Goal: Transaction & Acquisition: Download file/media

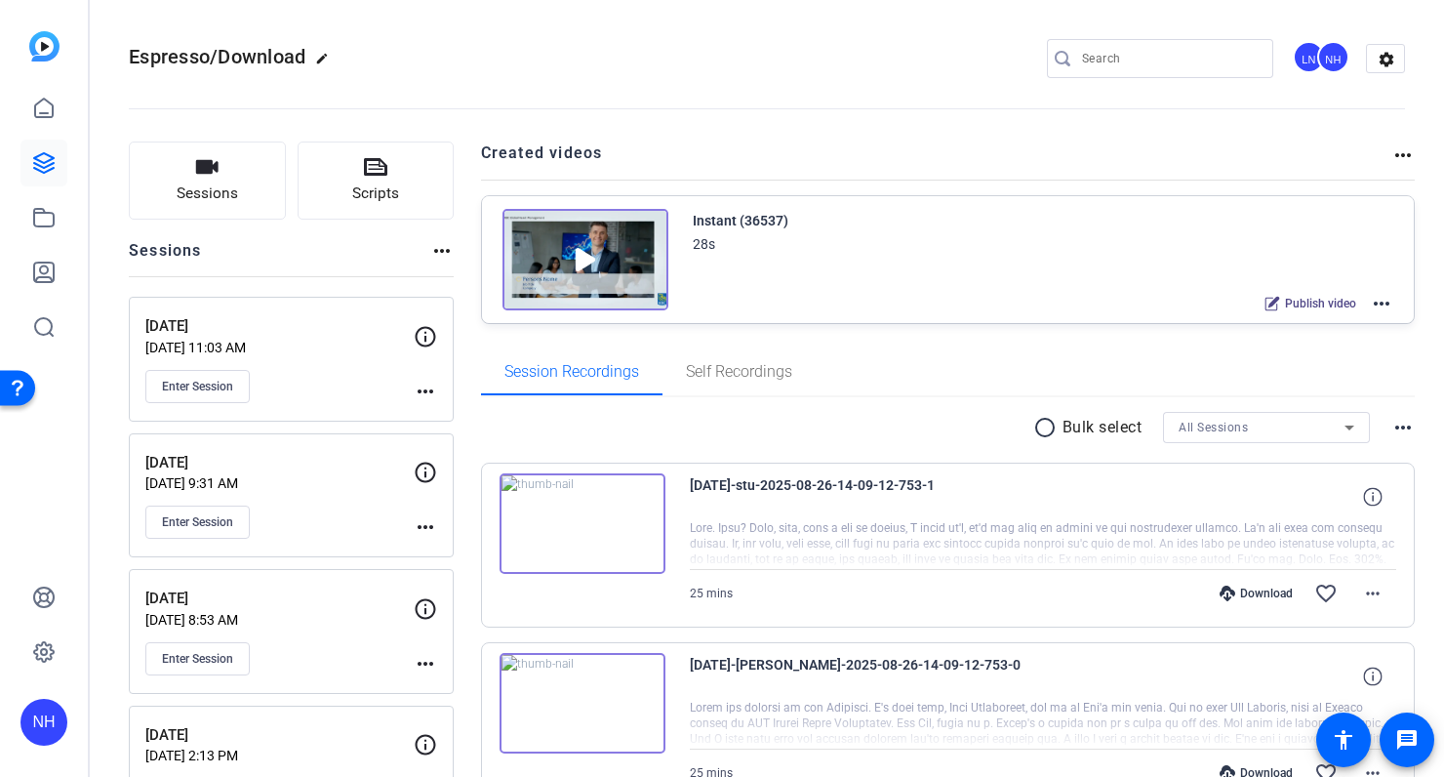
scroll to position [102, 0]
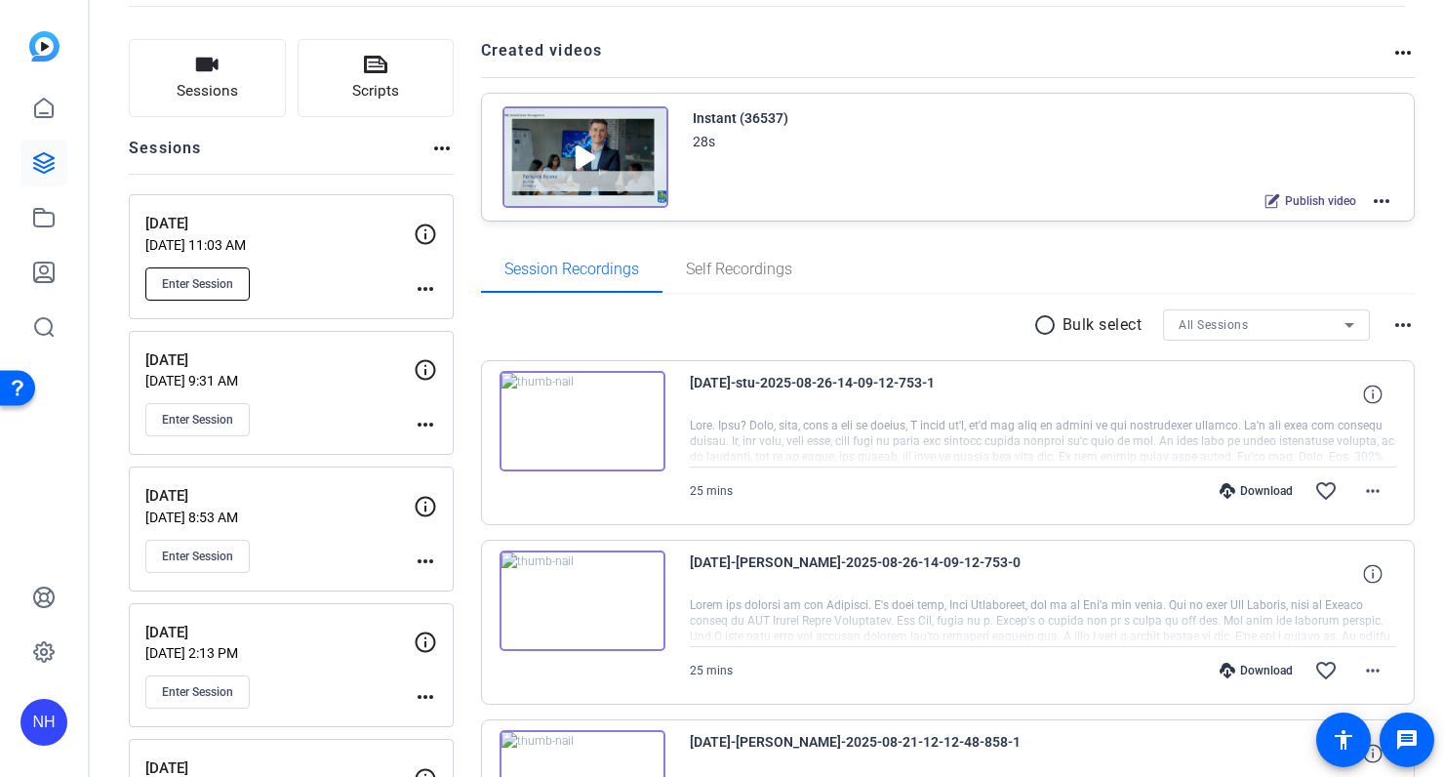
click at [201, 286] on span "Enter Session" at bounding box center [197, 284] width 71 height 16
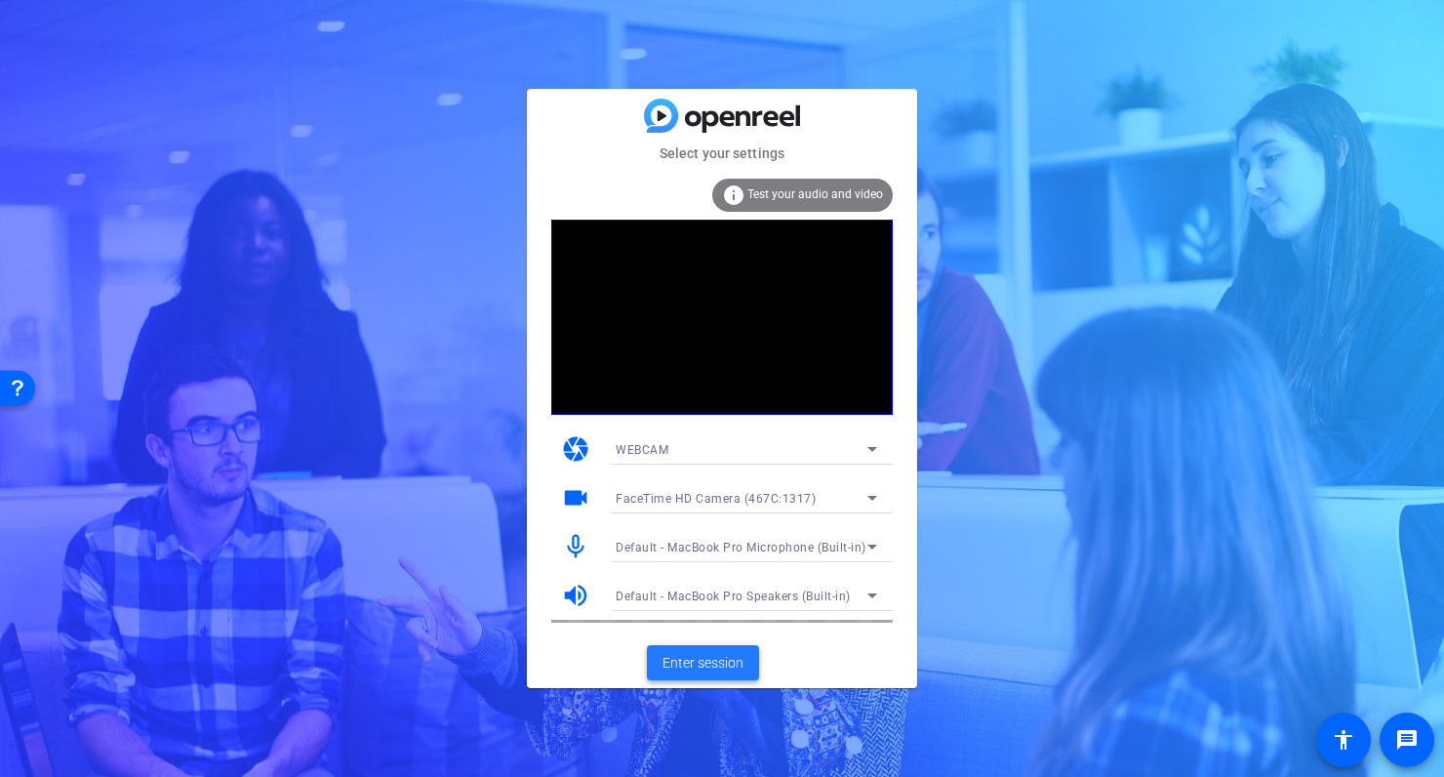
click at [729, 671] on span "Enter session" at bounding box center [703, 663] width 81 height 20
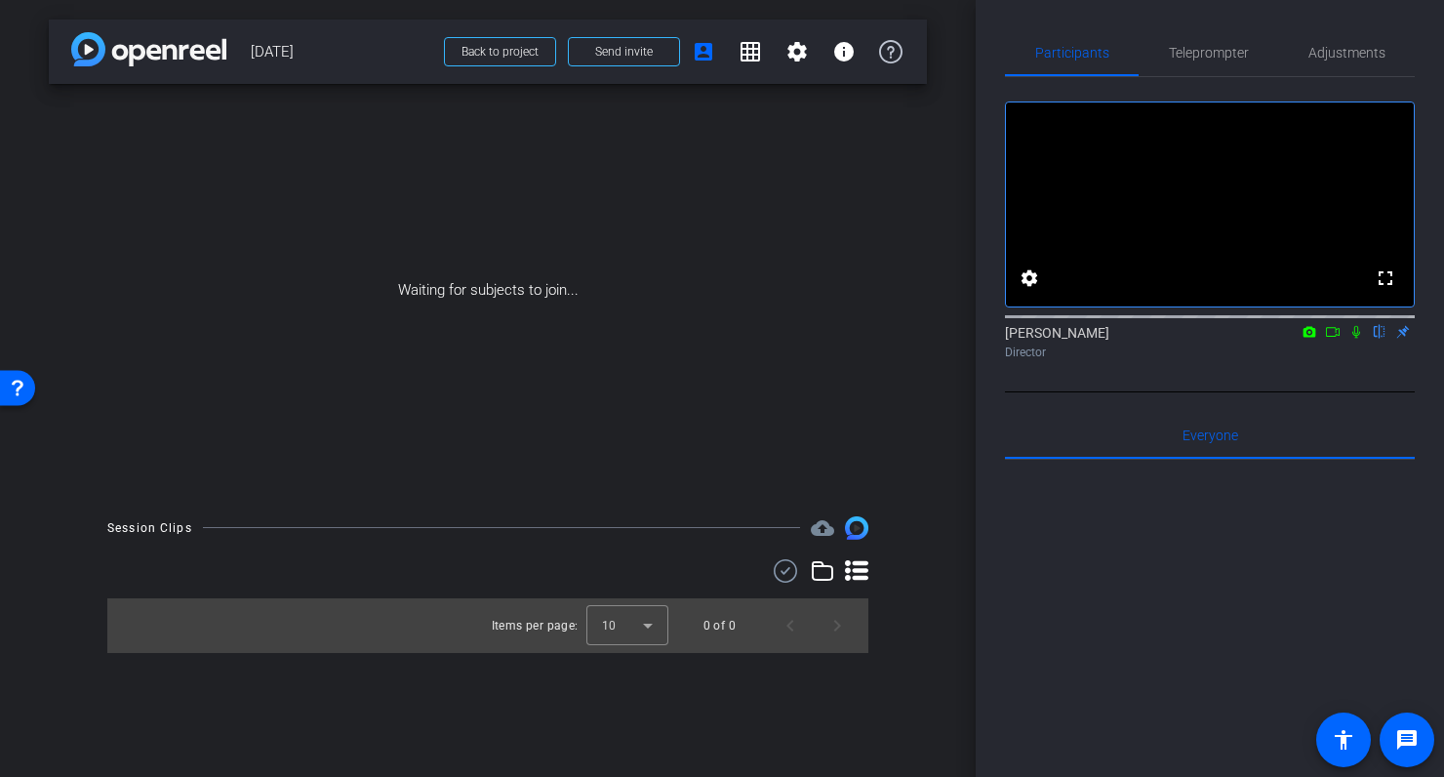
click at [1359, 339] on icon at bounding box center [1357, 332] width 8 height 13
click at [1333, 339] on icon at bounding box center [1333, 332] width 16 height 14
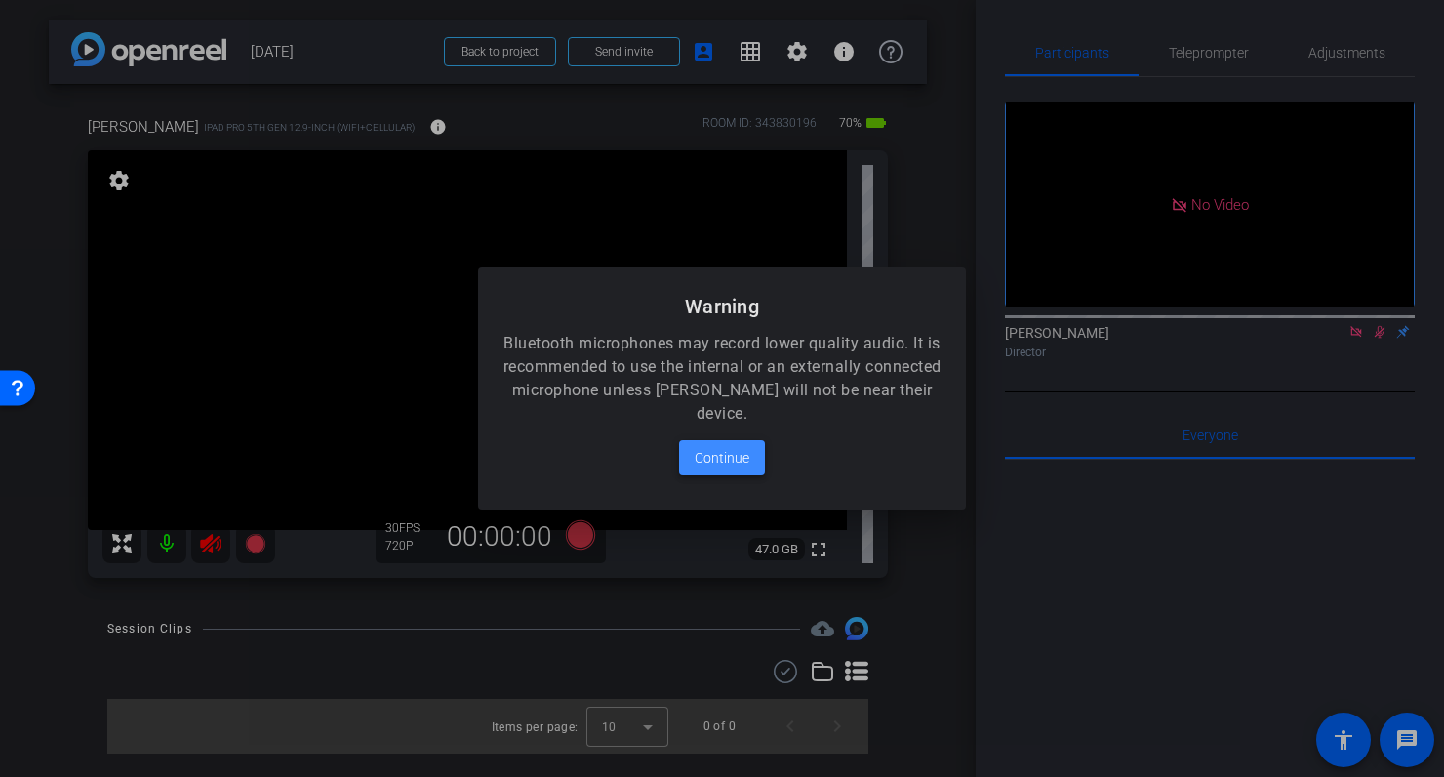
click at [724, 461] on span "Continue" at bounding box center [722, 457] width 55 height 23
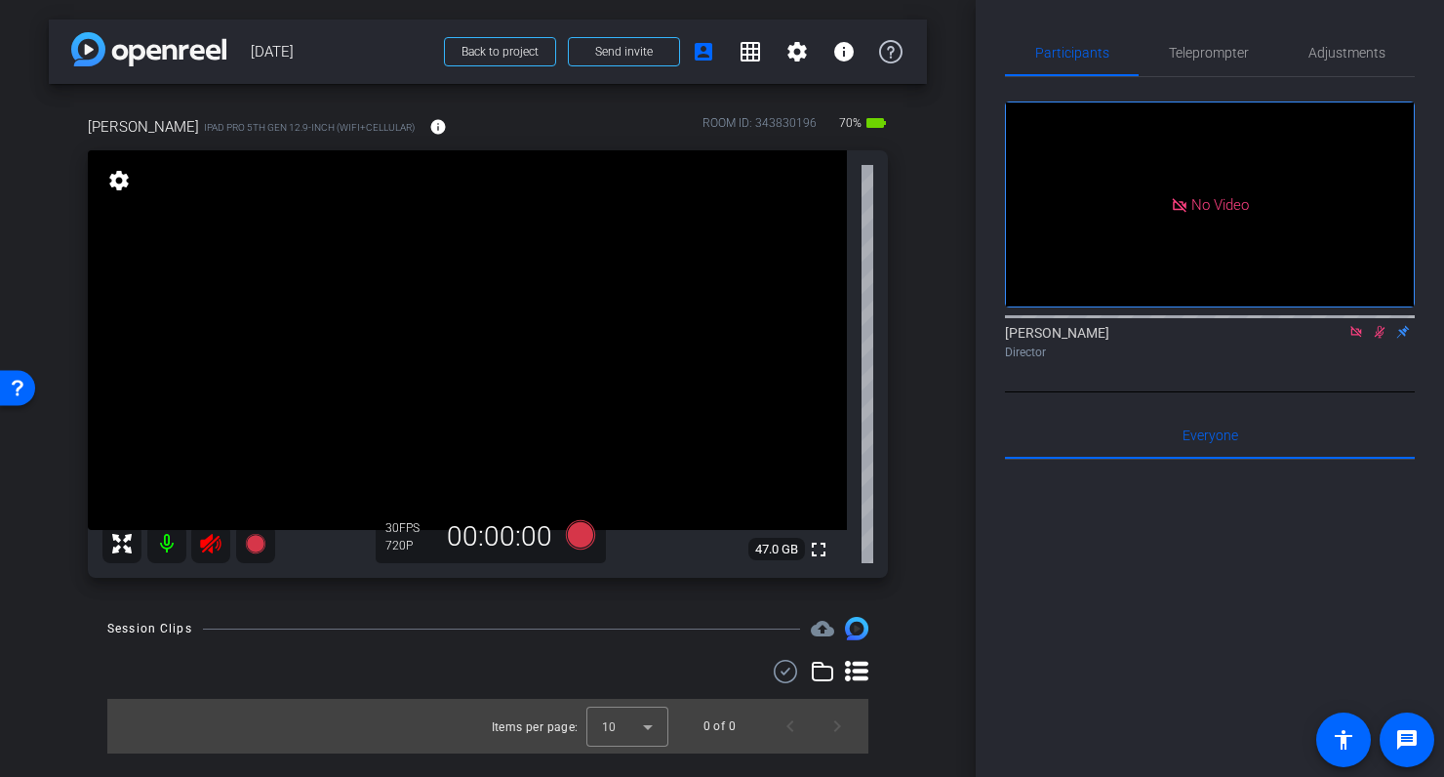
click at [1376, 339] on icon at bounding box center [1380, 332] width 11 height 13
click at [1354, 339] on icon at bounding box center [1357, 332] width 16 height 14
click at [213, 548] on icon at bounding box center [210, 543] width 23 height 23
click at [1349, 48] on span "Adjustments" at bounding box center [1347, 53] width 77 height 14
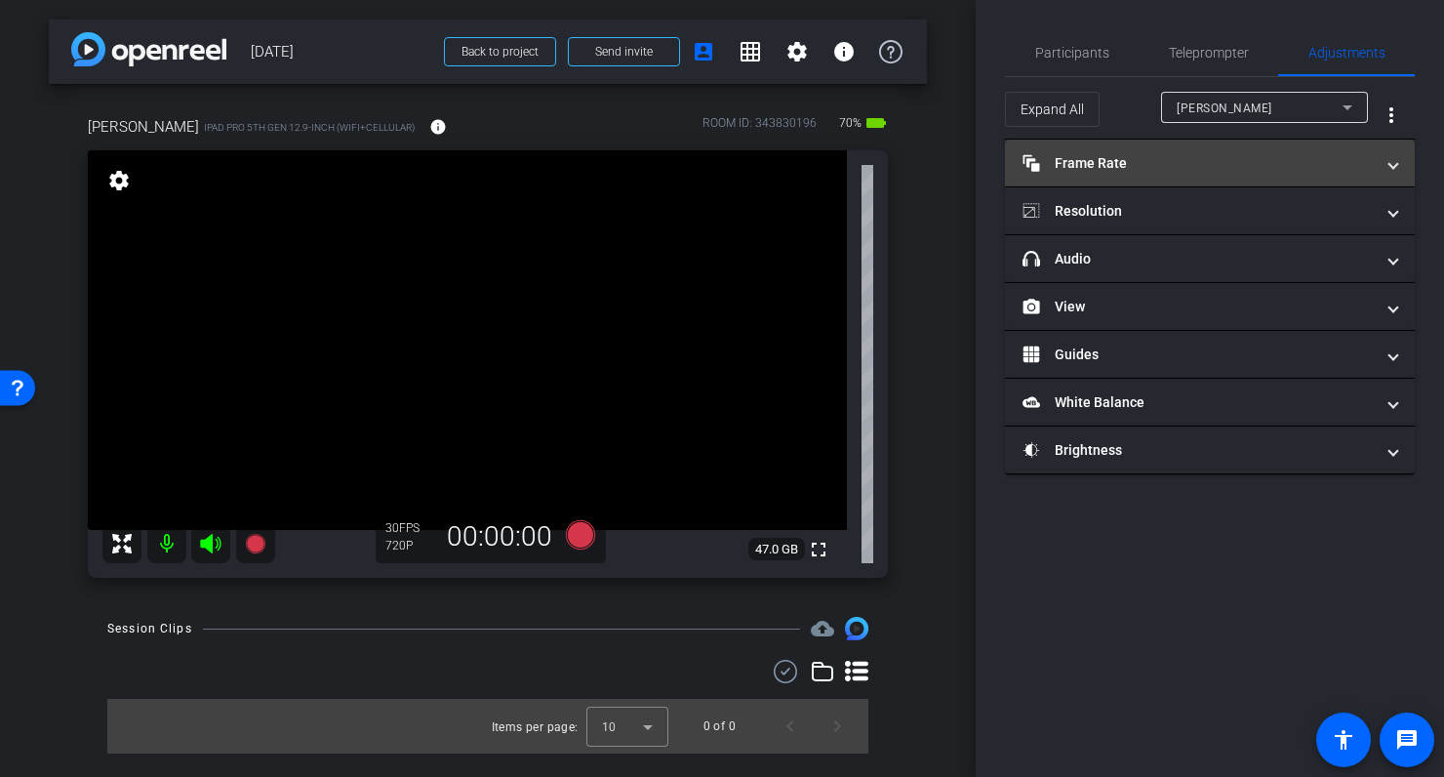
click at [1178, 158] on mat-panel-title "Frame Rate Frame Rate" at bounding box center [1198, 163] width 351 height 20
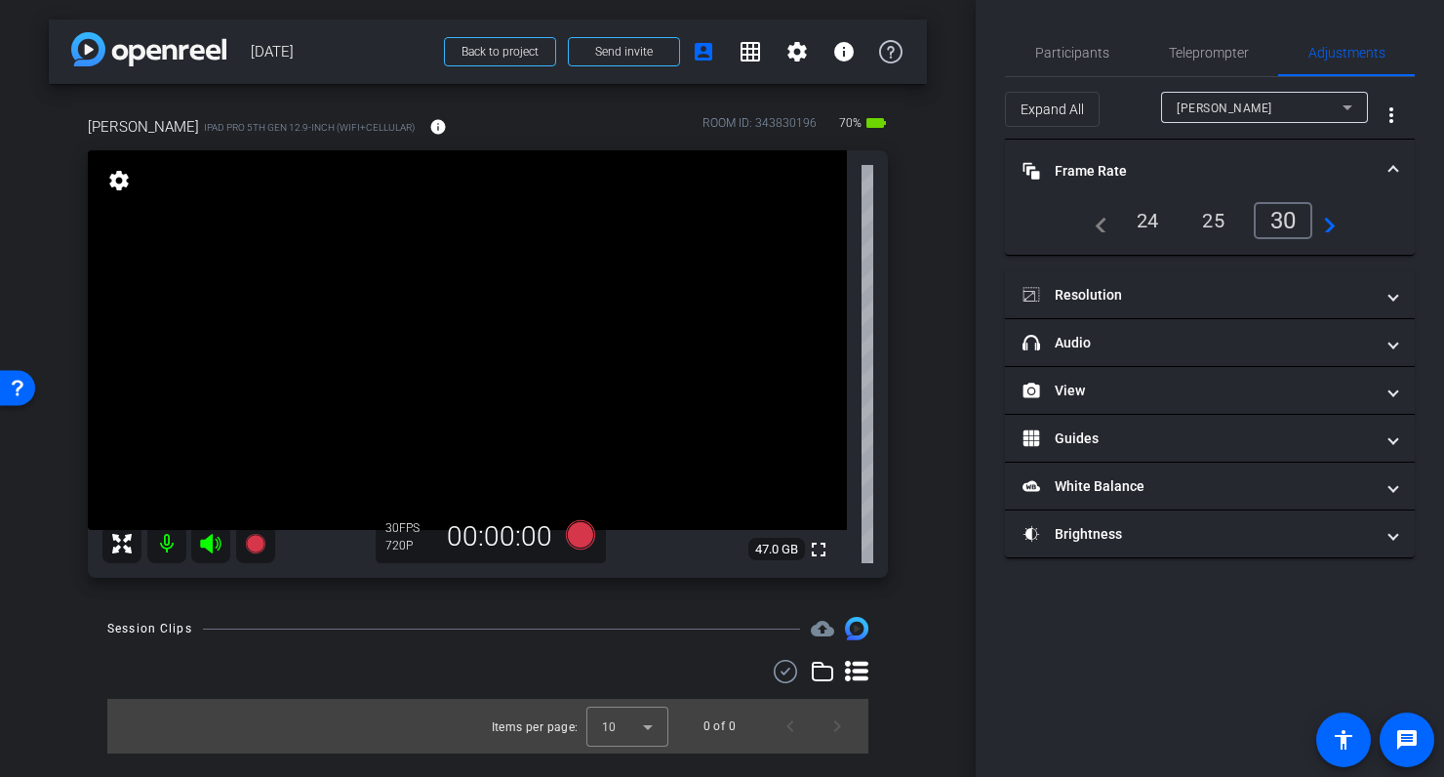
click at [1147, 220] on div "24" at bounding box center [1148, 220] width 52 height 33
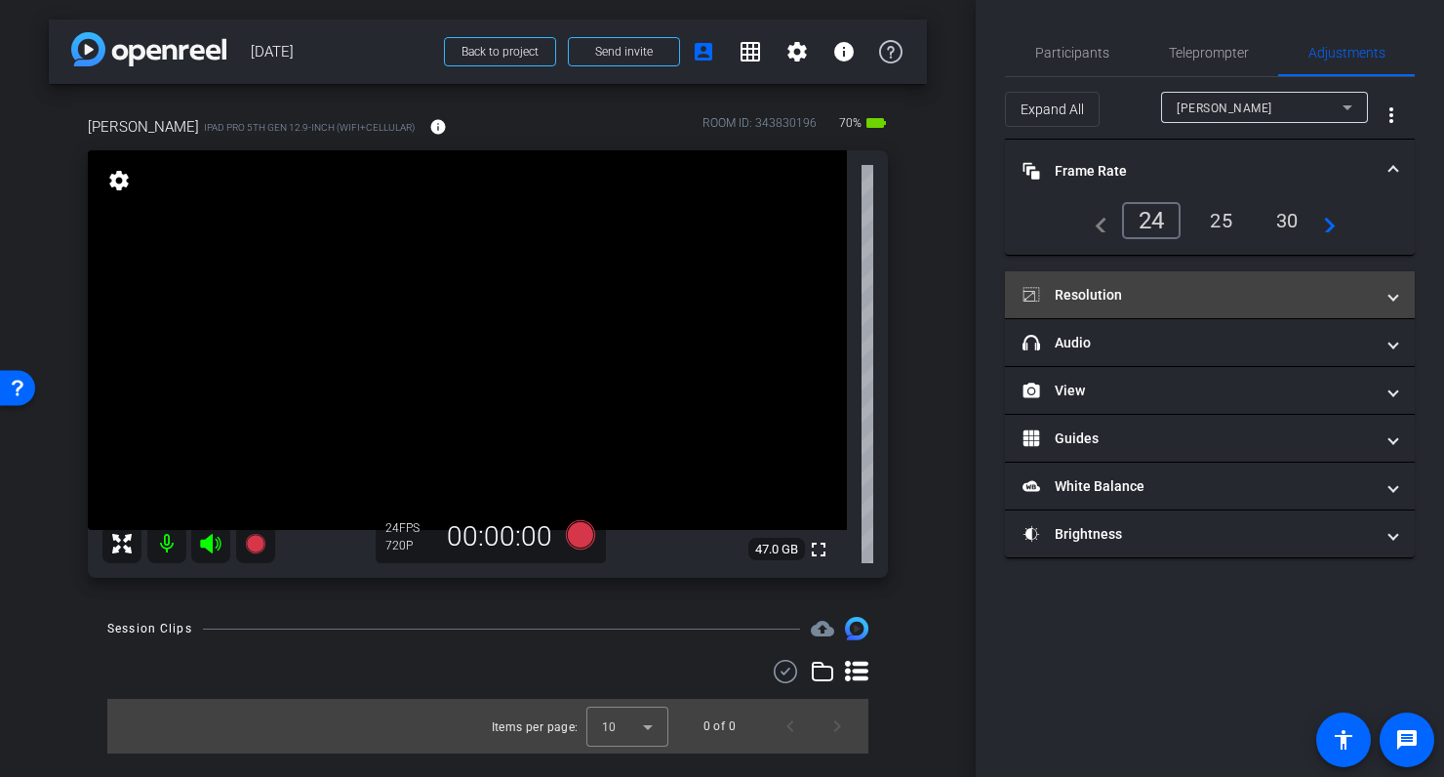
click at [1152, 285] on mat-panel-title "Resolution" at bounding box center [1198, 295] width 351 height 20
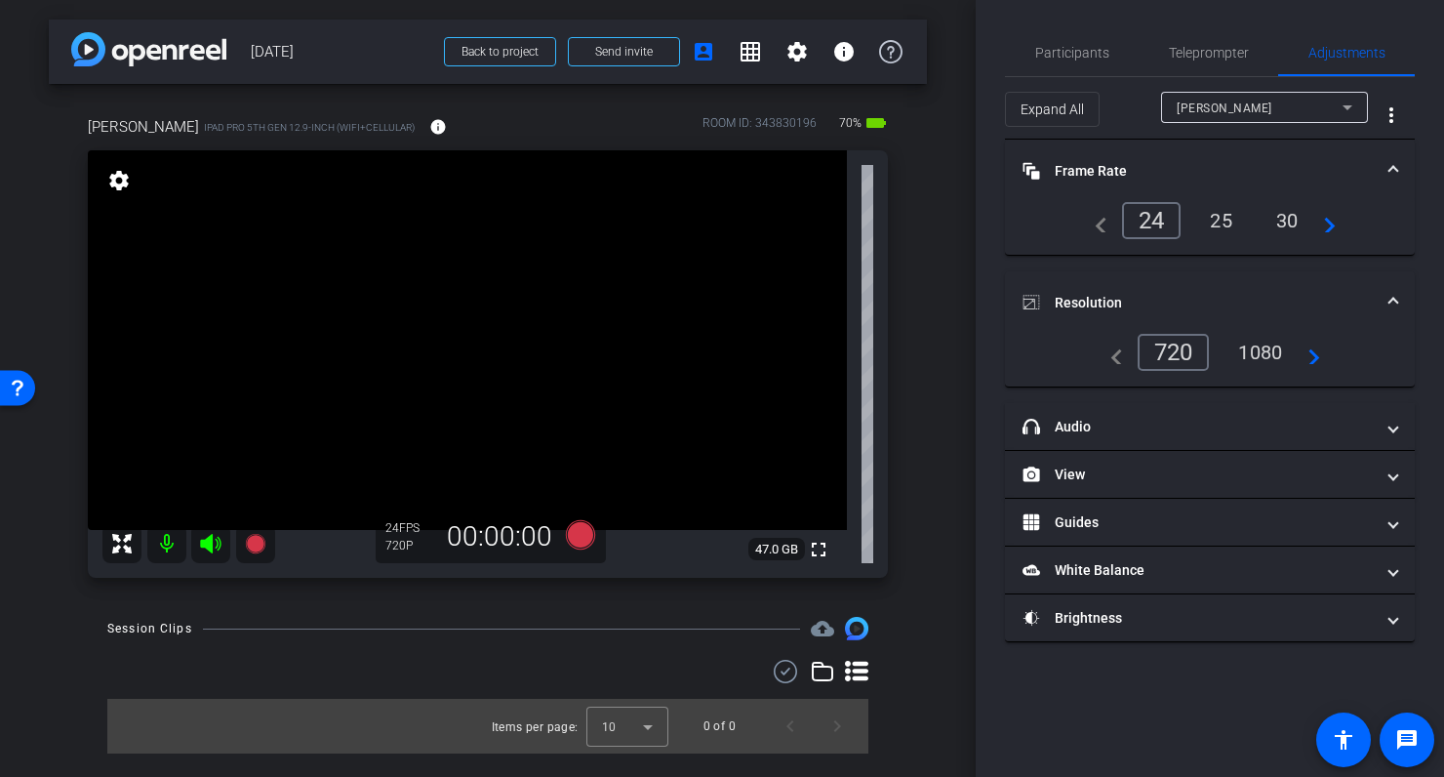
click at [1268, 350] on div "1080" at bounding box center [1260, 352] width 73 height 33
click at [1053, 57] on span "Participants" at bounding box center [1073, 53] width 74 height 14
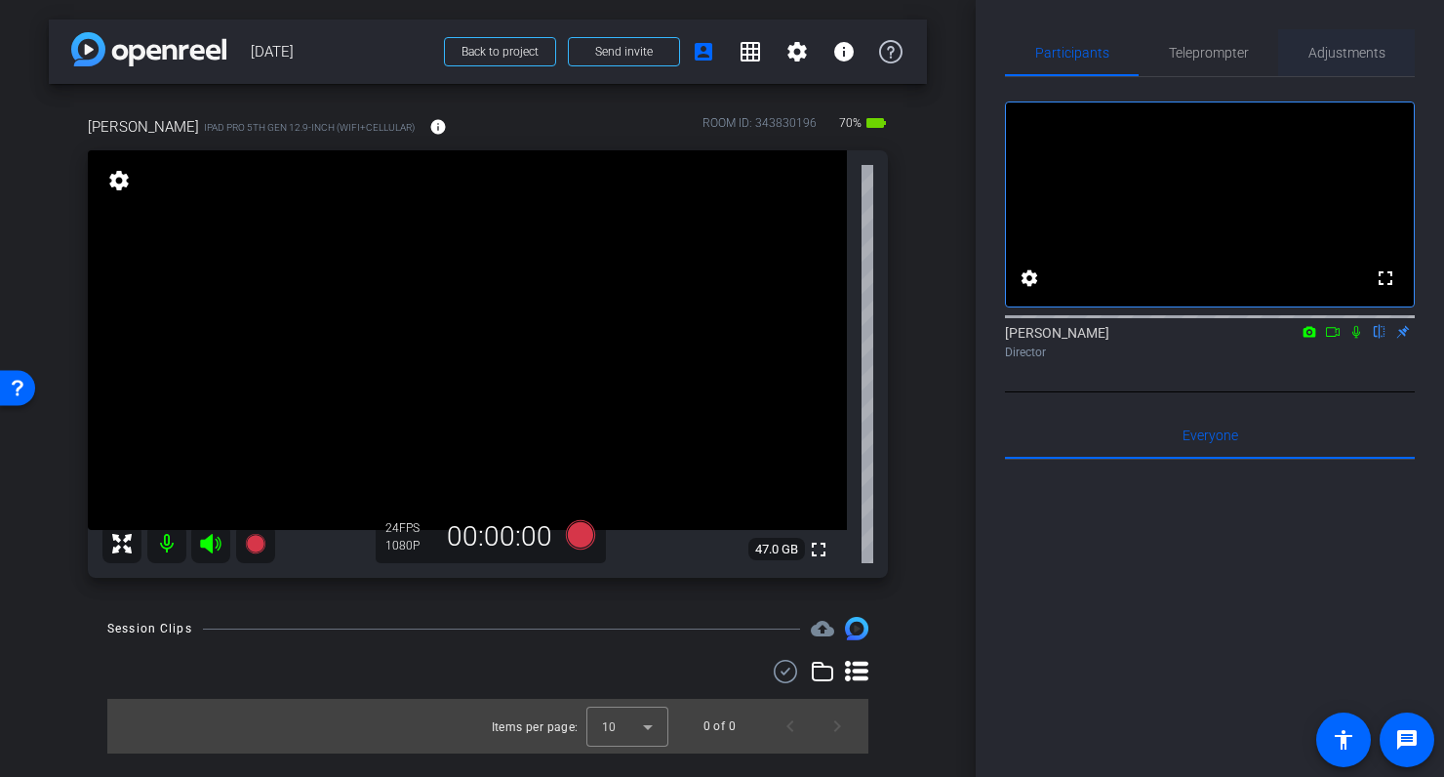
click at [1343, 50] on span "Adjustments" at bounding box center [1347, 53] width 77 height 14
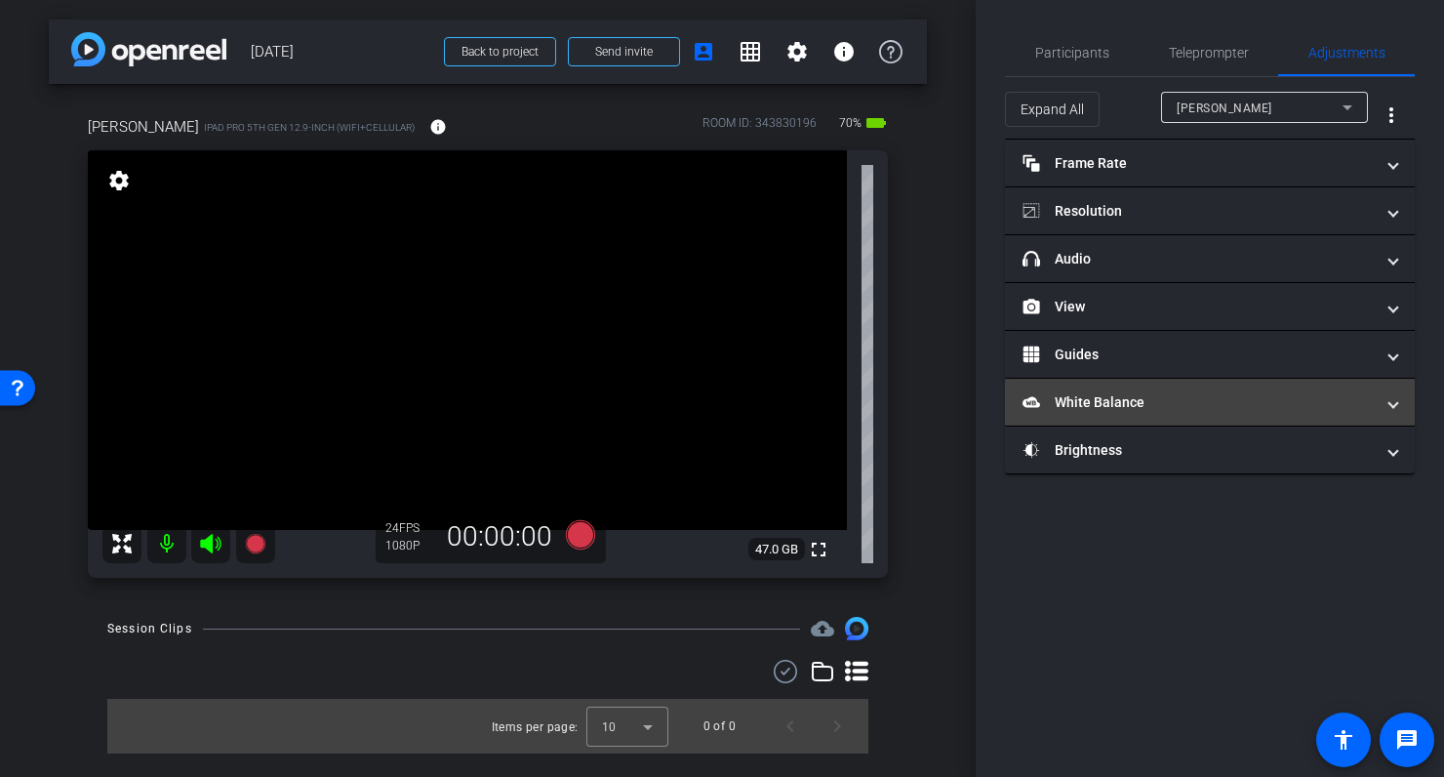
click at [1162, 404] on mat-panel-title "White Balance White Balance" at bounding box center [1198, 402] width 351 height 20
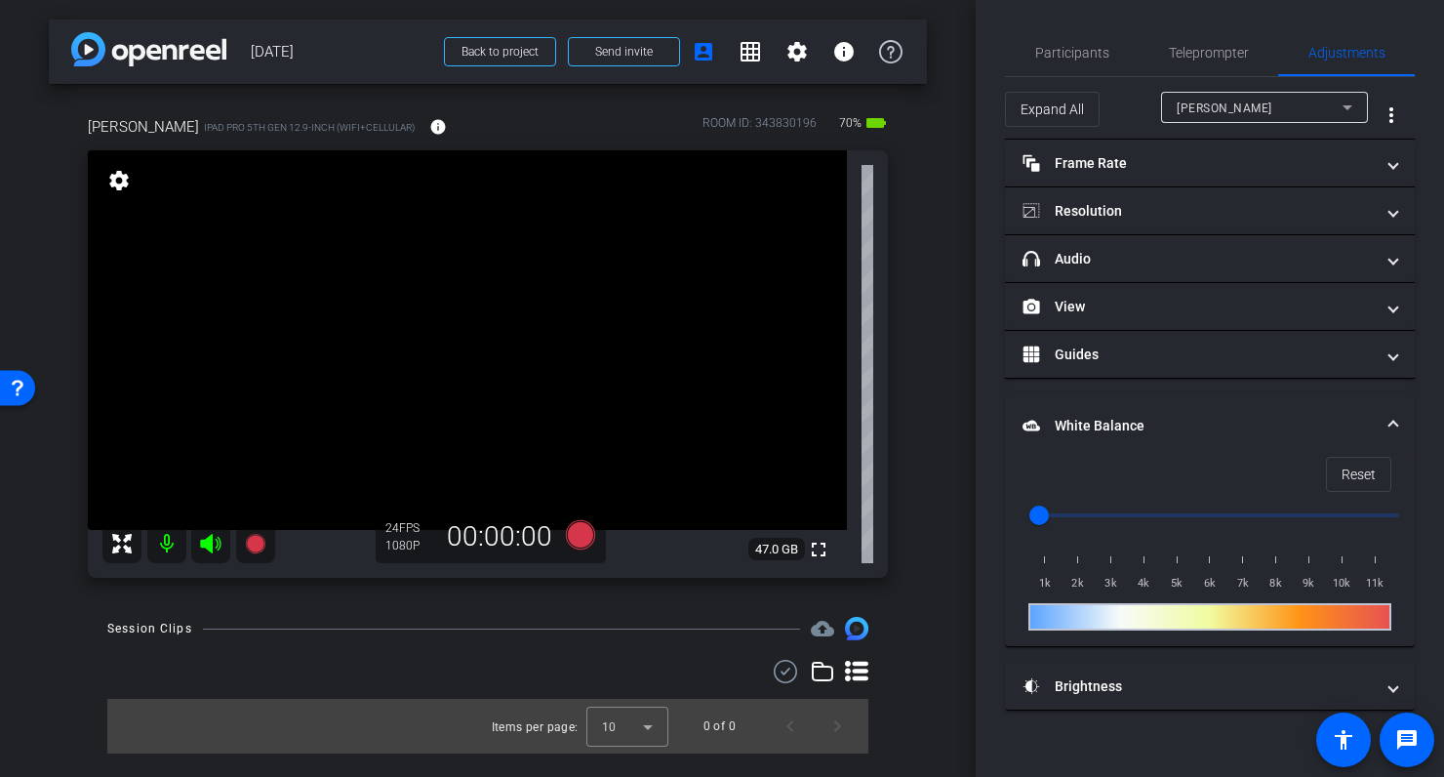
click at [1232, 420] on mat-panel-title "White Balance White Balance" at bounding box center [1198, 426] width 351 height 20
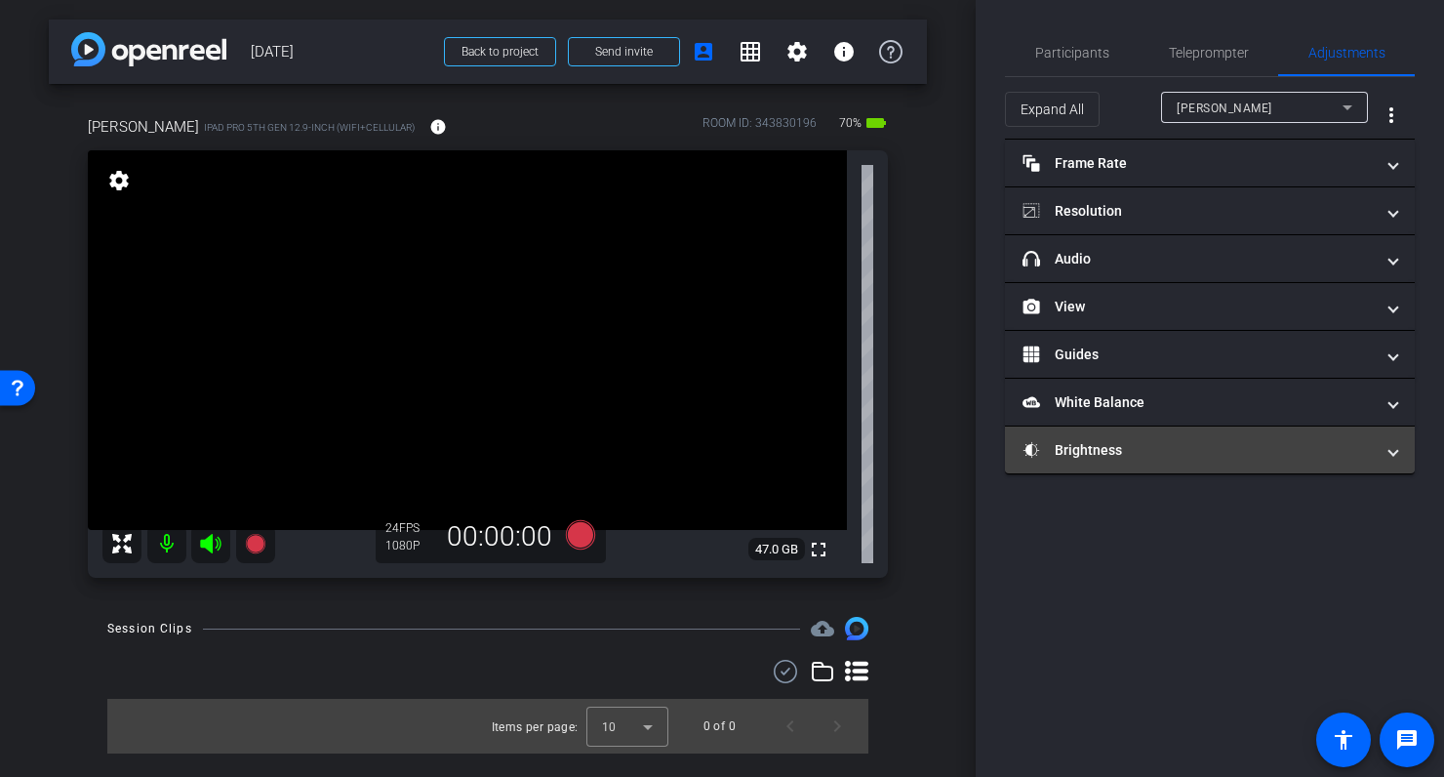
click at [1192, 453] on mat-panel-title "Brightness" at bounding box center [1198, 450] width 351 height 20
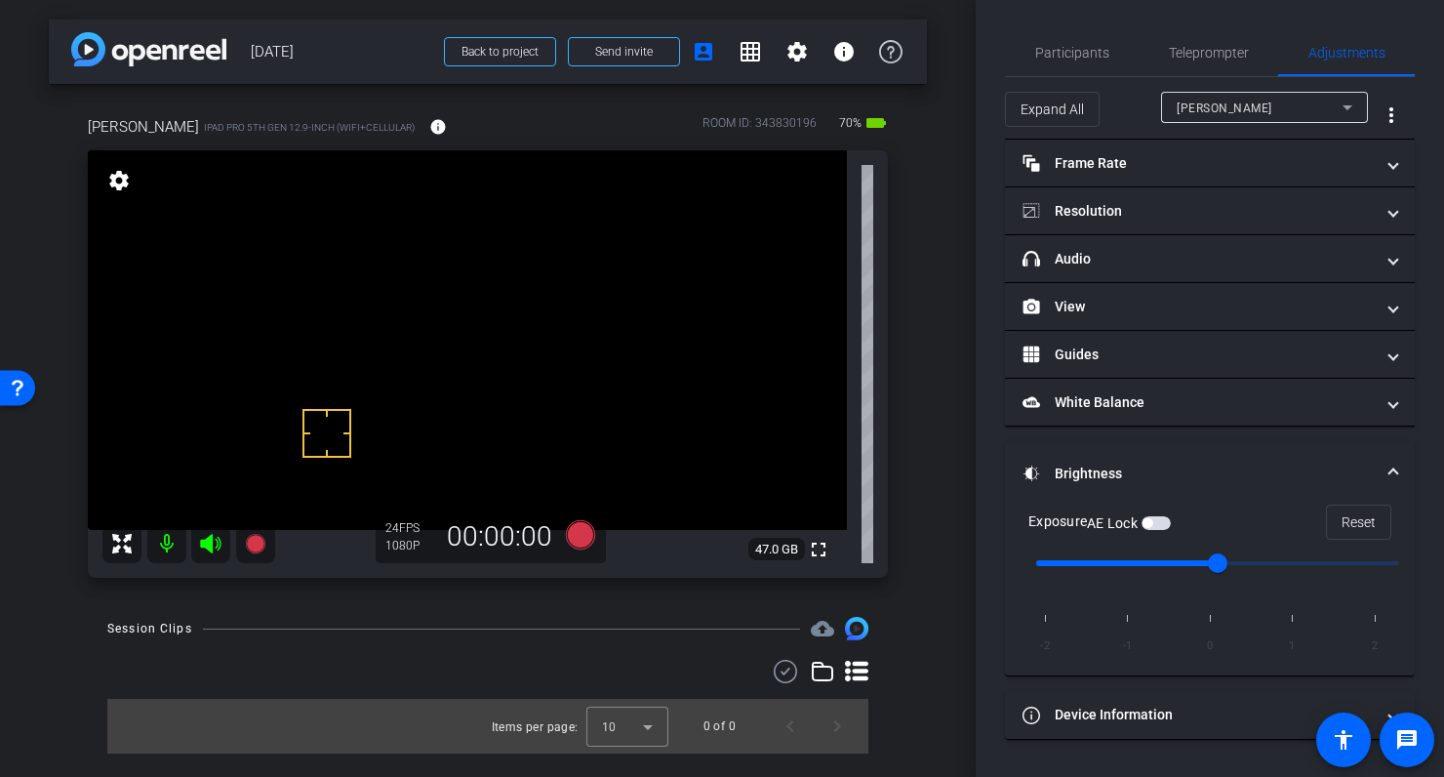
click at [1163, 525] on span "button" at bounding box center [1156, 523] width 29 height 14
click at [1142, 516] on button "AE Lock" at bounding box center [1156, 523] width 29 height 14
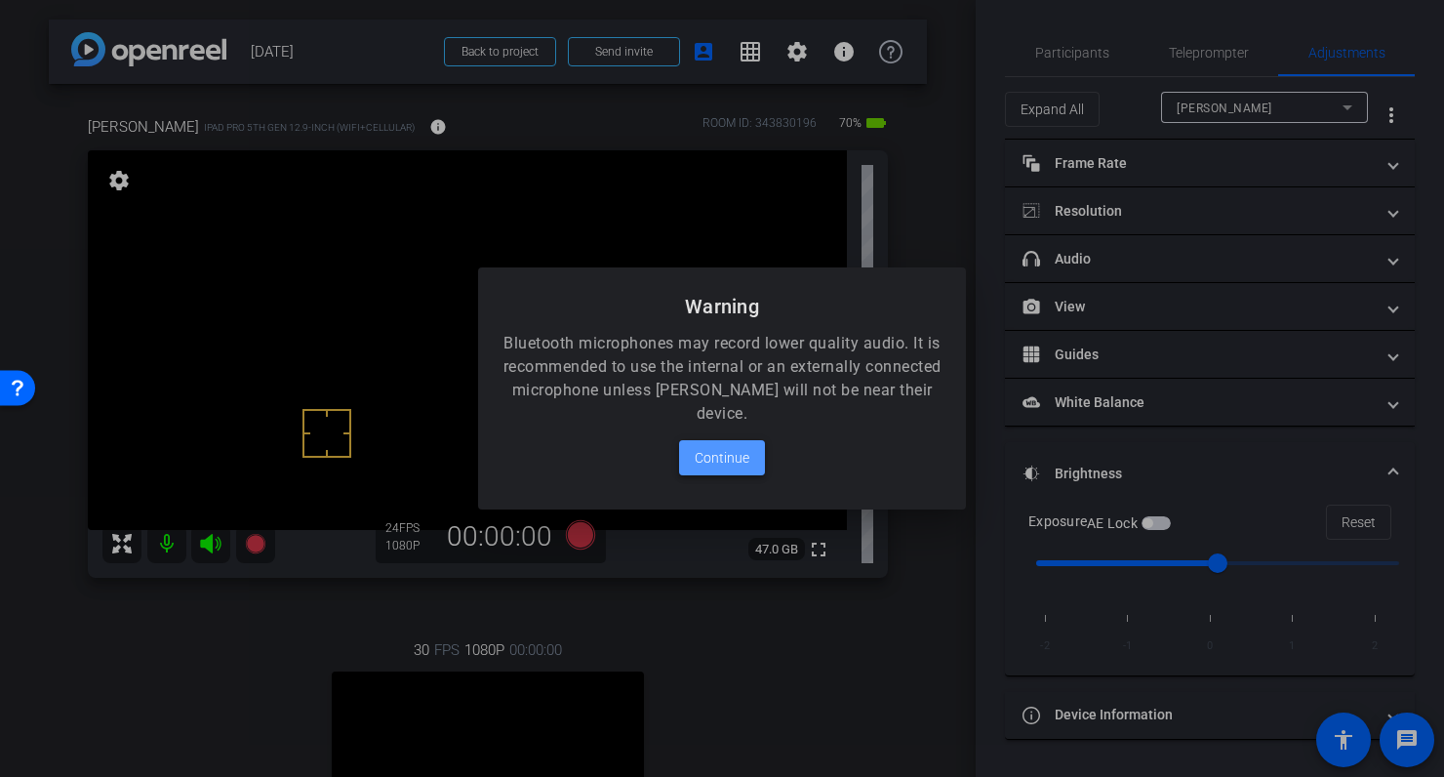
click at [715, 451] on span "Continue" at bounding box center [722, 457] width 55 height 23
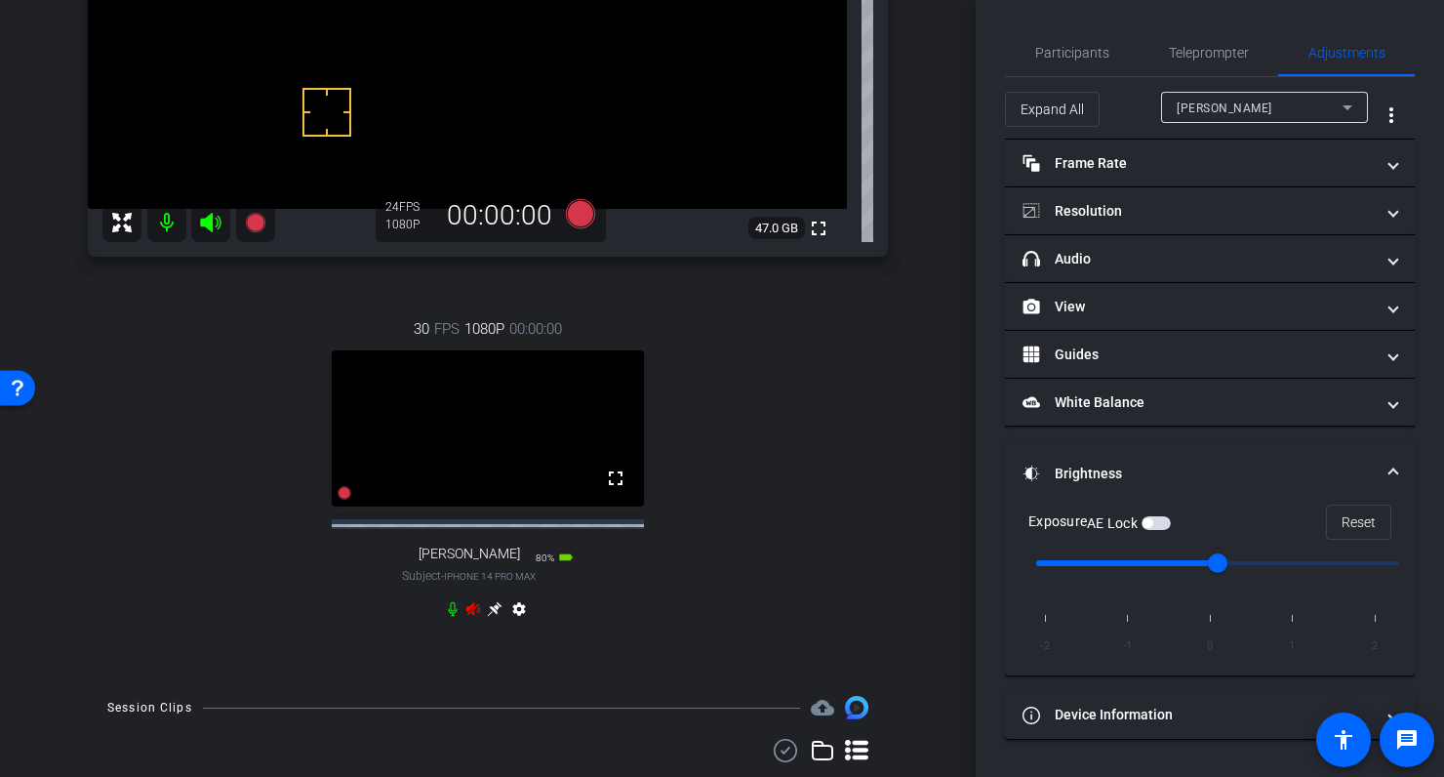
scroll to position [319, 0]
click at [470, 617] on icon at bounding box center [474, 610] width 14 height 13
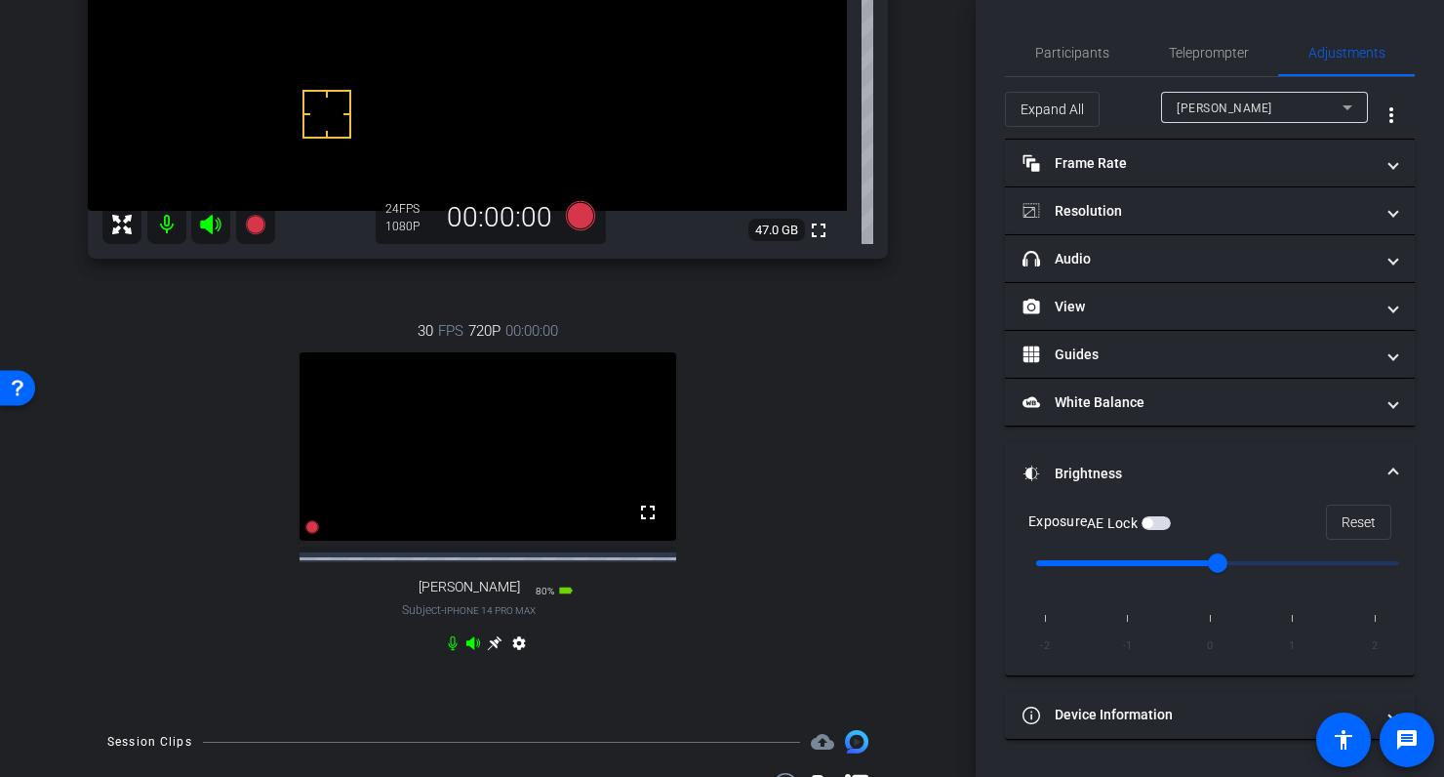
click at [499, 651] on icon at bounding box center [495, 643] width 16 height 16
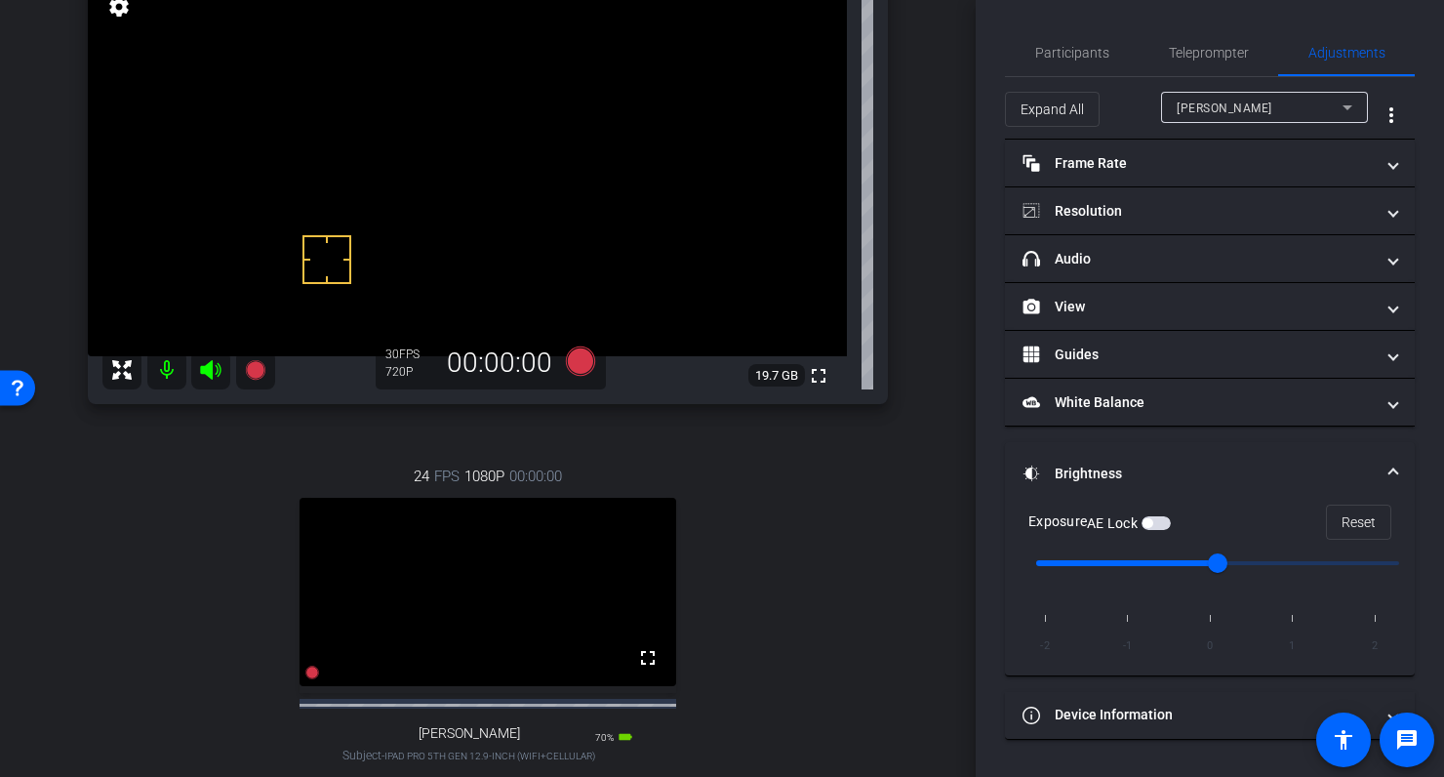
scroll to position [176, 0]
click at [1248, 108] on div "Dave" at bounding box center [1260, 108] width 166 height 24
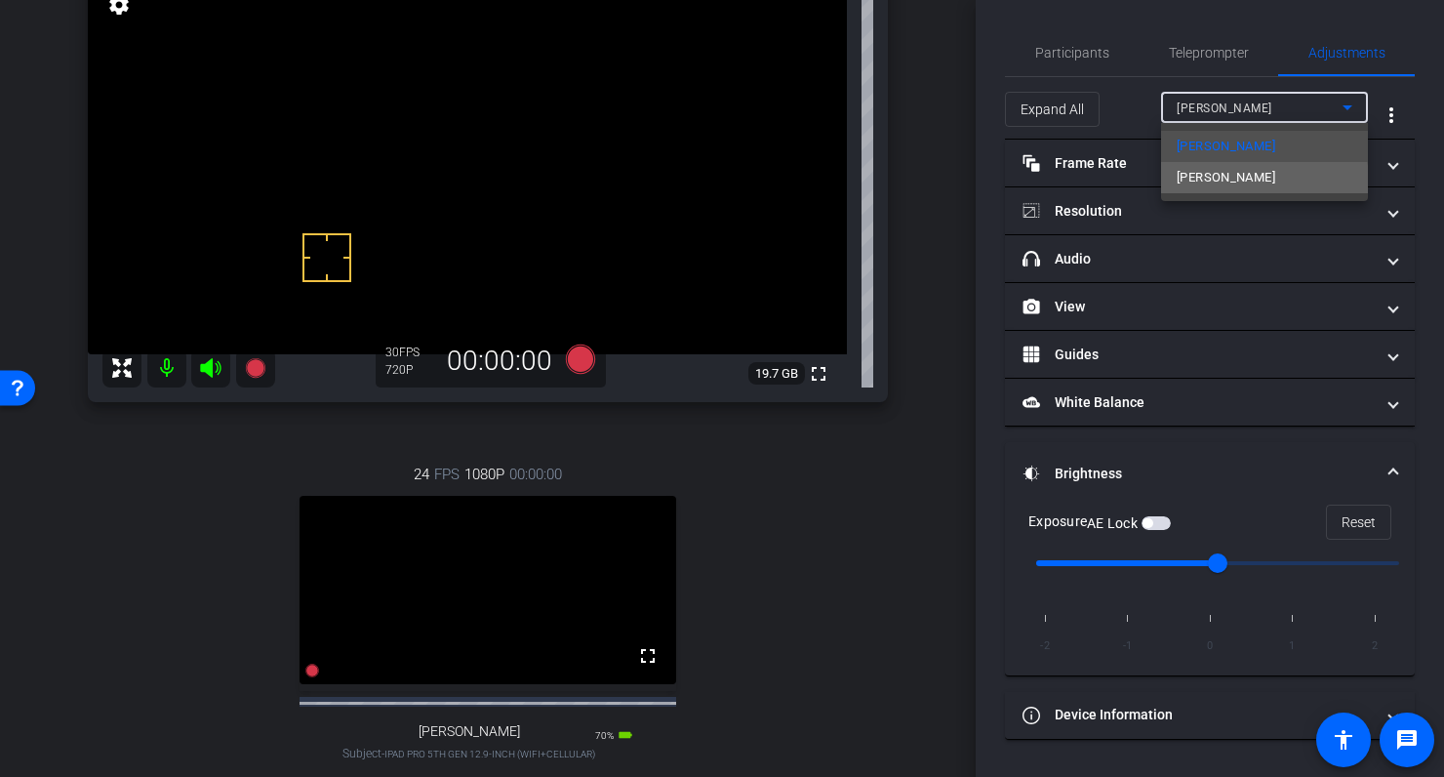
click at [1214, 183] on span "Eric Lascelles" at bounding box center [1226, 177] width 99 height 23
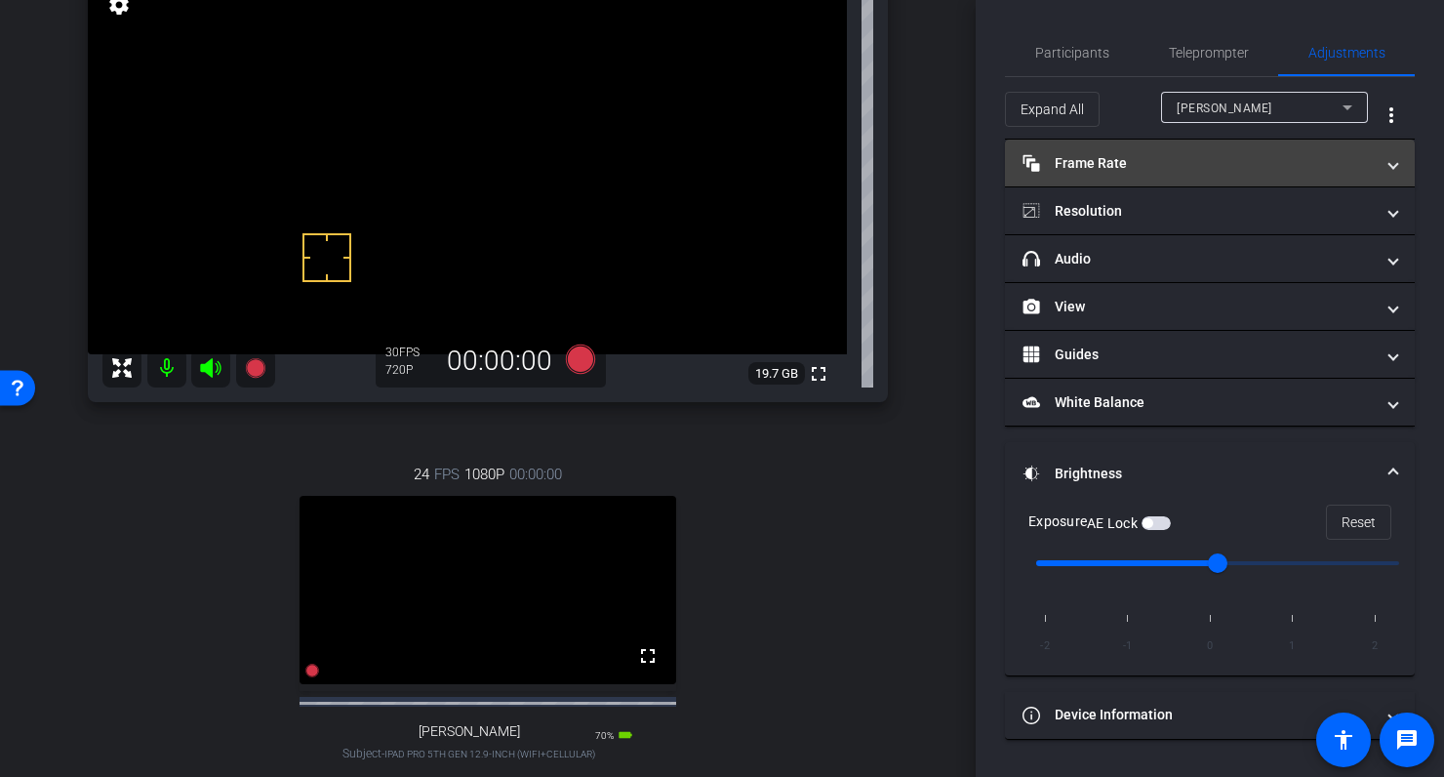
click at [1175, 167] on mat-panel-title "Frame Rate Frame Rate" at bounding box center [1198, 163] width 351 height 20
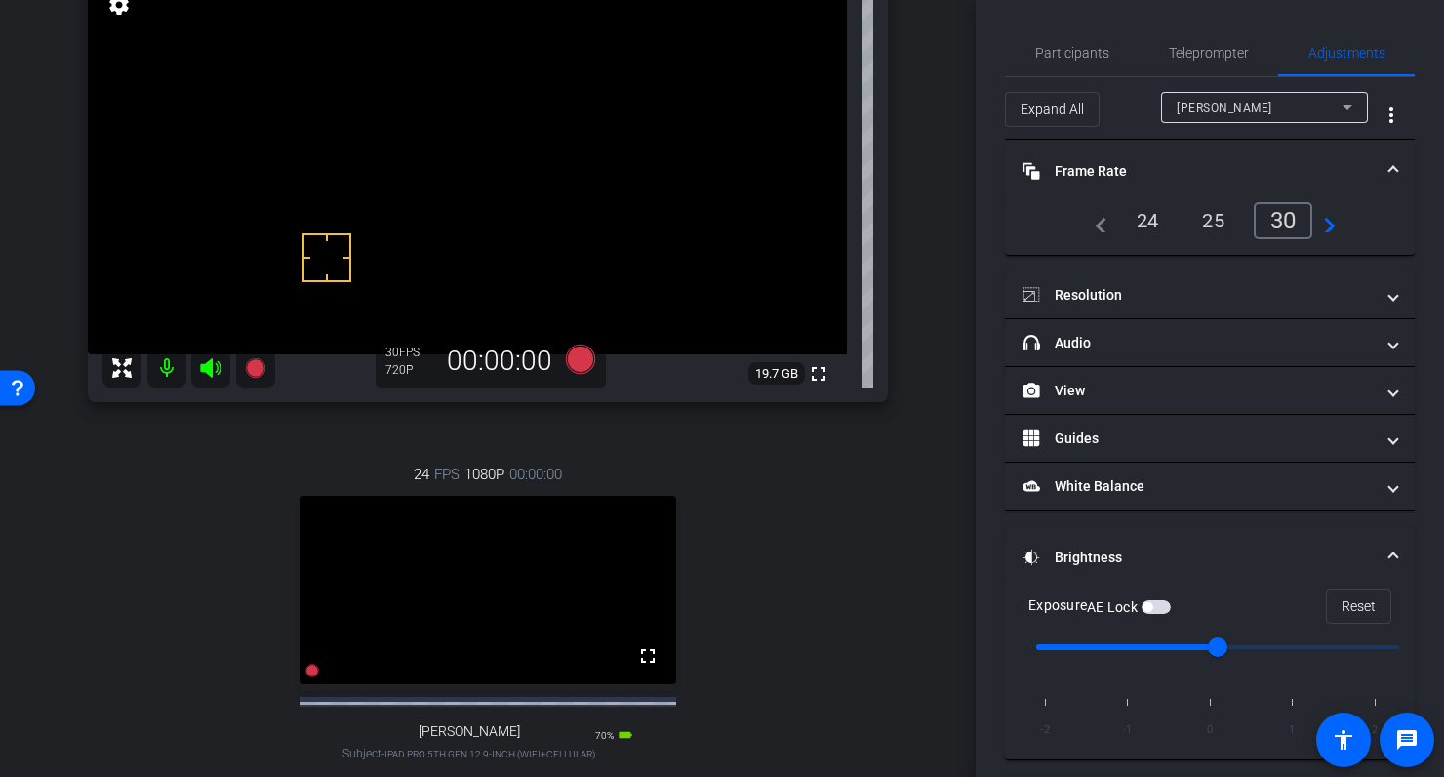
click at [1146, 228] on div "24" at bounding box center [1148, 220] width 52 height 33
click at [1185, 147] on mat-expansion-panel-header "Frame Rate Frame Rate" at bounding box center [1210, 171] width 410 height 62
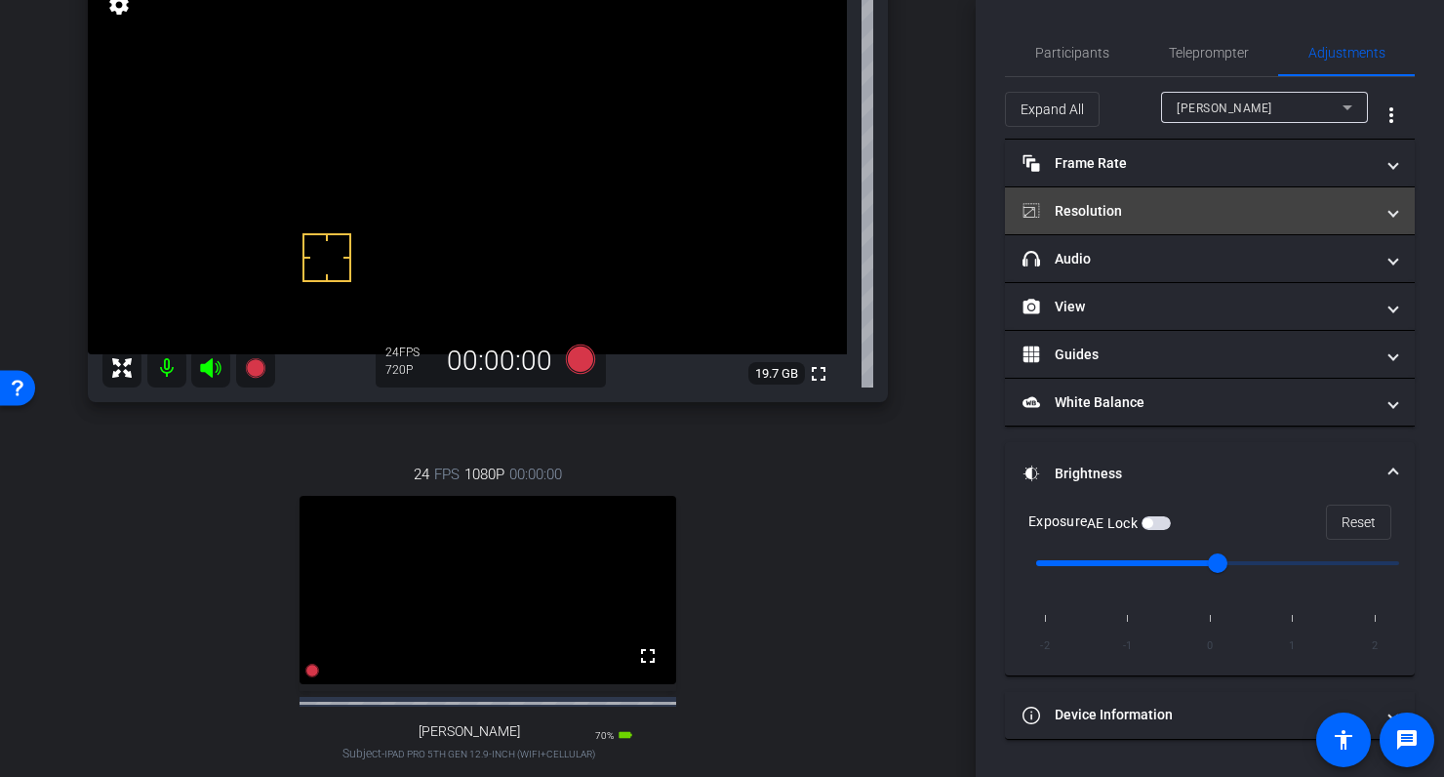
click at [1162, 216] on mat-panel-title "Resolution" at bounding box center [1198, 211] width 351 height 20
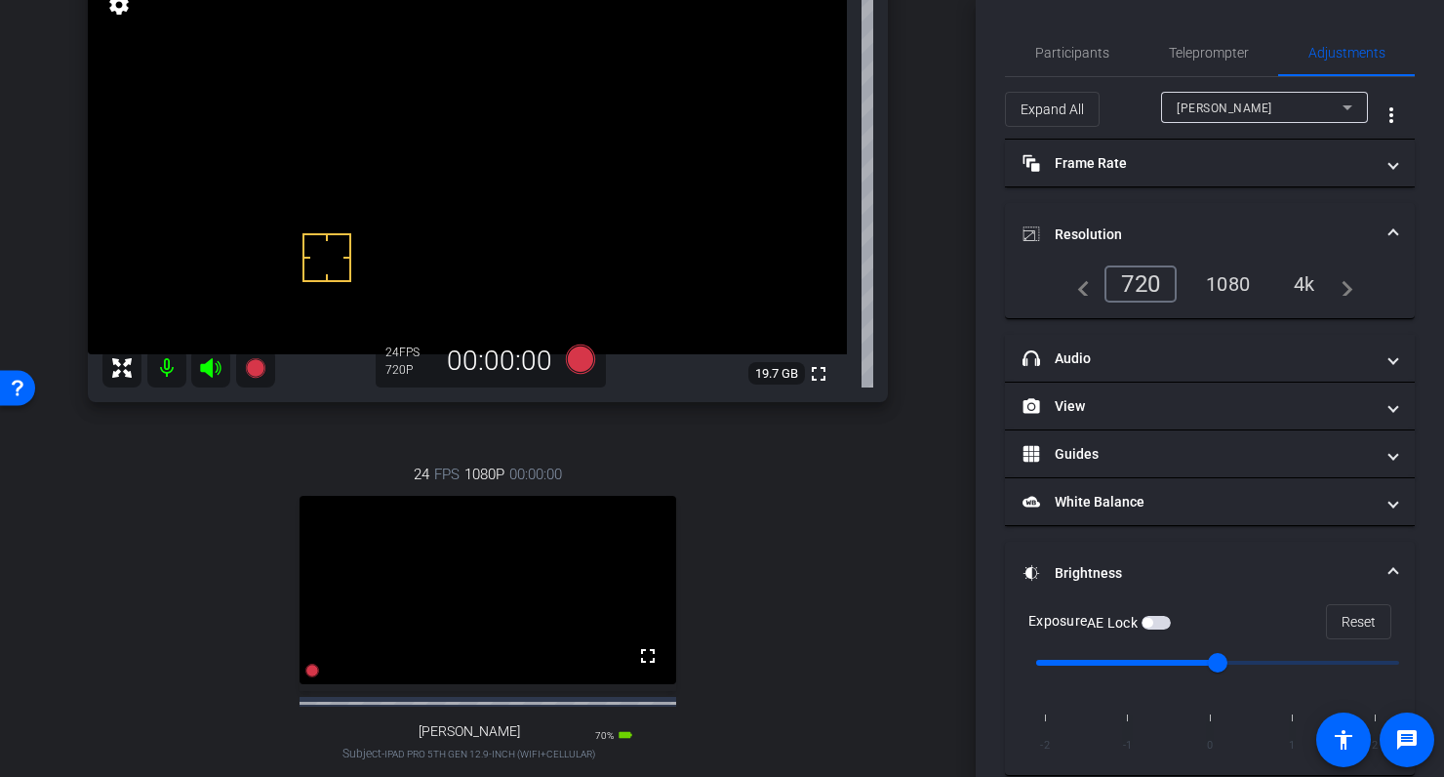
click at [1236, 280] on div "1080" at bounding box center [1228, 283] width 73 height 33
click at [1169, 209] on mat-expansion-panel-header "Resolution" at bounding box center [1210, 234] width 410 height 62
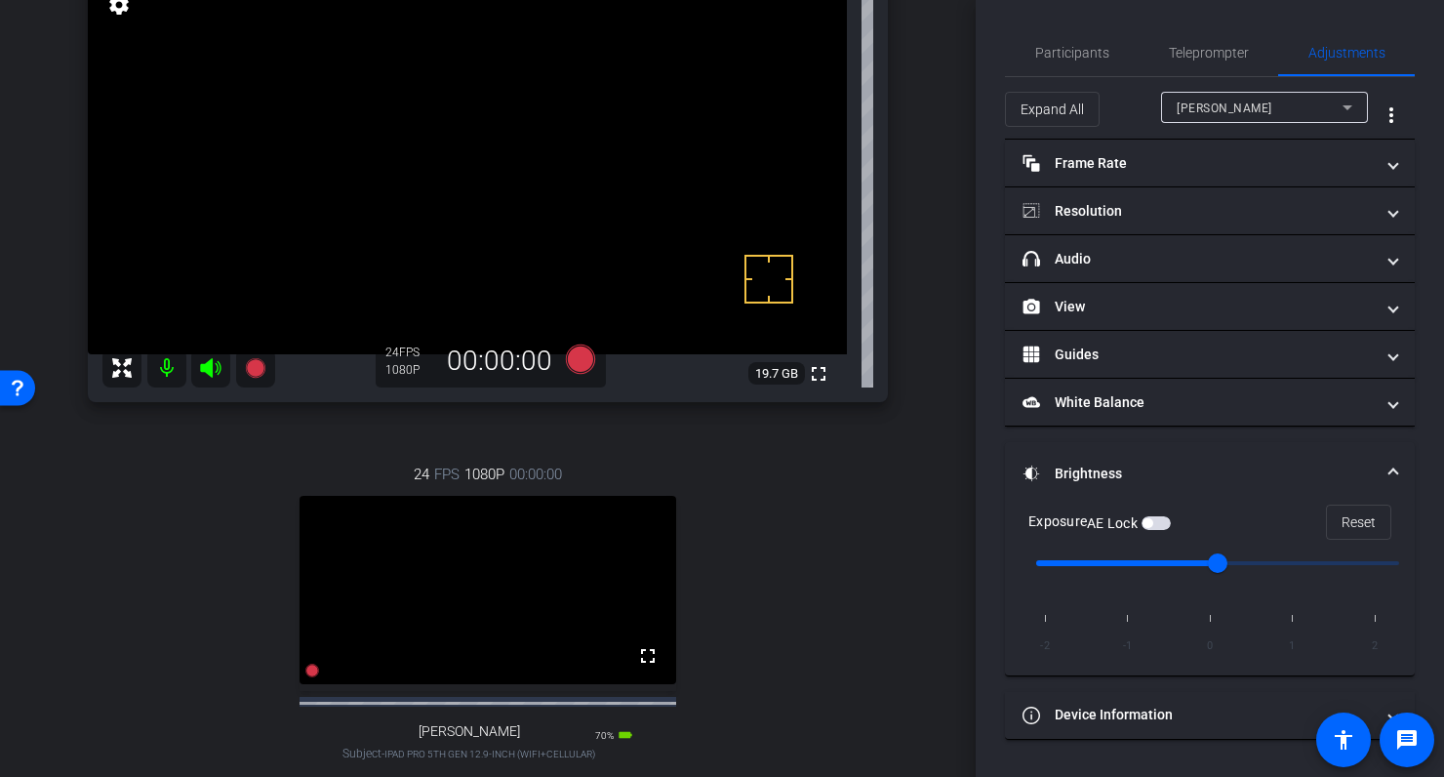
click at [1165, 522] on span "button" at bounding box center [1156, 523] width 29 height 14
click at [1070, 59] on span "Participants" at bounding box center [1073, 53] width 74 height 14
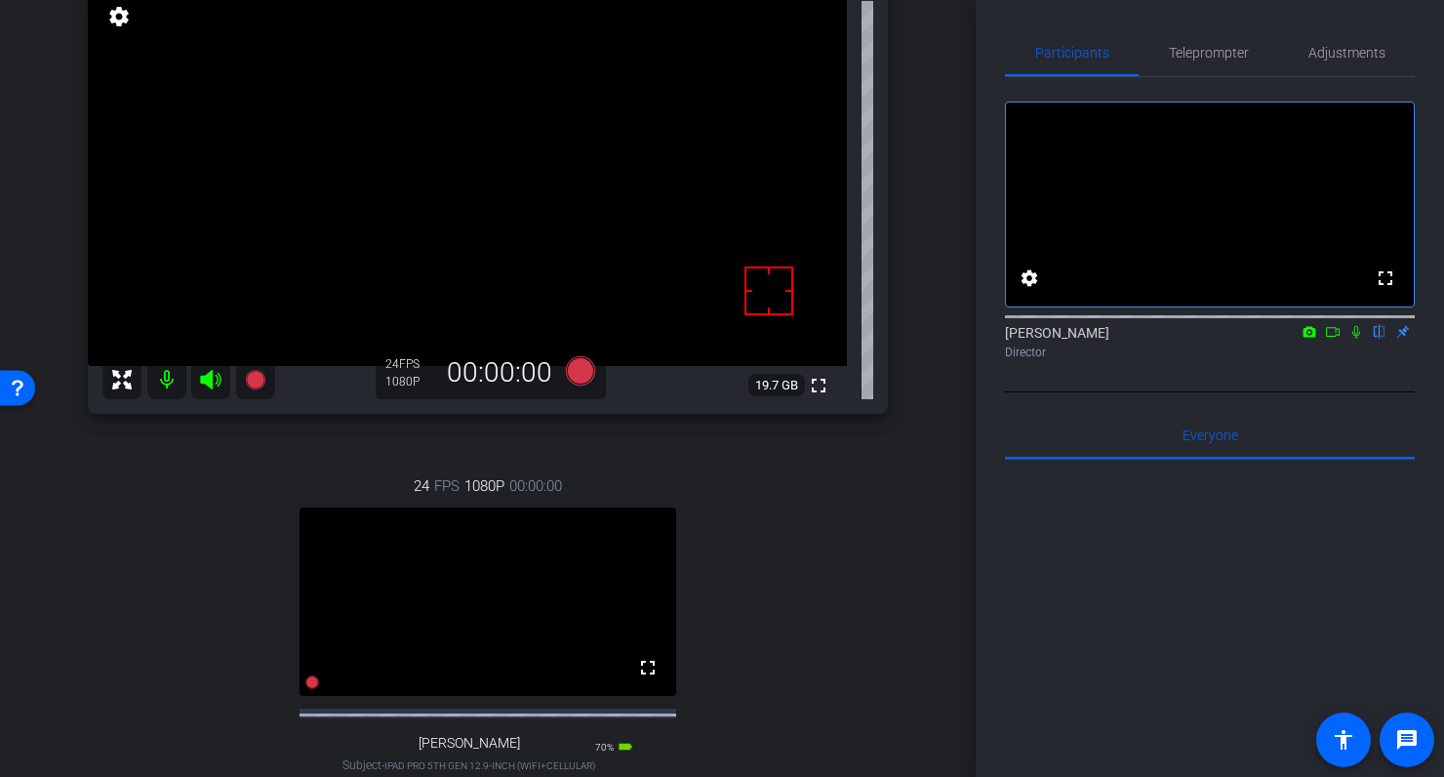
scroll to position [160, 0]
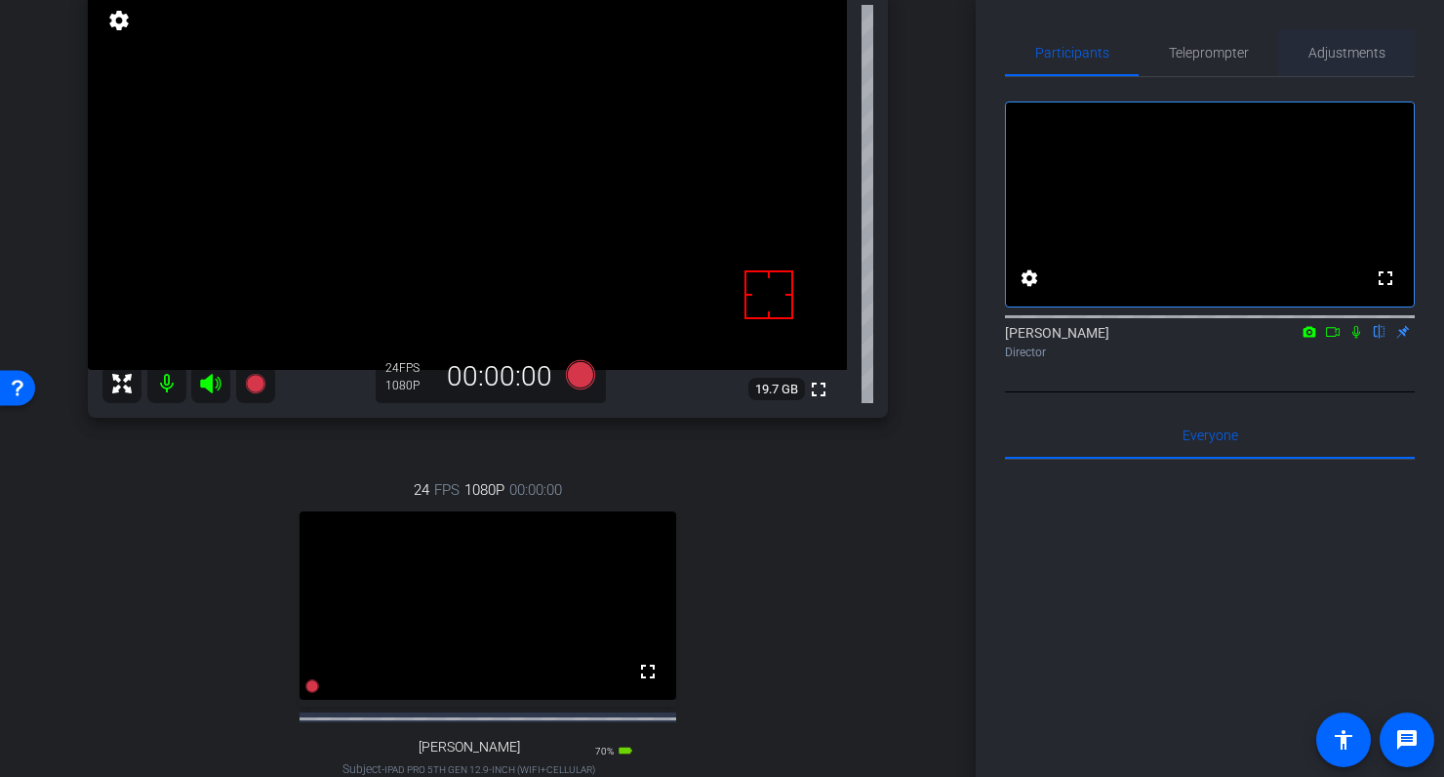
click at [1350, 63] on span "Adjustments" at bounding box center [1347, 52] width 77 height 47
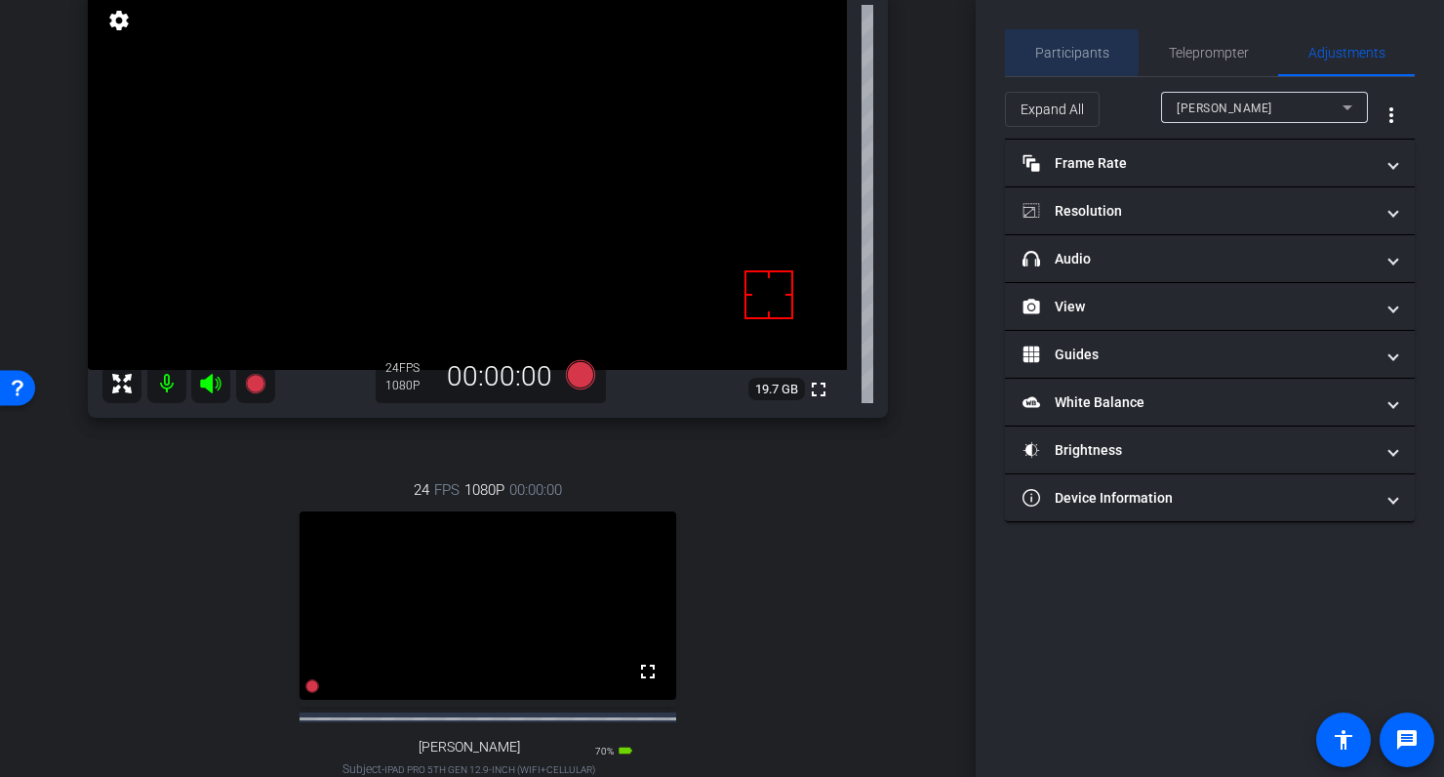
click at [1060, 53] on span "Participants" at bounding box center [1073, 53] width 74 height 14
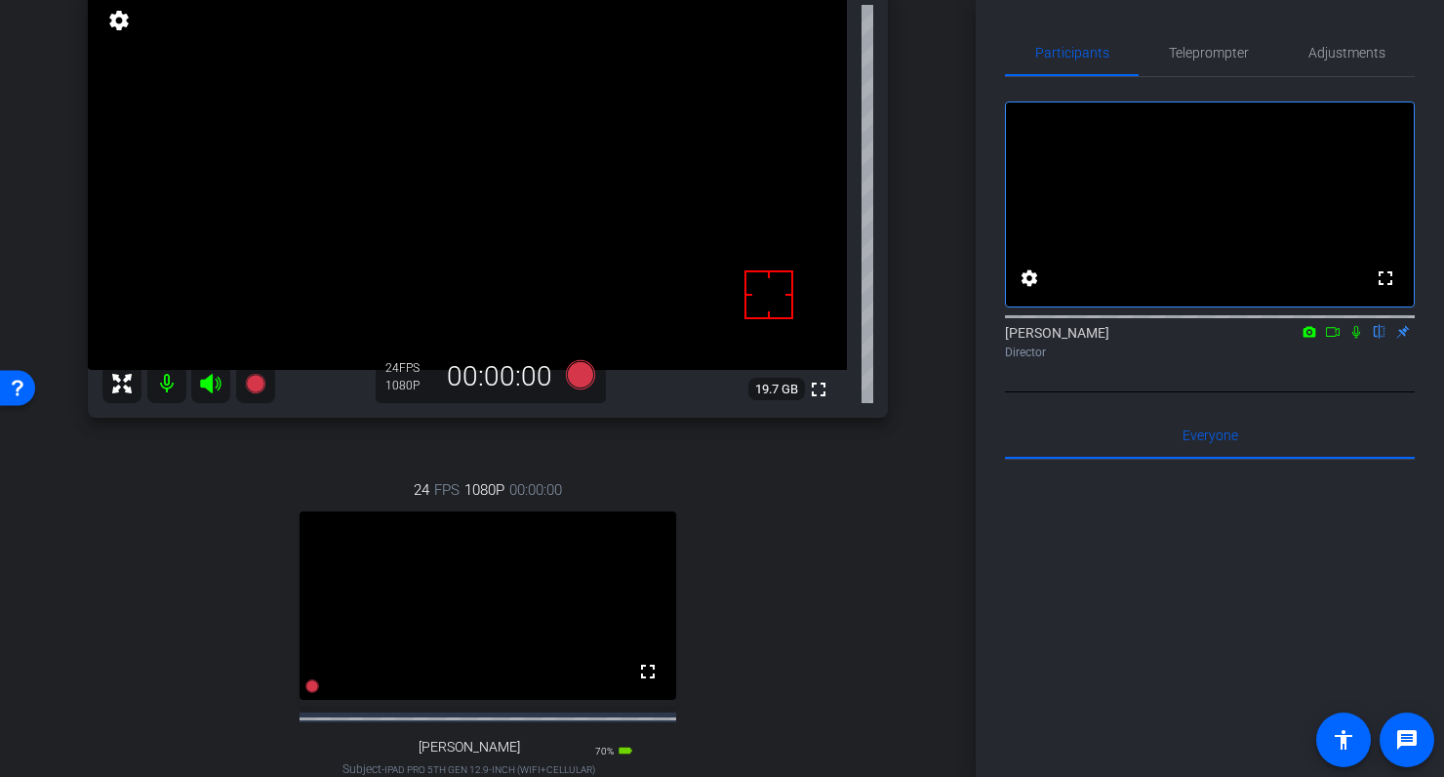
scroll to position [157, 0]
click at [1352, 339] on icon at bounding box center [1357, 332] width 16 height 14
click at [1360, 339] on icon at bounding box center [1357, 332] width 16 height 14
click at [581, 377] on icon at bounding box center [580, 377] width 29 height 29
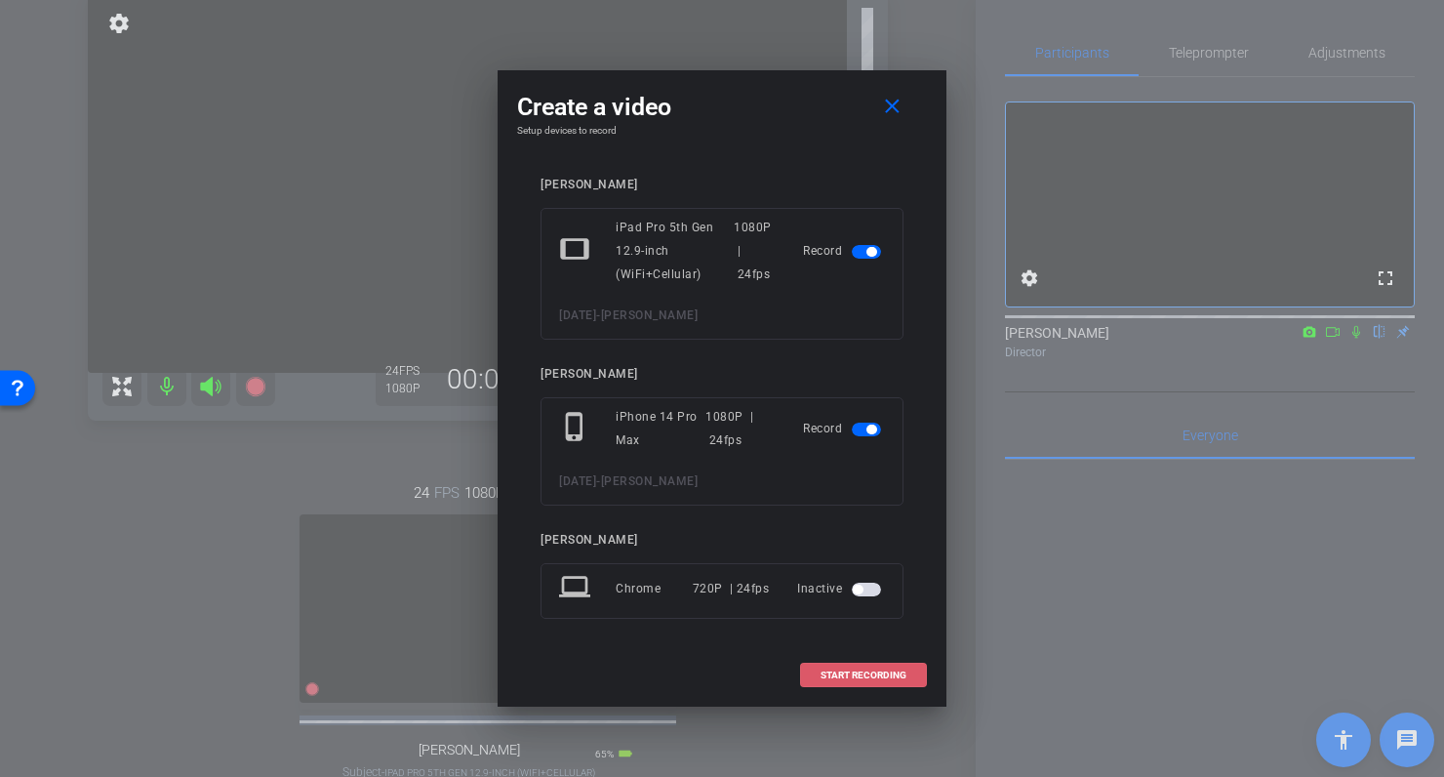
click at [873, 676] on span "START RECORDING" at bounding box center [864, 675] width 86 height 10
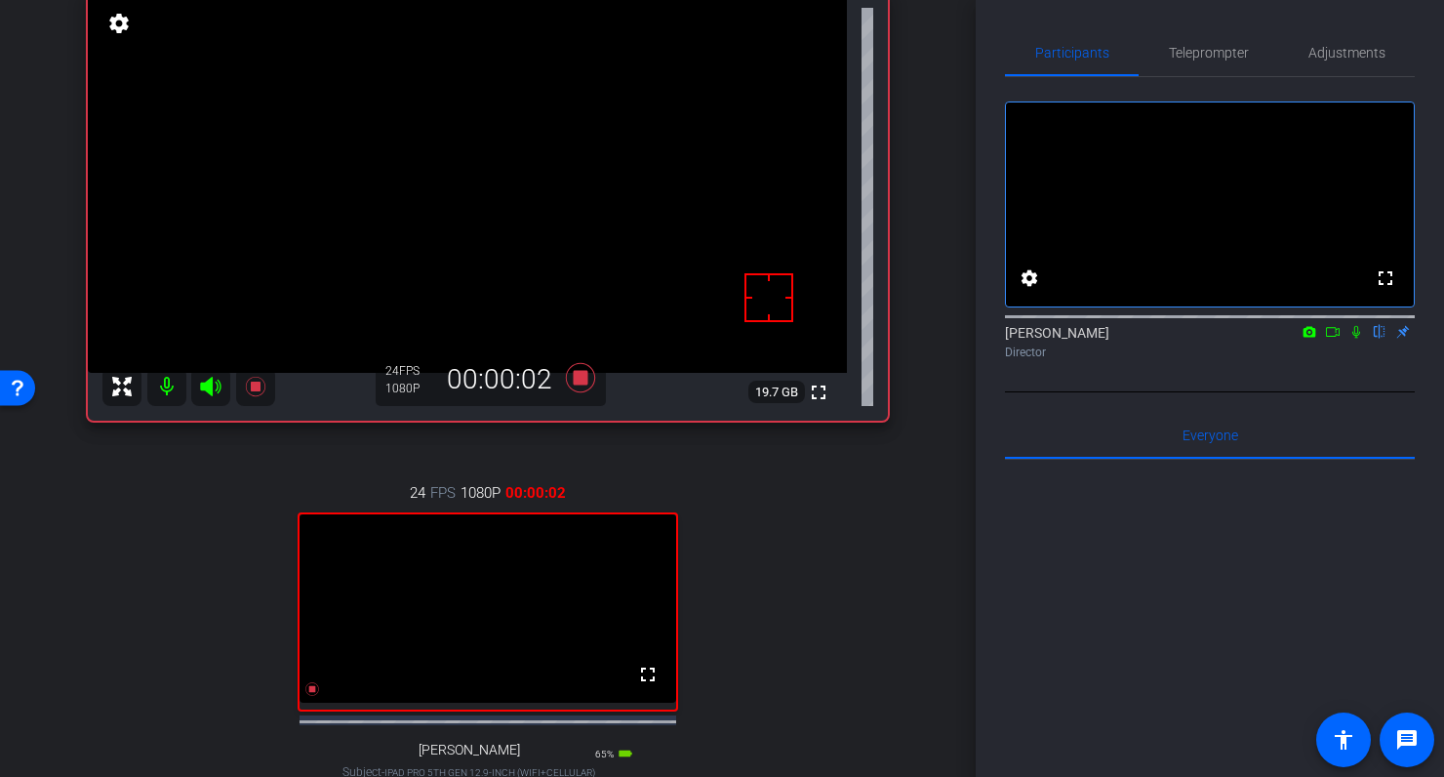
click at [1353, 339] on icon at bounding box center [1357, 332] width 16 height 14
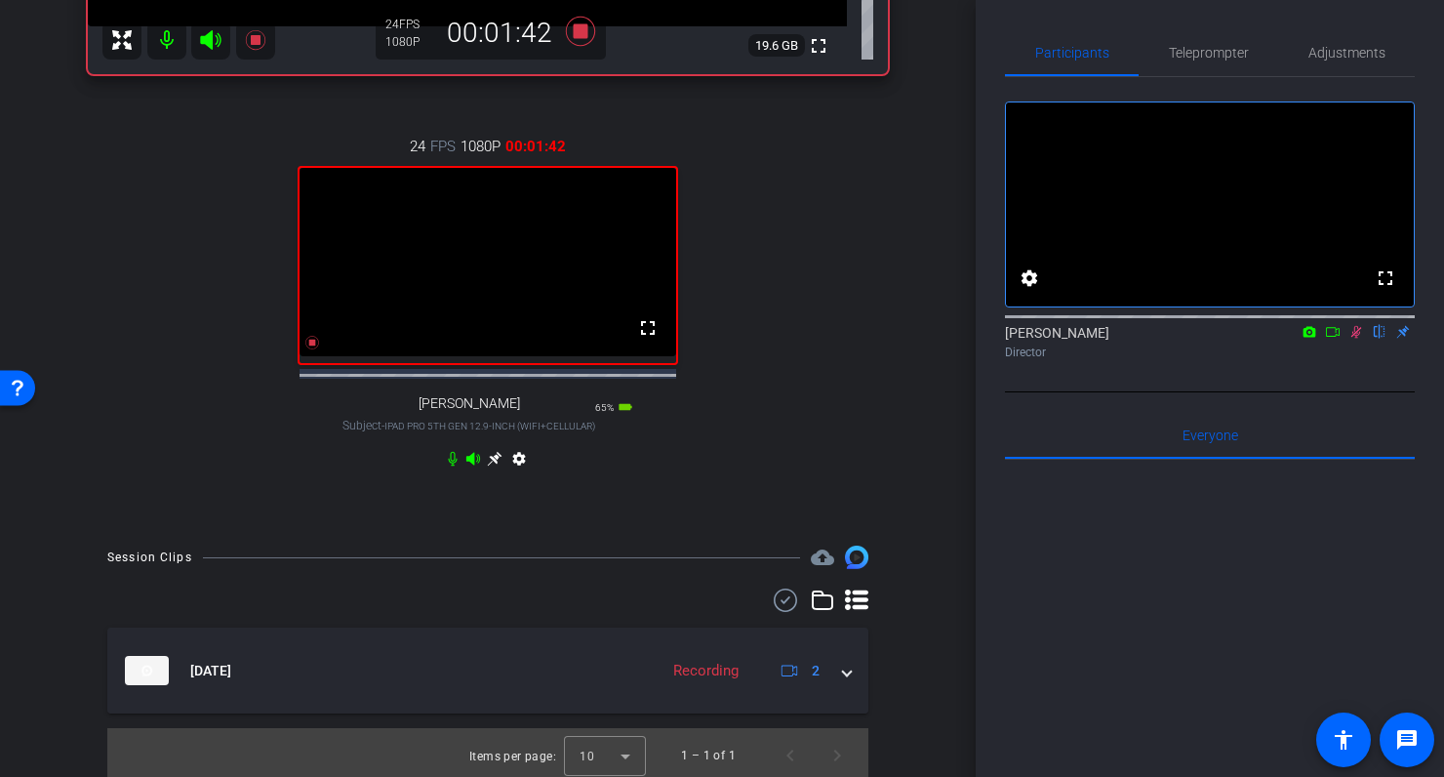
scroll to position [523, 0]
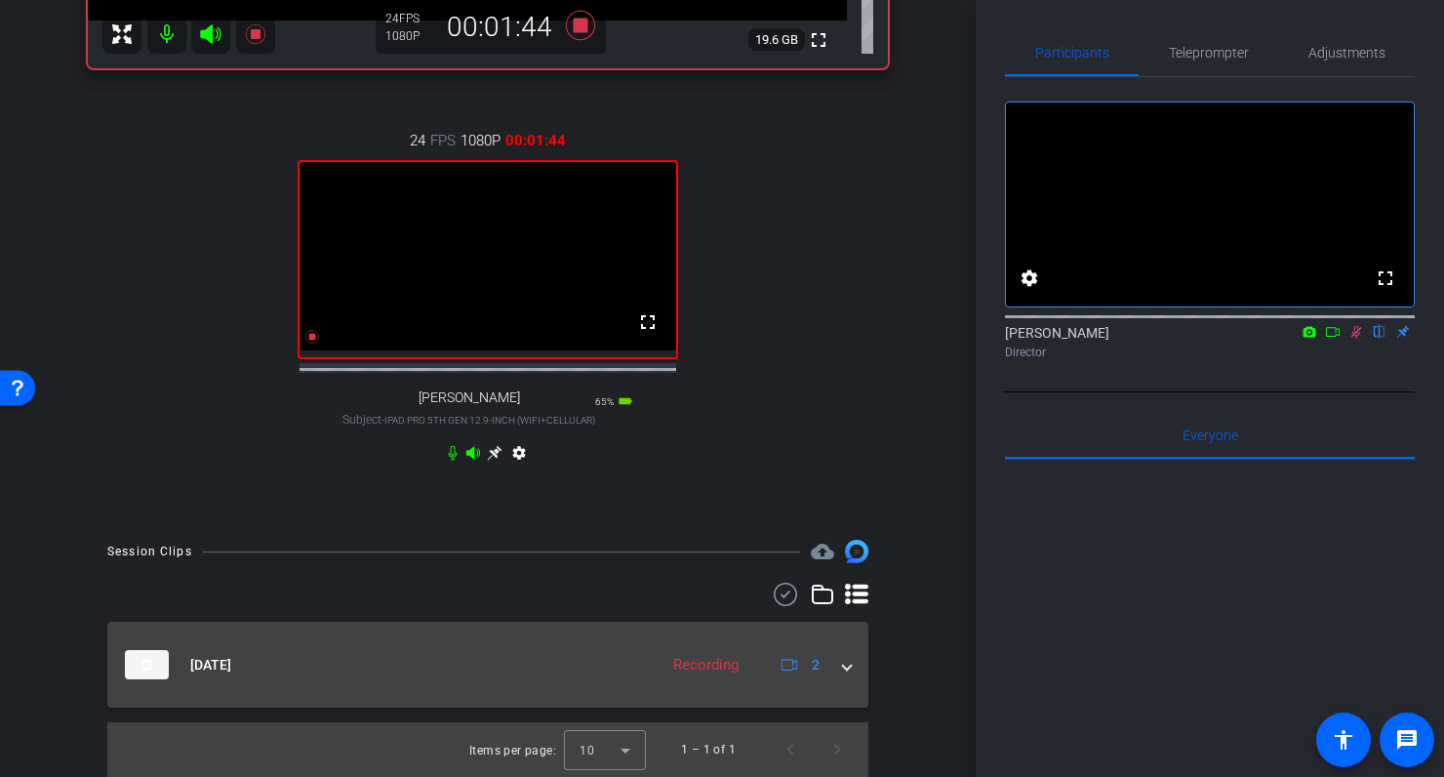
click at [849, 665] on span at bounding box center [847, 665] width 8 height 20
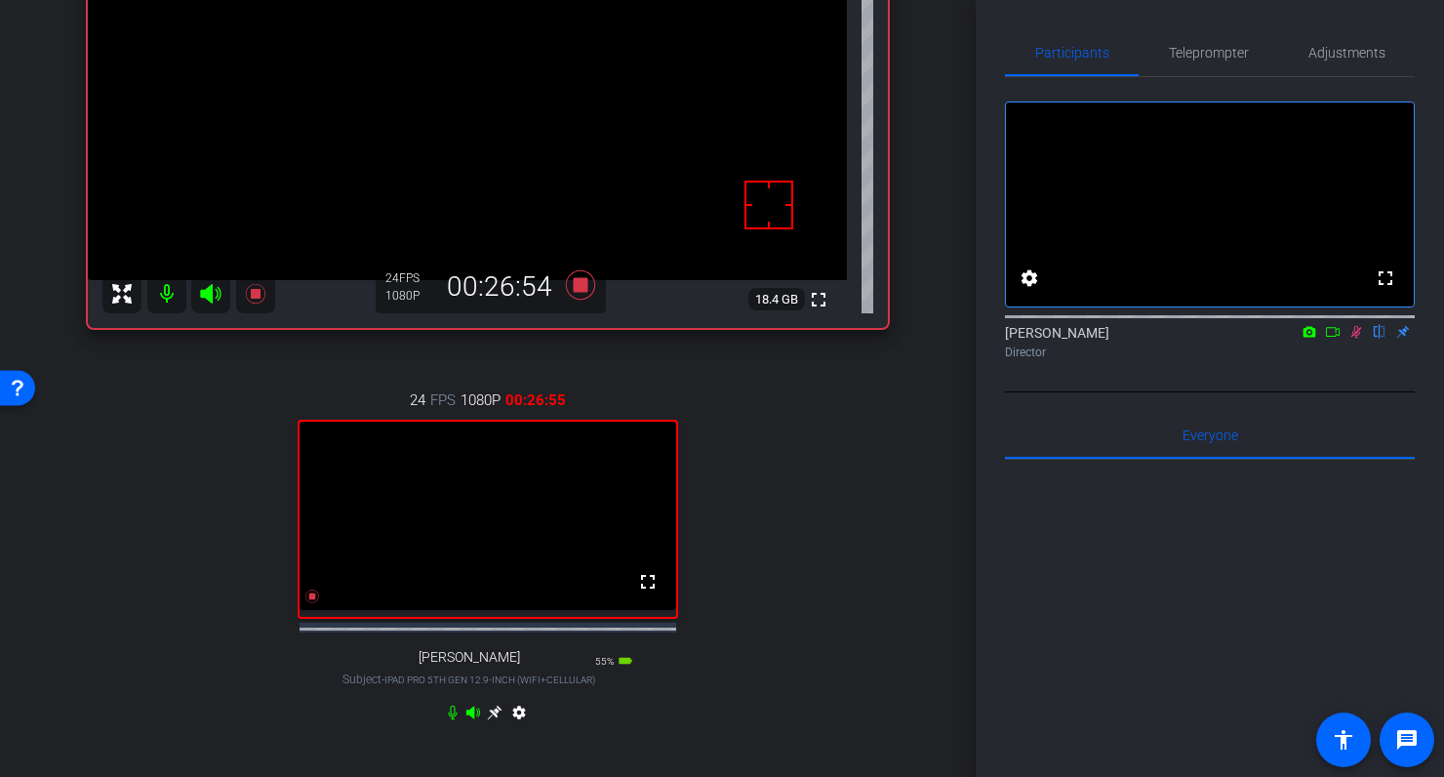
scroll to position [221, 0]
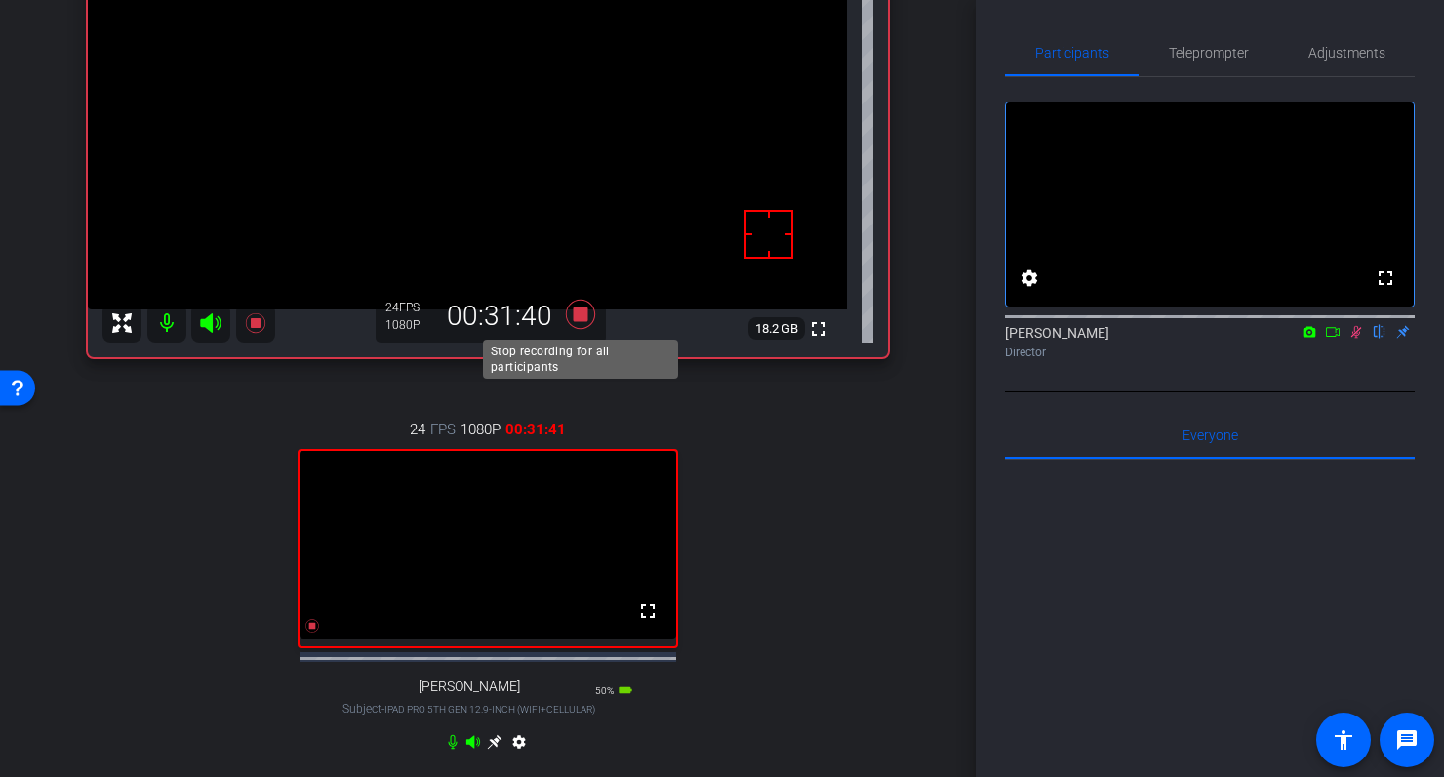
click at [583, 319] on icon at bounding box center [580, 314] width 29 height 29
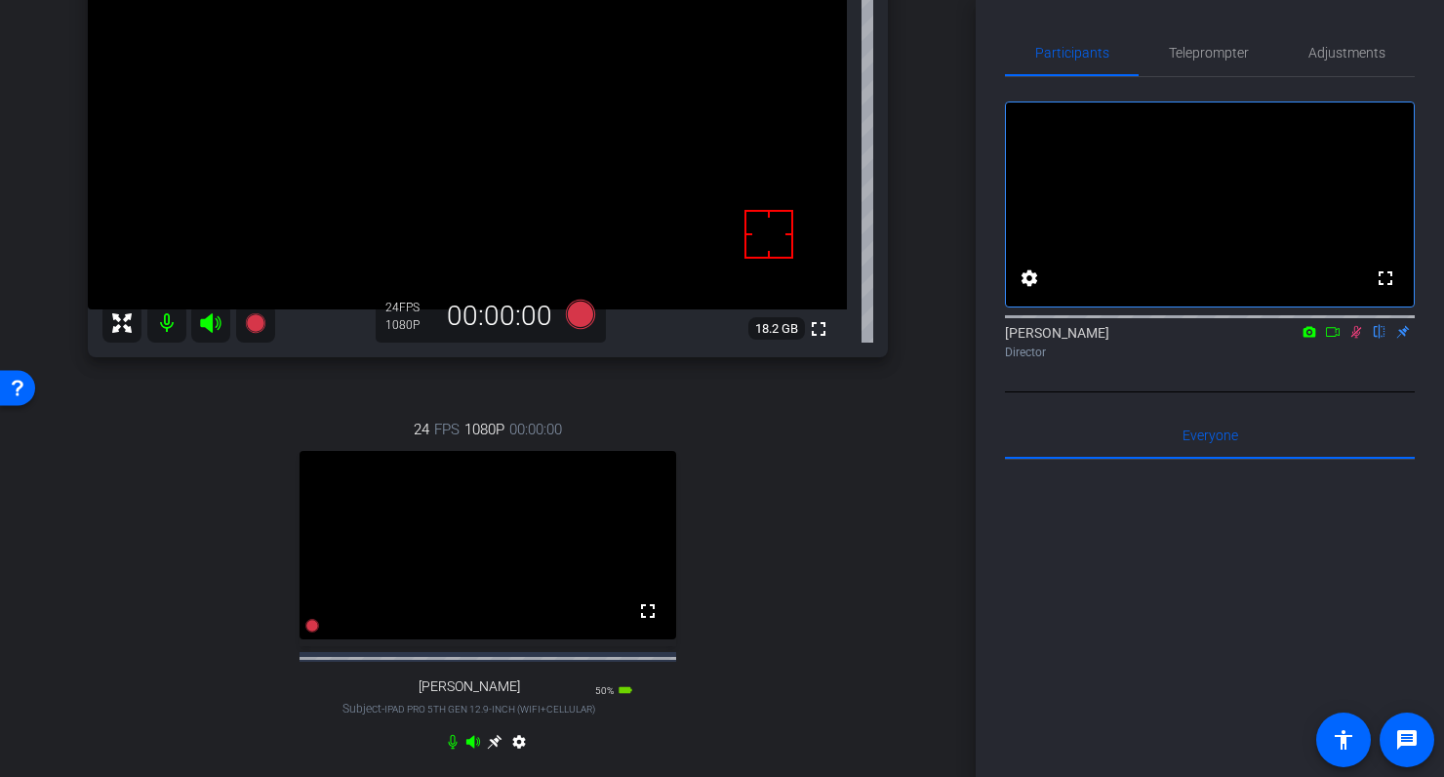
click at [1361, 339] on icon at bounding box center [1357, 332] width 16 height 14
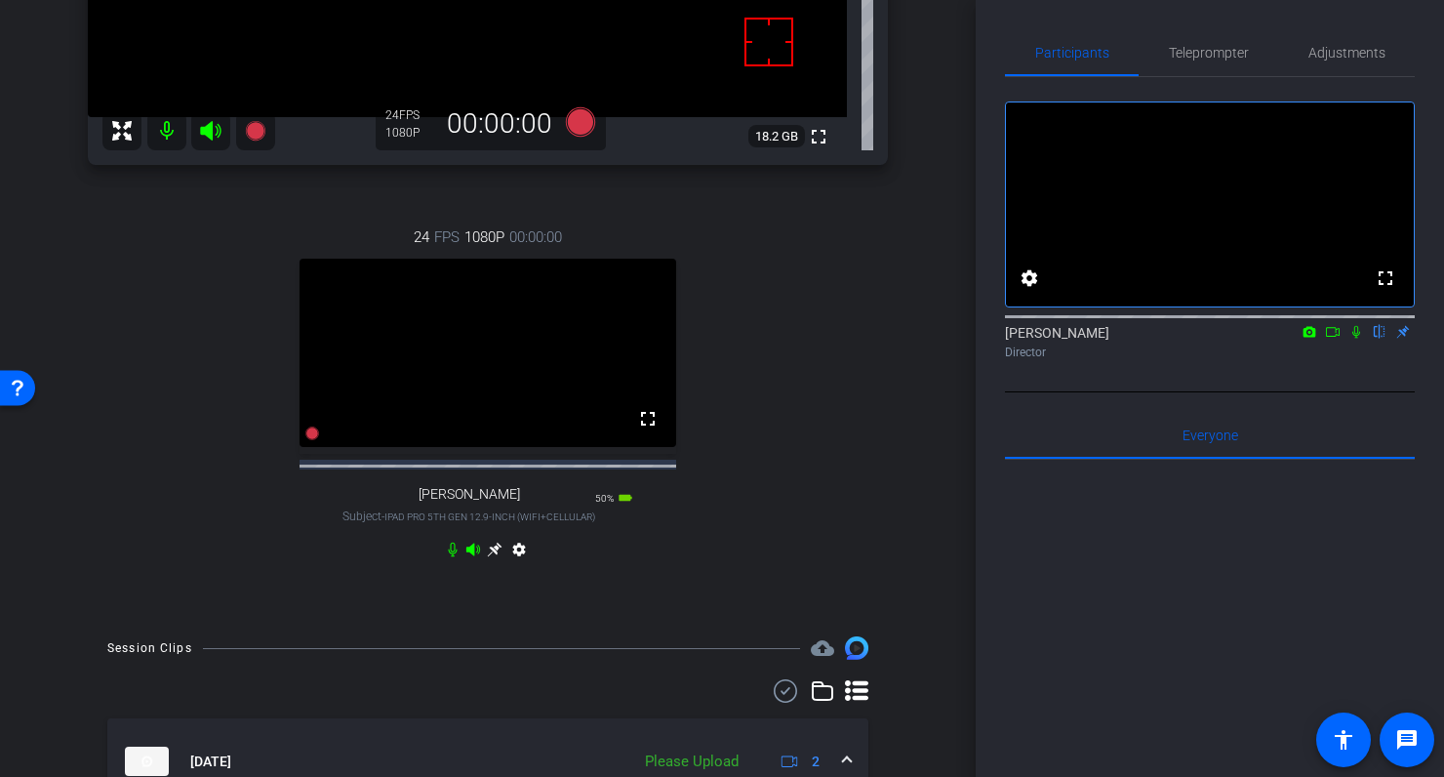
scroll to position [632, 0]
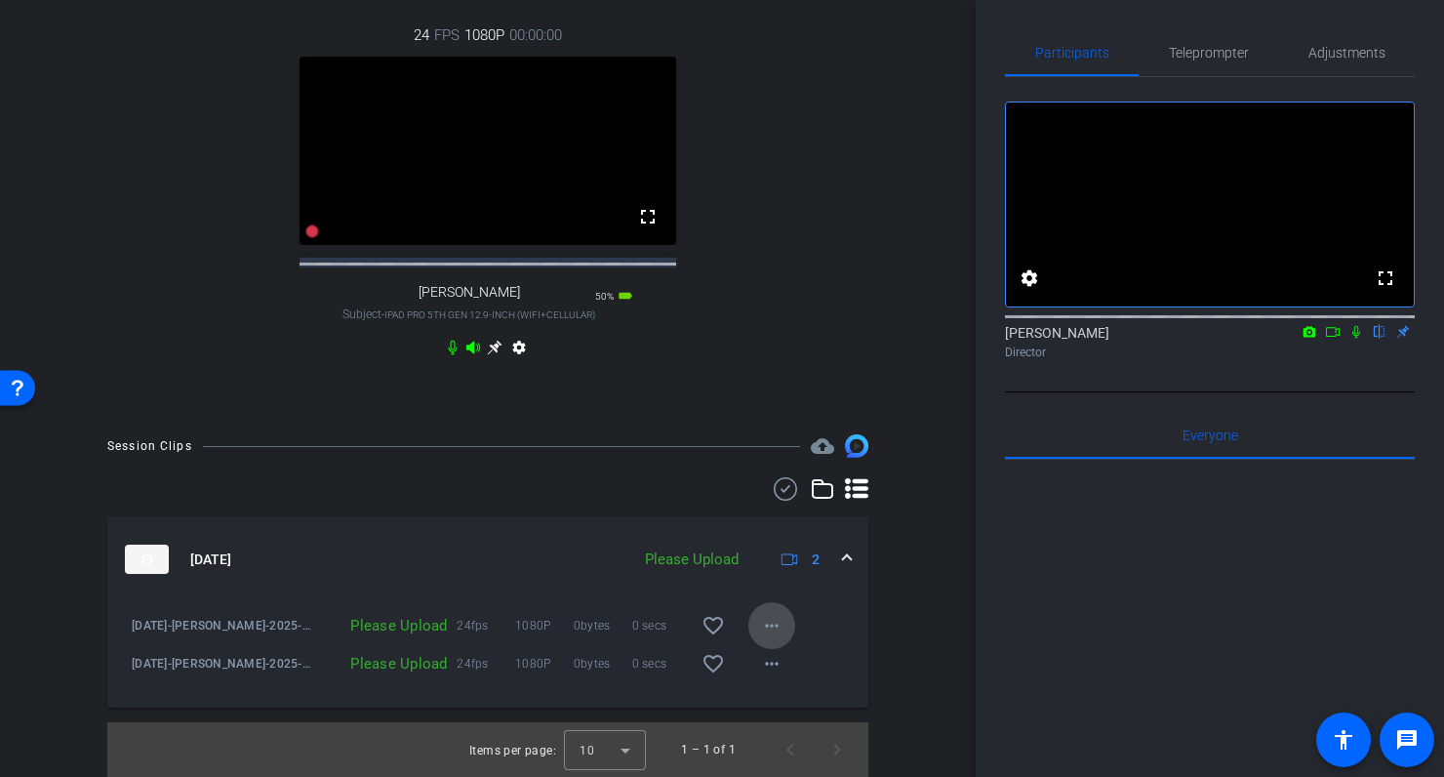
click at [775, 624] on mat-icon "more_horiz" at bounding box center [771, 625] width 23 height 23
click at [777, 663] on span "Upload" at bounding box center [803, 666] width 78 height 23
click at [776, 662] on mat-icon "more_horiz" at bounding box center [771, 663] width 23 height 23
click at [775, 706] on span "Upload" at bounding box center [803, 704] width 78 height 23
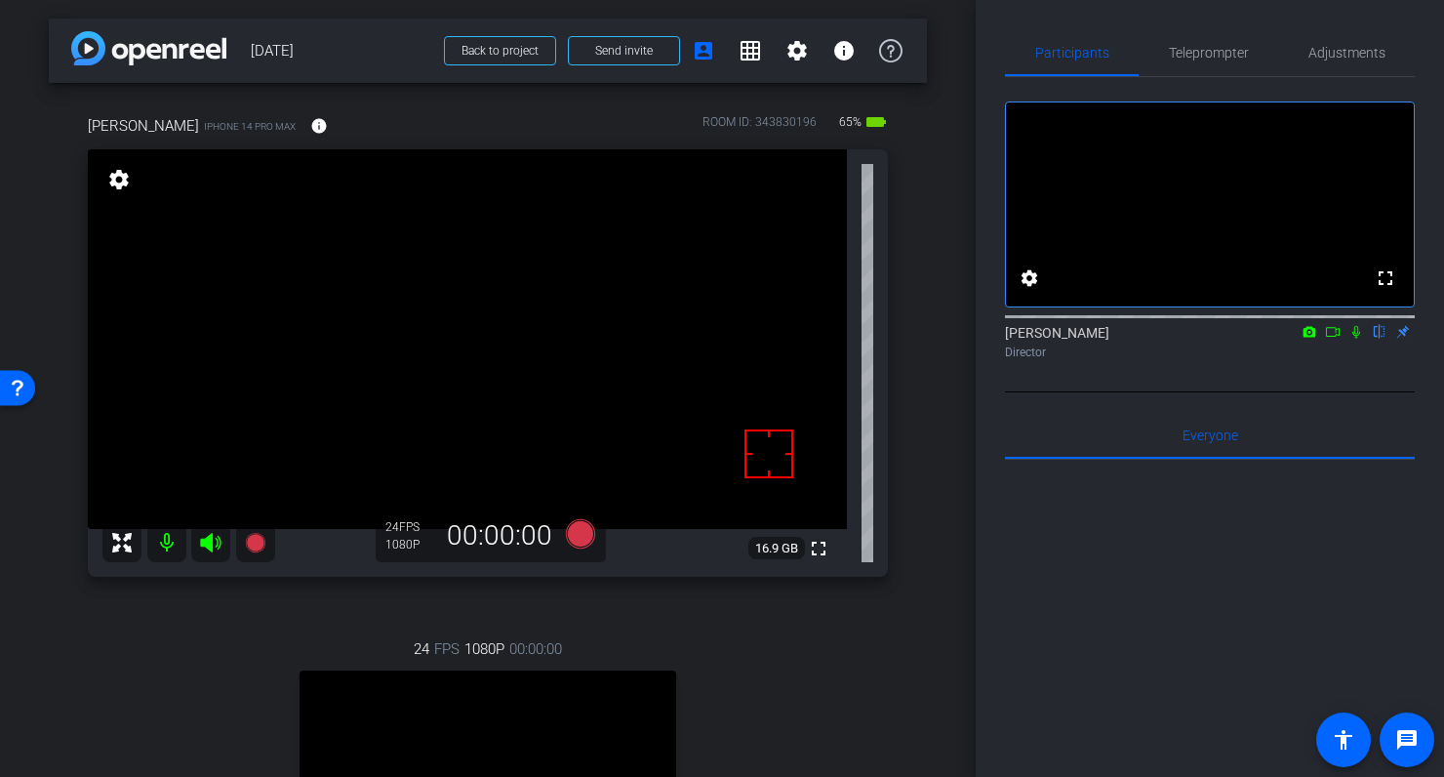
scroll to position [0, 0]
click at [310, 129] on mat-icon "info" at bounding box center [319, 127] width 18 height 18
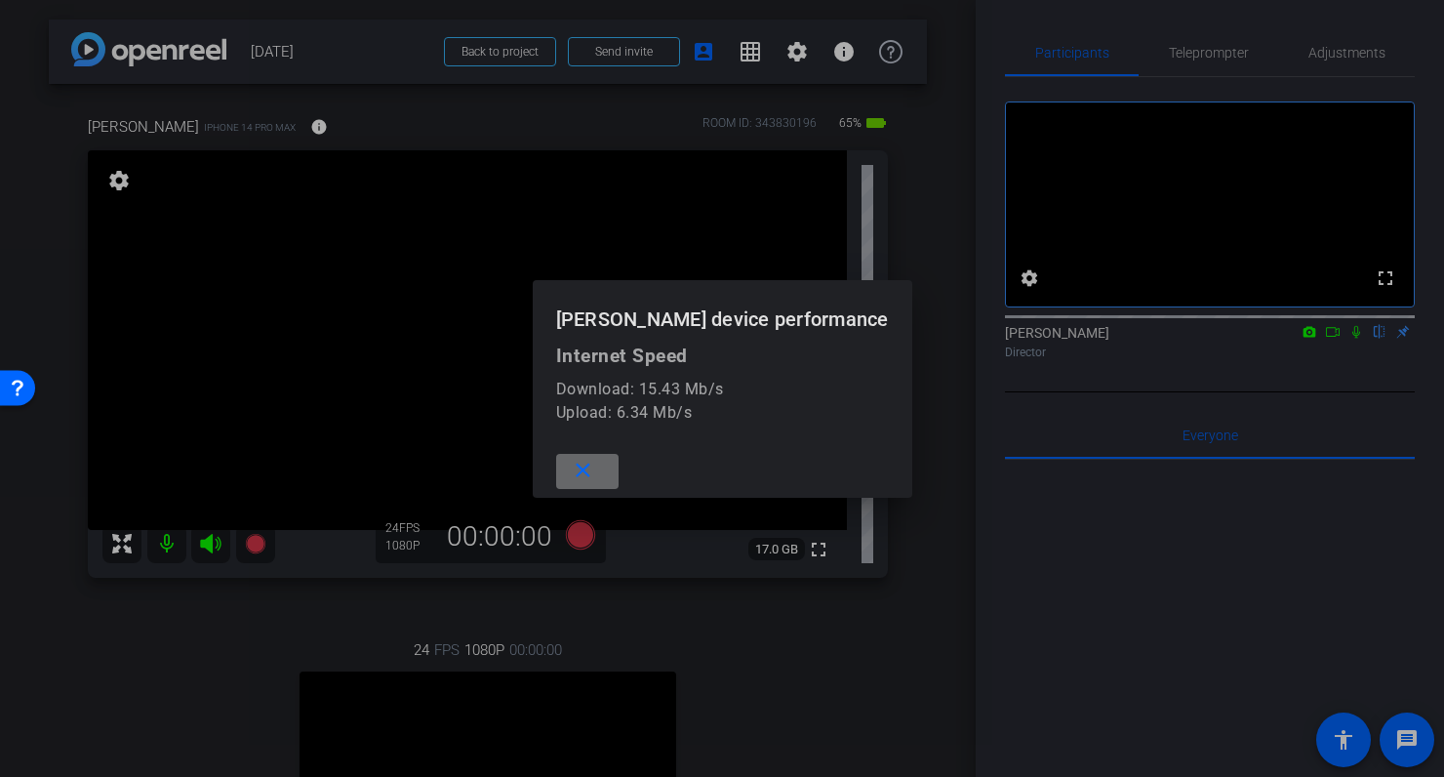
click at [595, 467] on mat-icon "close" at bounding box center [583, 471] width 24 height 24
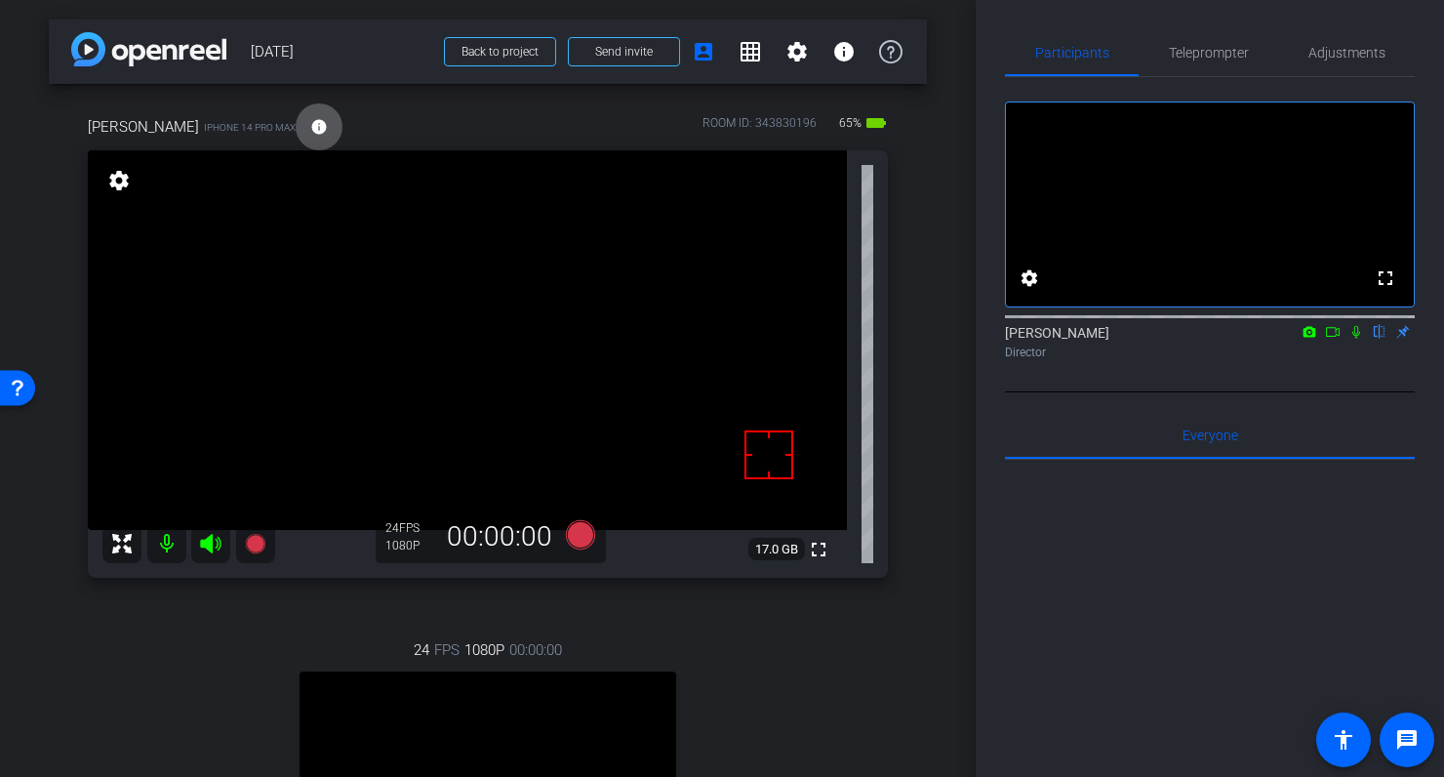
click at [898, 387] on div "Eric Lascelles iPhone 14 Pro Max info ROOM ID: 343830196 65% battery_std fullsc…" at bounding box center [488, 557] width 878 height 946
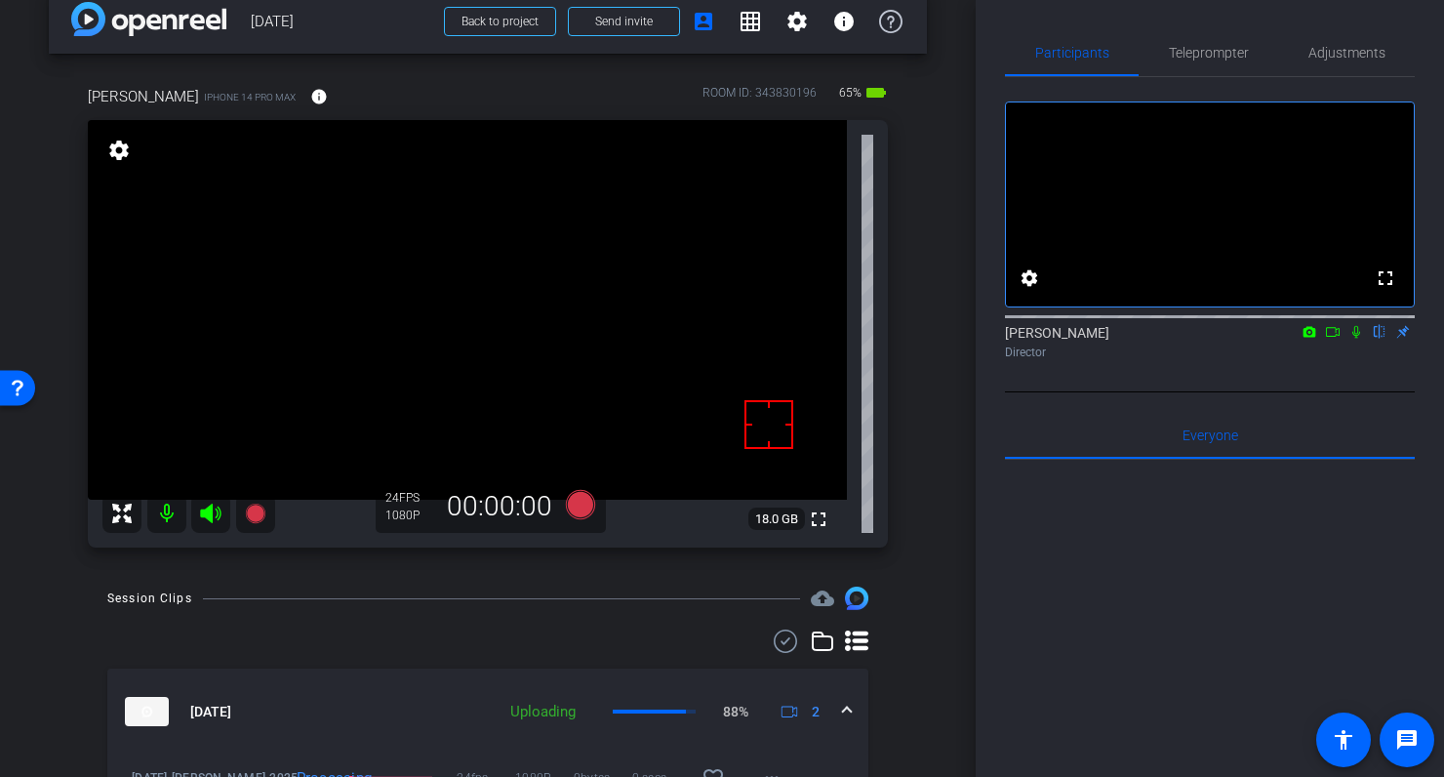
scroll to position [24, 0]
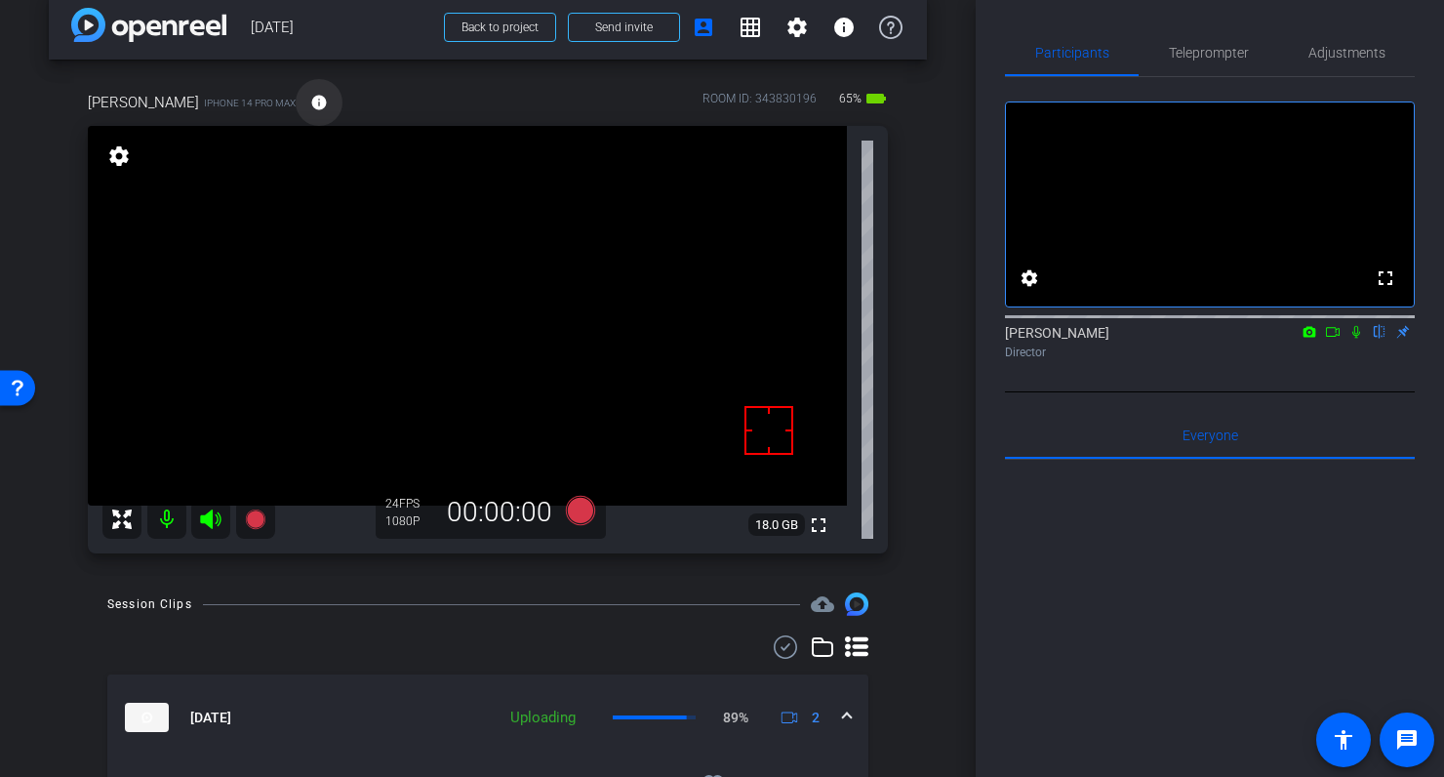
click at [310, 102] on mat-icon "info" at bounding box center [319, 103] width 18 height 18
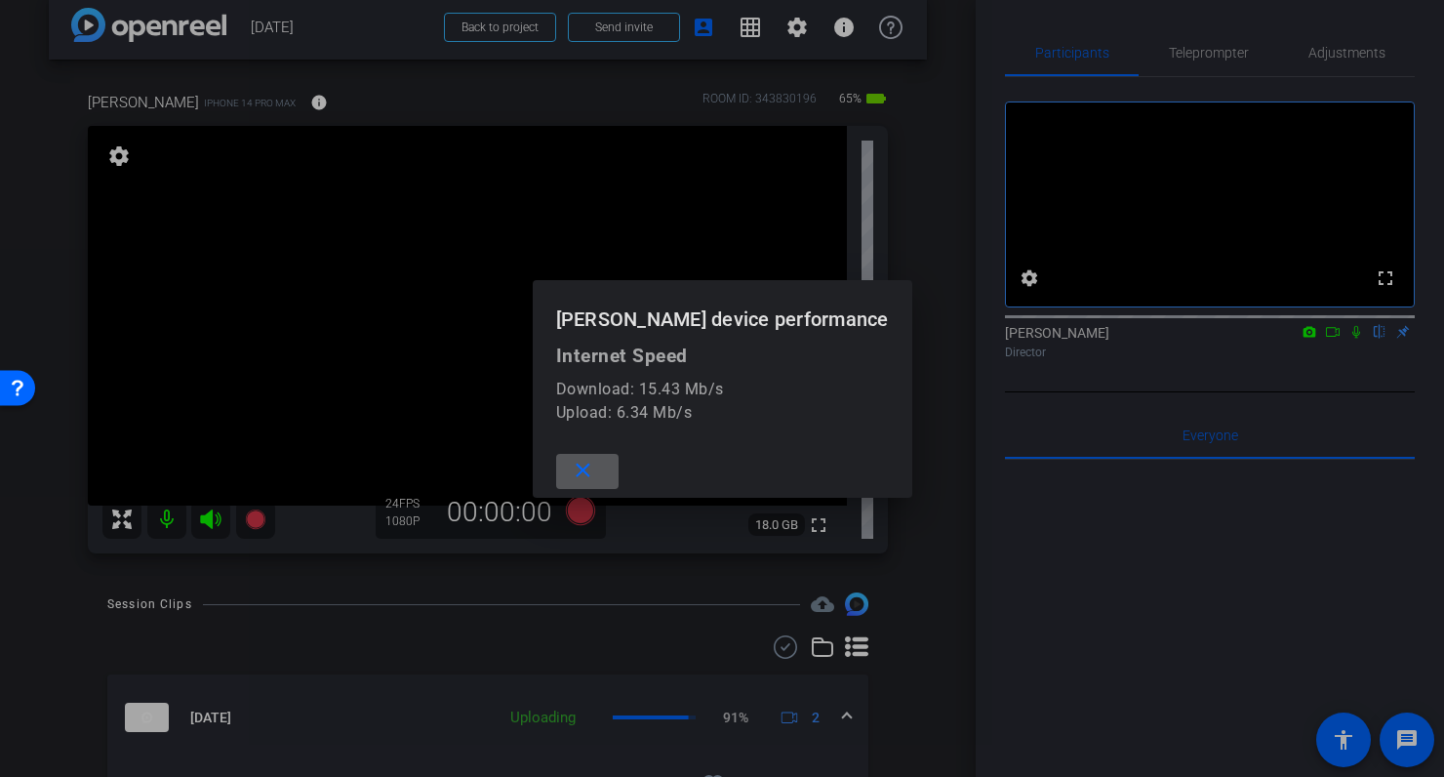
click at [595, 467] on mat-icon "close" at bounding box center [583, 471] width 24 height 24
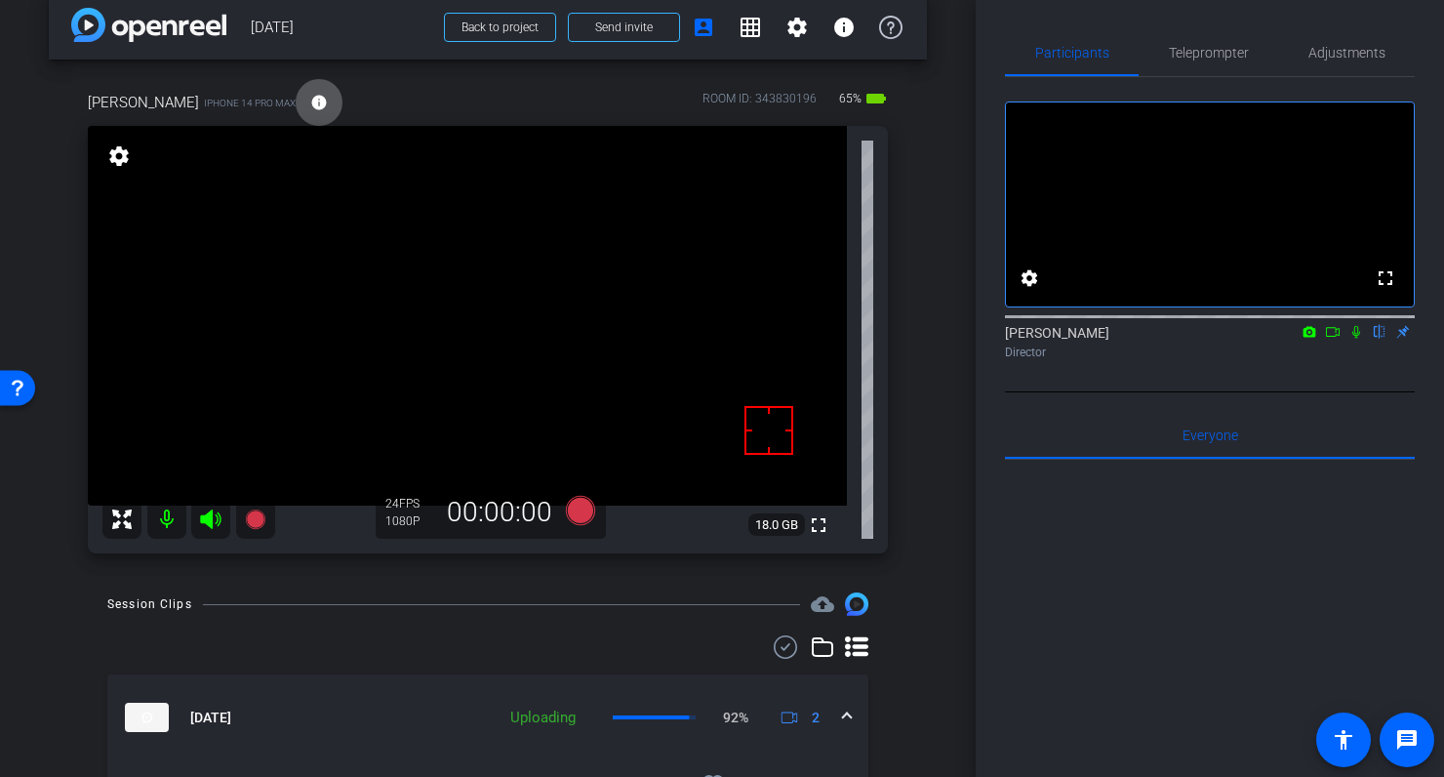
click at [912, 384] on div "Eric Lascelles iPhone 14 Pro Max info ROOM ID: 343830196 65% battery_std fullsc…" at bounding box center [488, 316] width 878 height 513
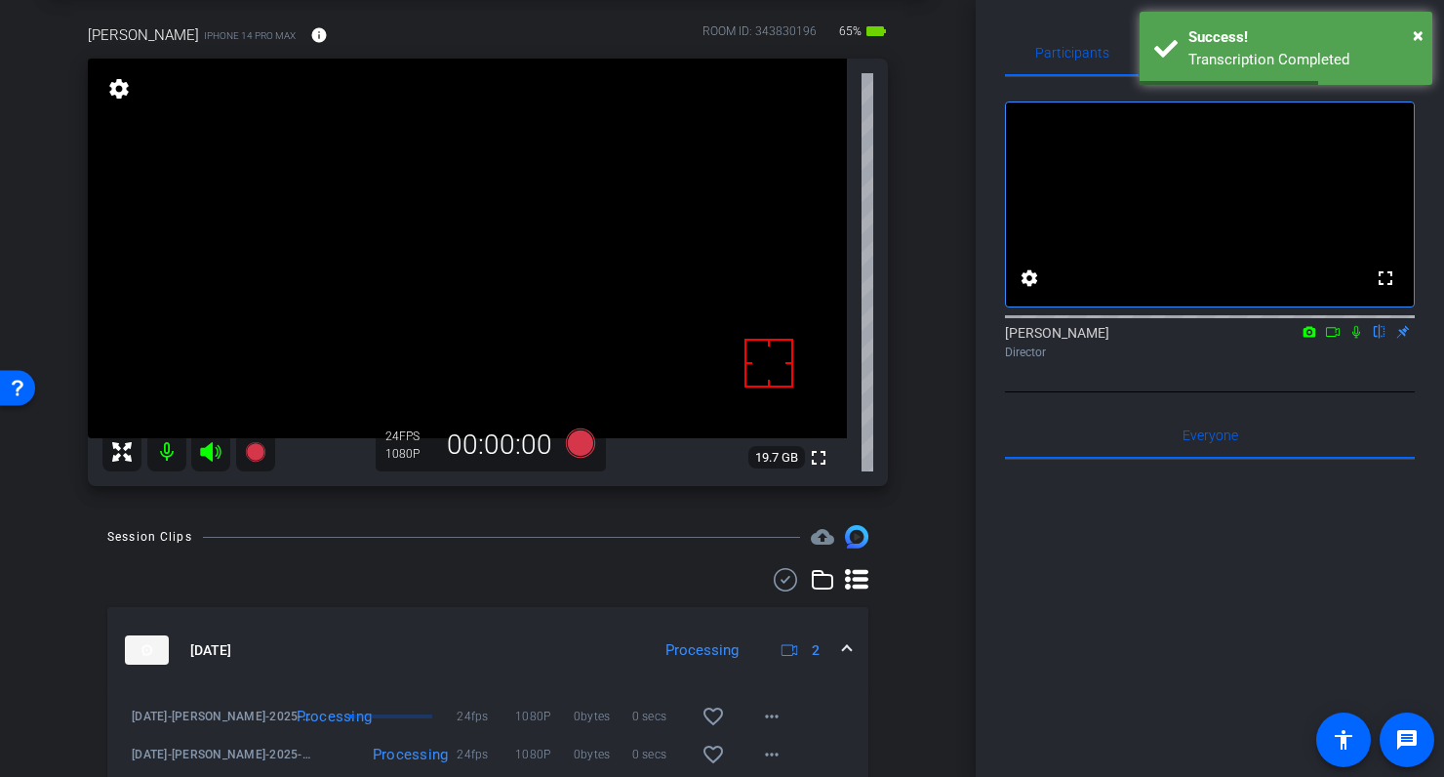
scroll to position [0, 0]
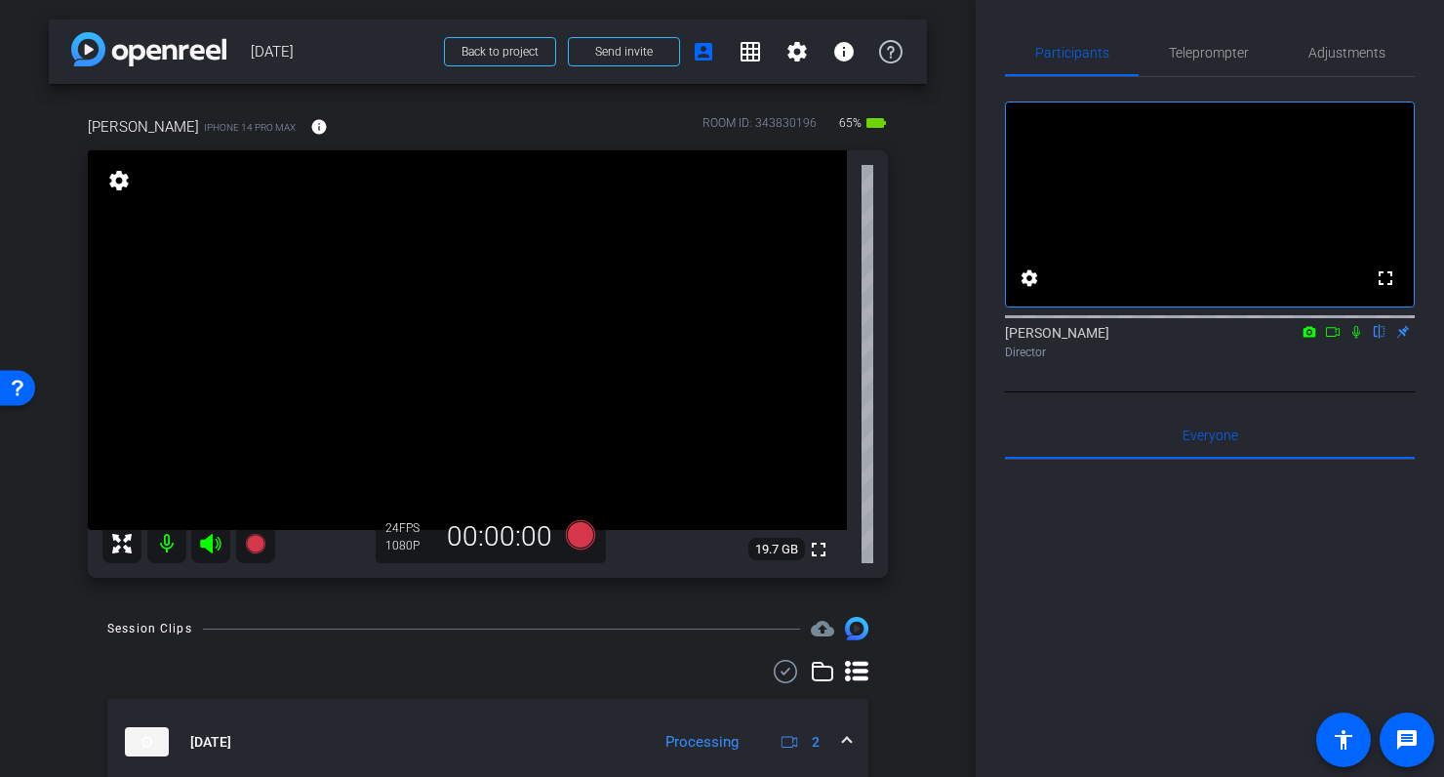
click at [939, 484] on div "arrow_back September 2025 Back to project Send invite account_box grid_on setti…" at bounding box center [488, 388] width 976 height 777
click at [310, 130] on mat-icon "info" at bounding box center [319, 127] width 18 height 18
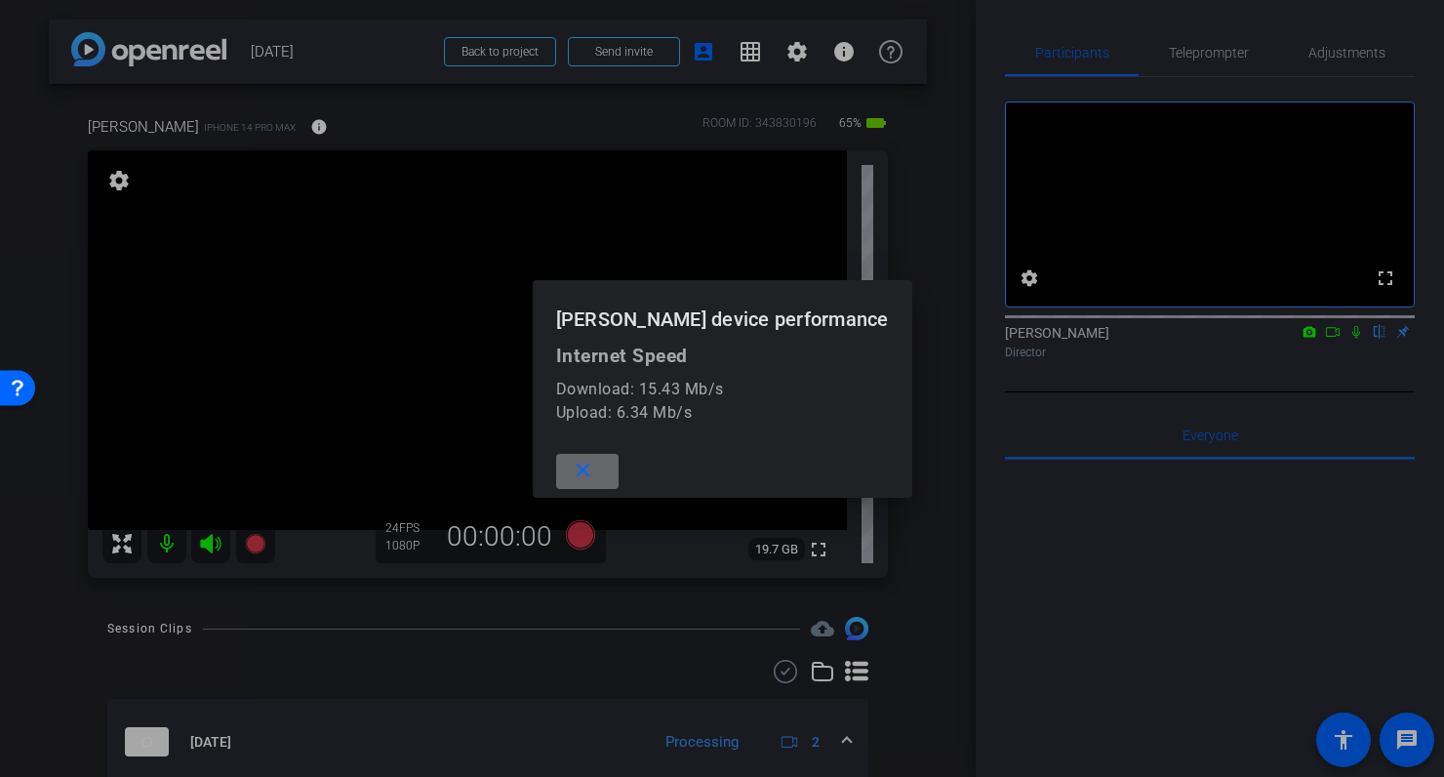
click at [589, 469] on mat-icon "close" at bounding box center [583, 471] width 24 height 24
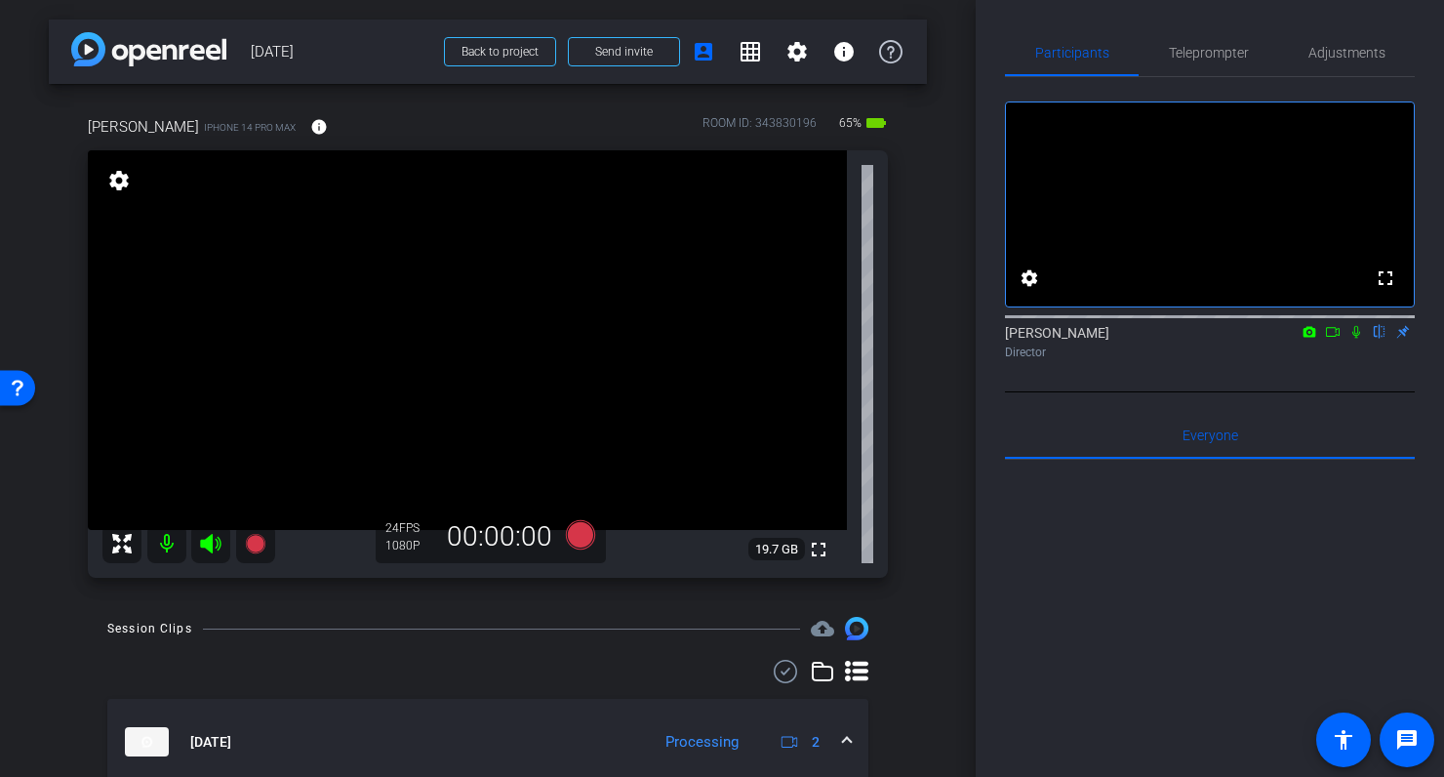
click at [936, 383] on div "arrow_back September 2025 Back to project Send invite account_box grid_on setti…" at bounding box center [488, 388] width 976 height 777
click at [1354, 57] on span "Adjustments" at bounding box center [1347, 53] width 77 height 14
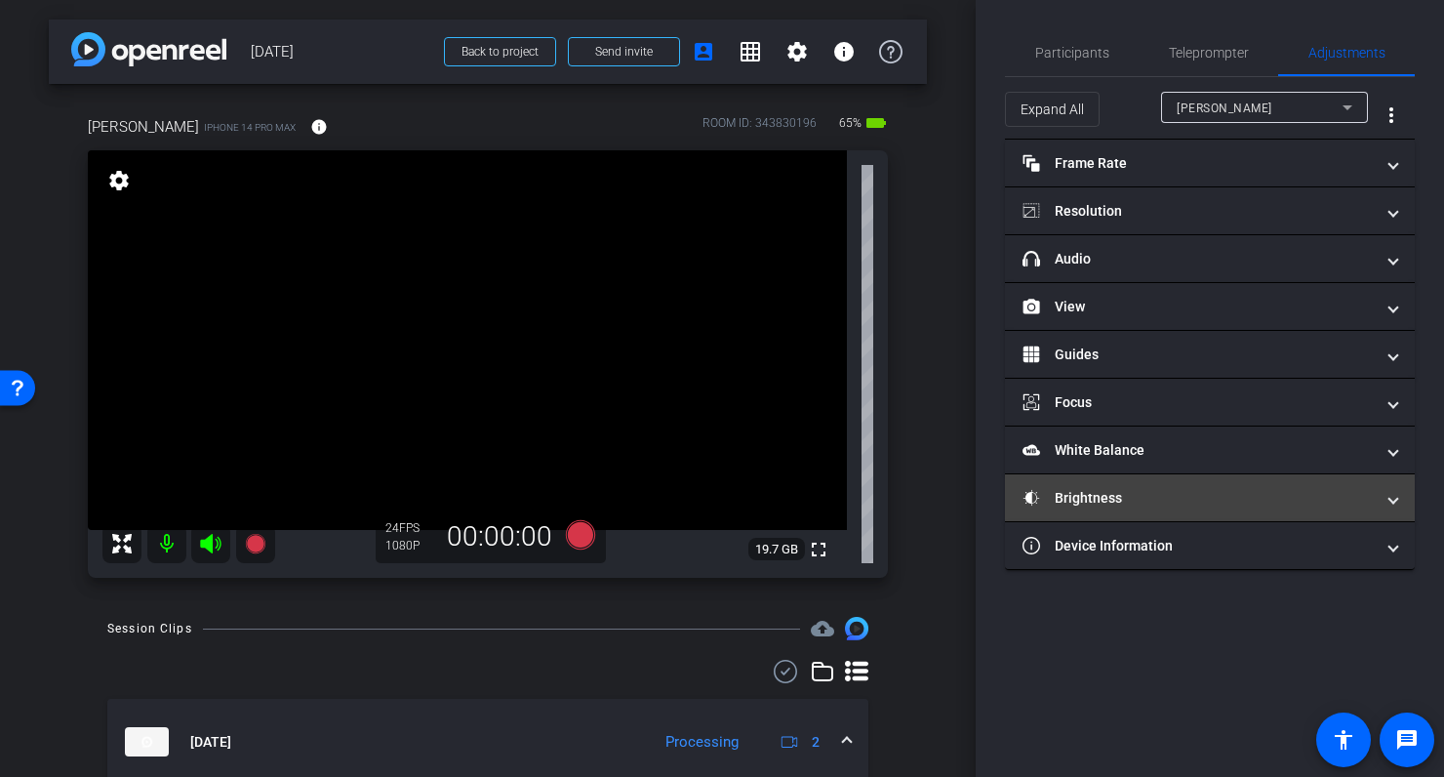
click at [1115, 502] on mat-panel-title "Brightness" at bounding box center [1198, 498] width 351 height 20
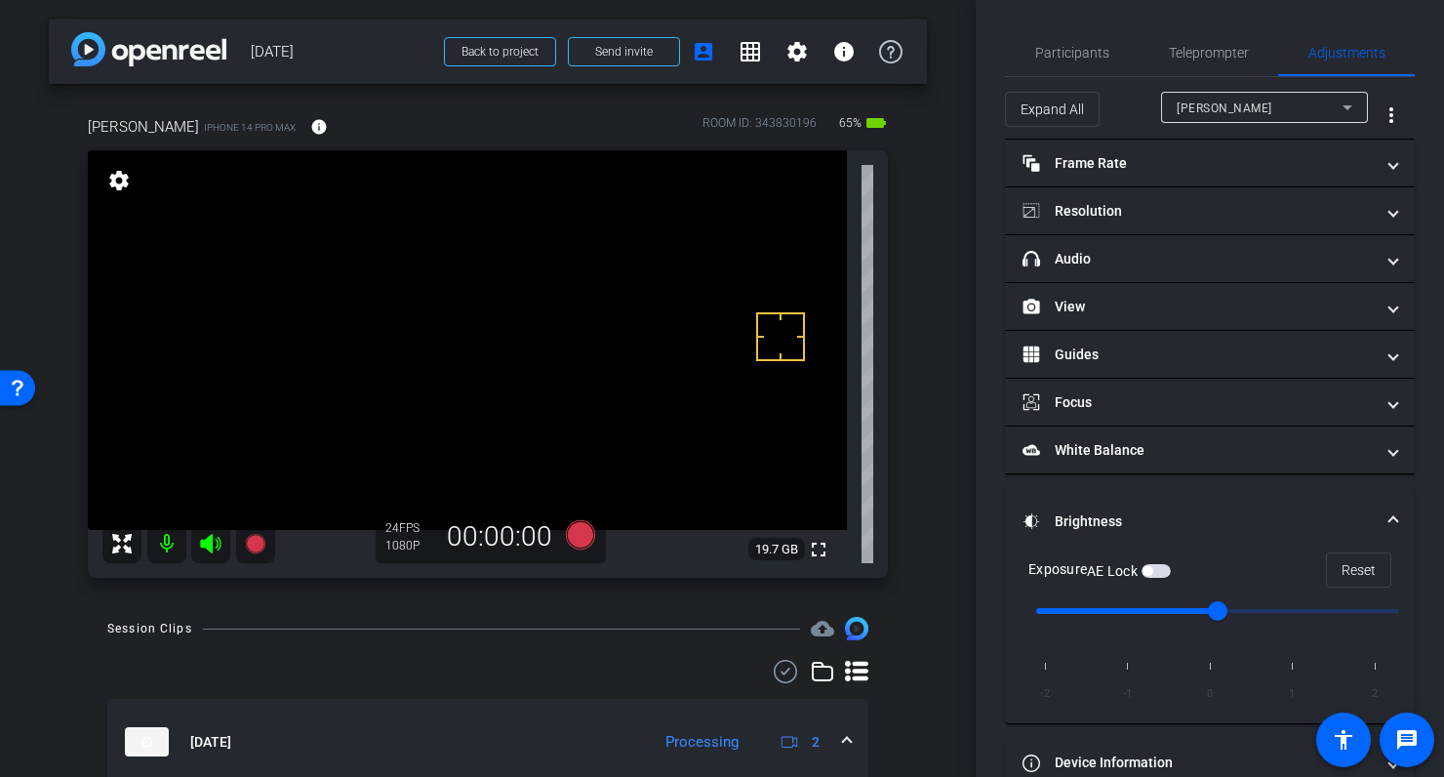
click at [1157, 577] on div "AE Lock" at bounding box center [1129, 571] width 84 height 20
click at [1160, 569] on span "button" at bounding box center [1156, 571] width 29 height 14
click at [1064, 51] on span "Participants" at bounding box center [1073, 53] width 74 height 14
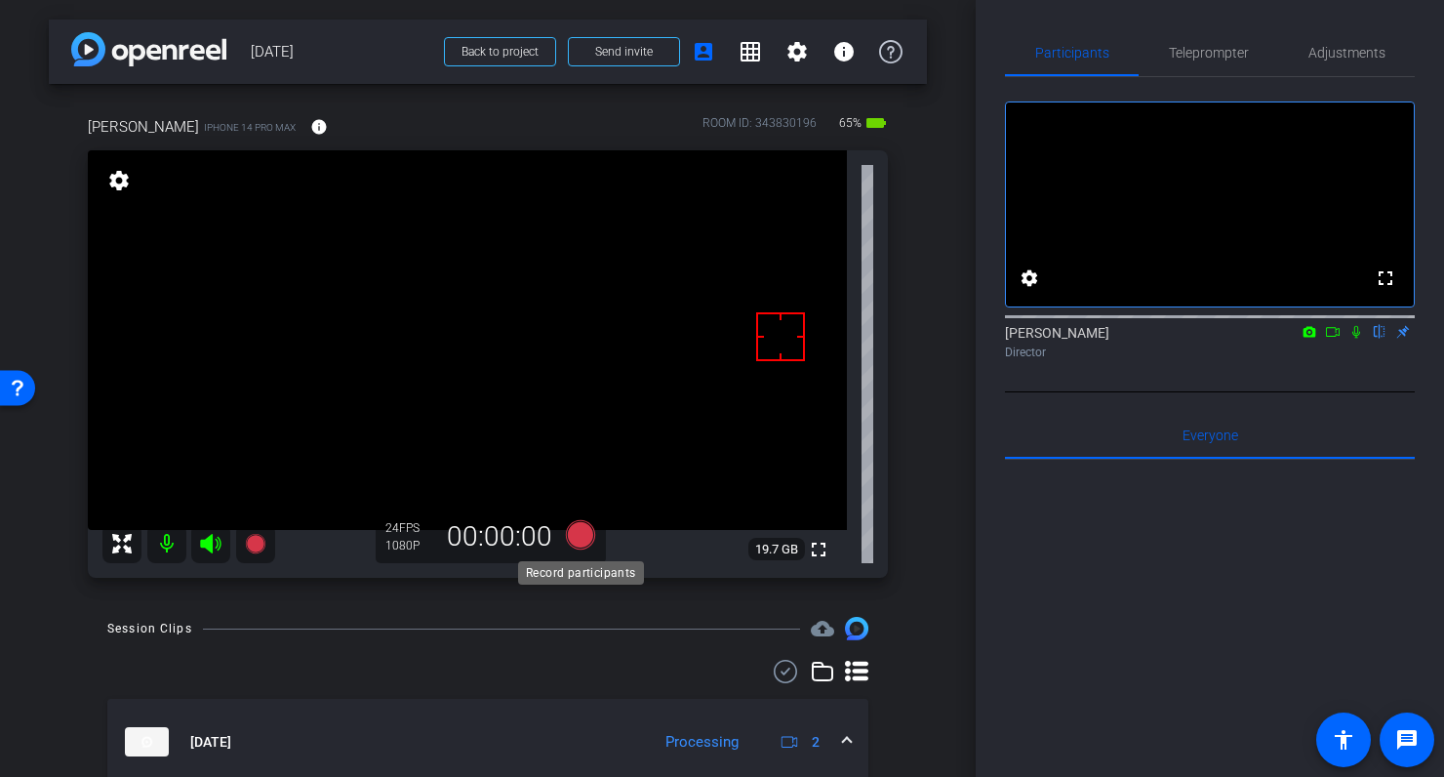
click at [580, 537] on icon at bounding box center [580, 534] width 29 height 29
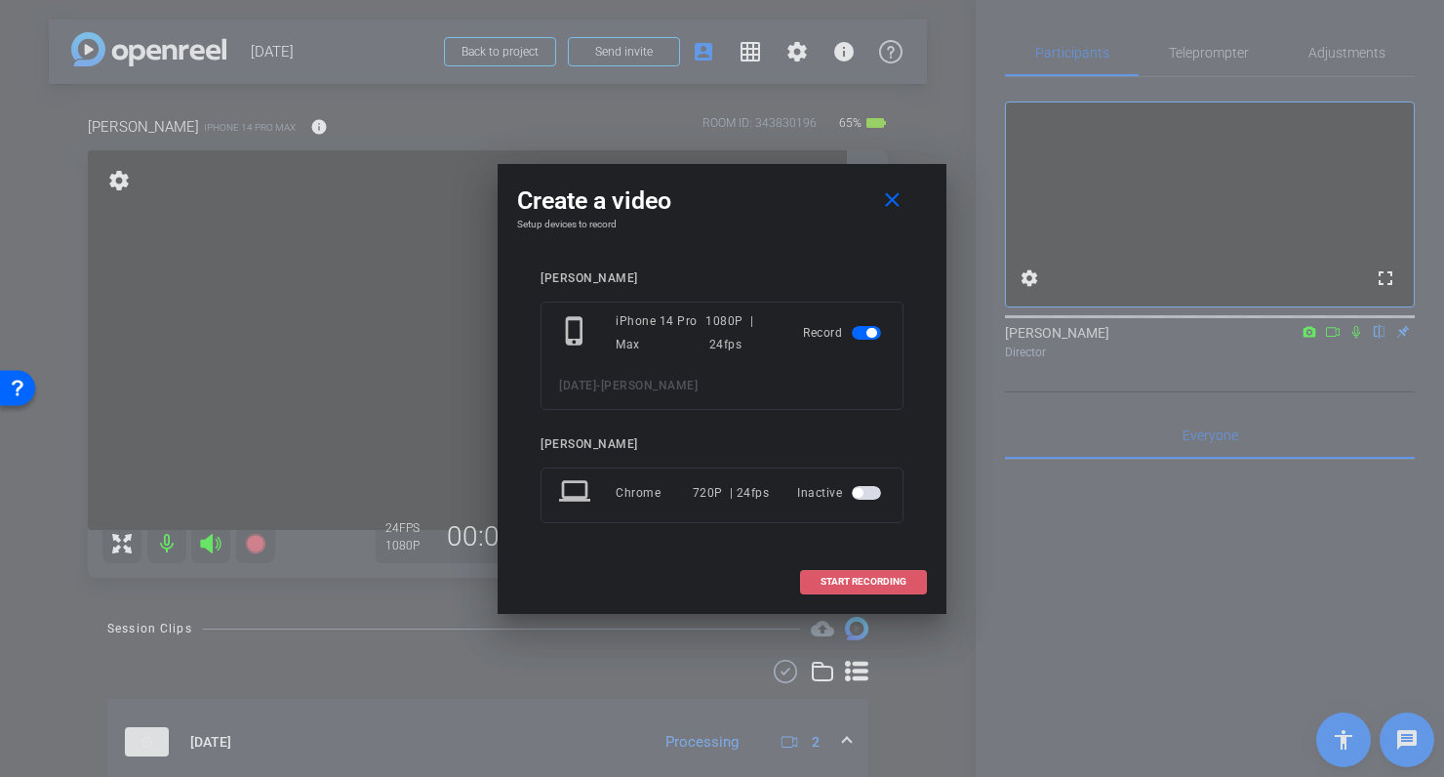
click at [889, 581] on span "START RECORDING" at bounding box center [864, 582] width 86 height 10
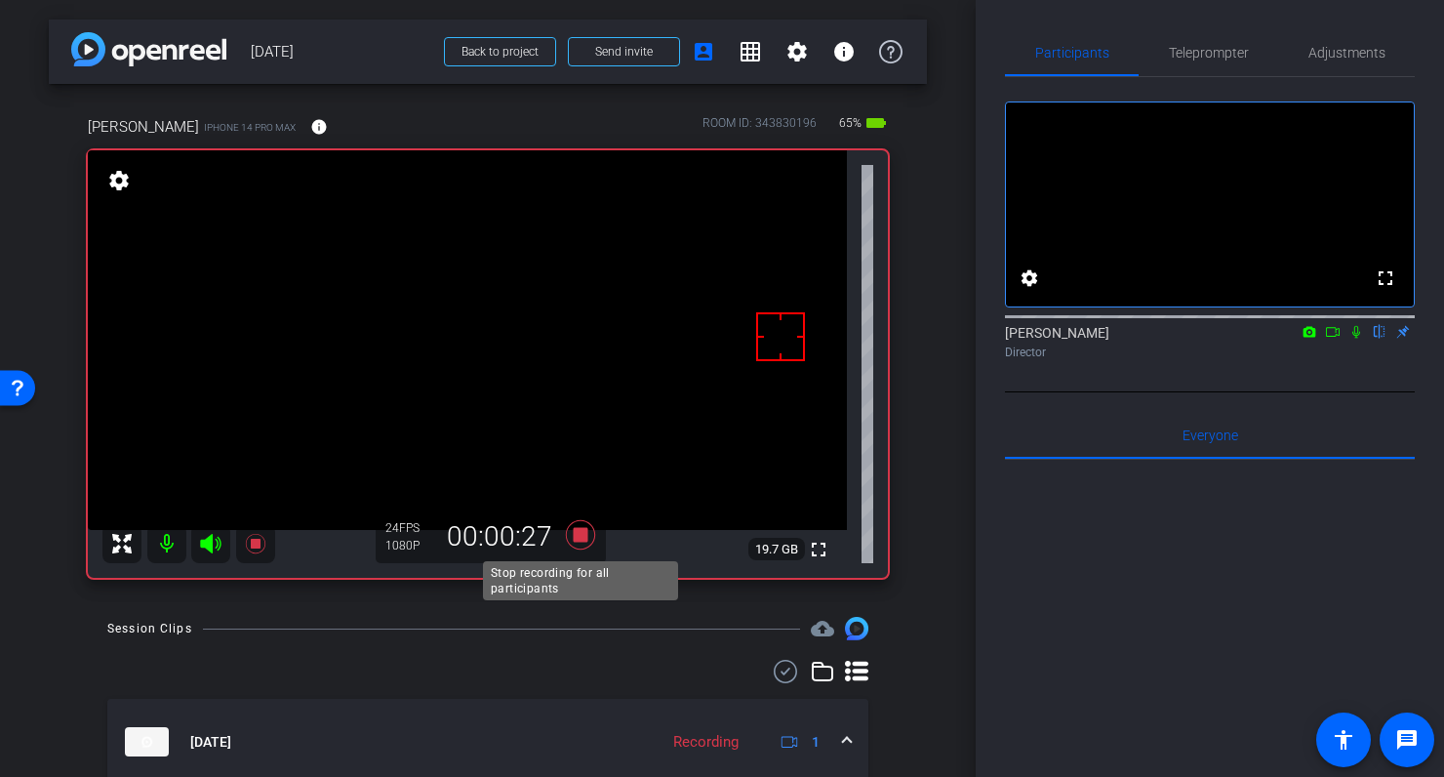
click at [580, 530] on icon at bounding box center [580, 534] width 29 height 29
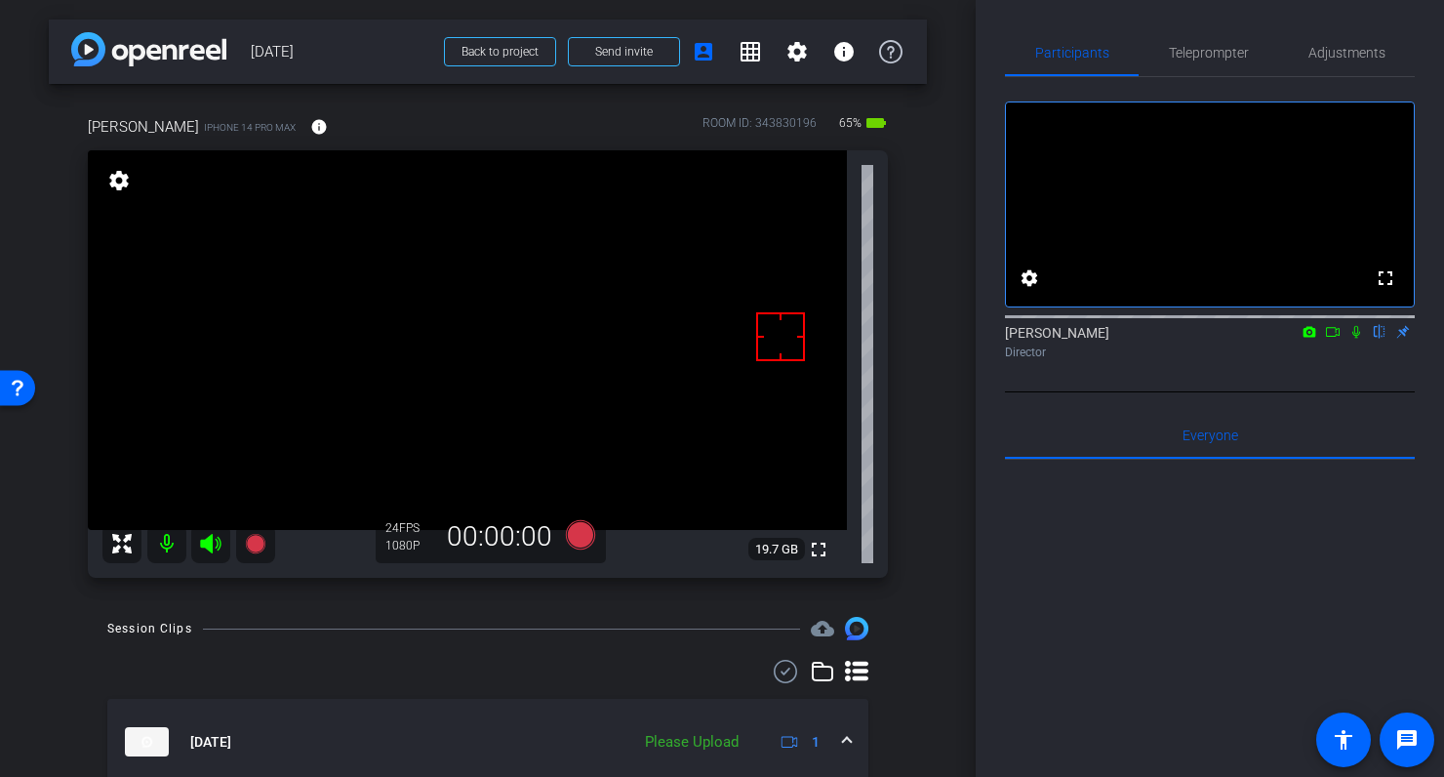
click at [917, 395] on div "Eric Lascelles iPhone 14 Pro Max info ROOM ID: 343830196 65% battery_std fullsc…" at bounding box center [488, 340] width 878 height 513
click at [1356, 56] on span "Adjustments" at bounding box center [1347, 53] width 77 height 14
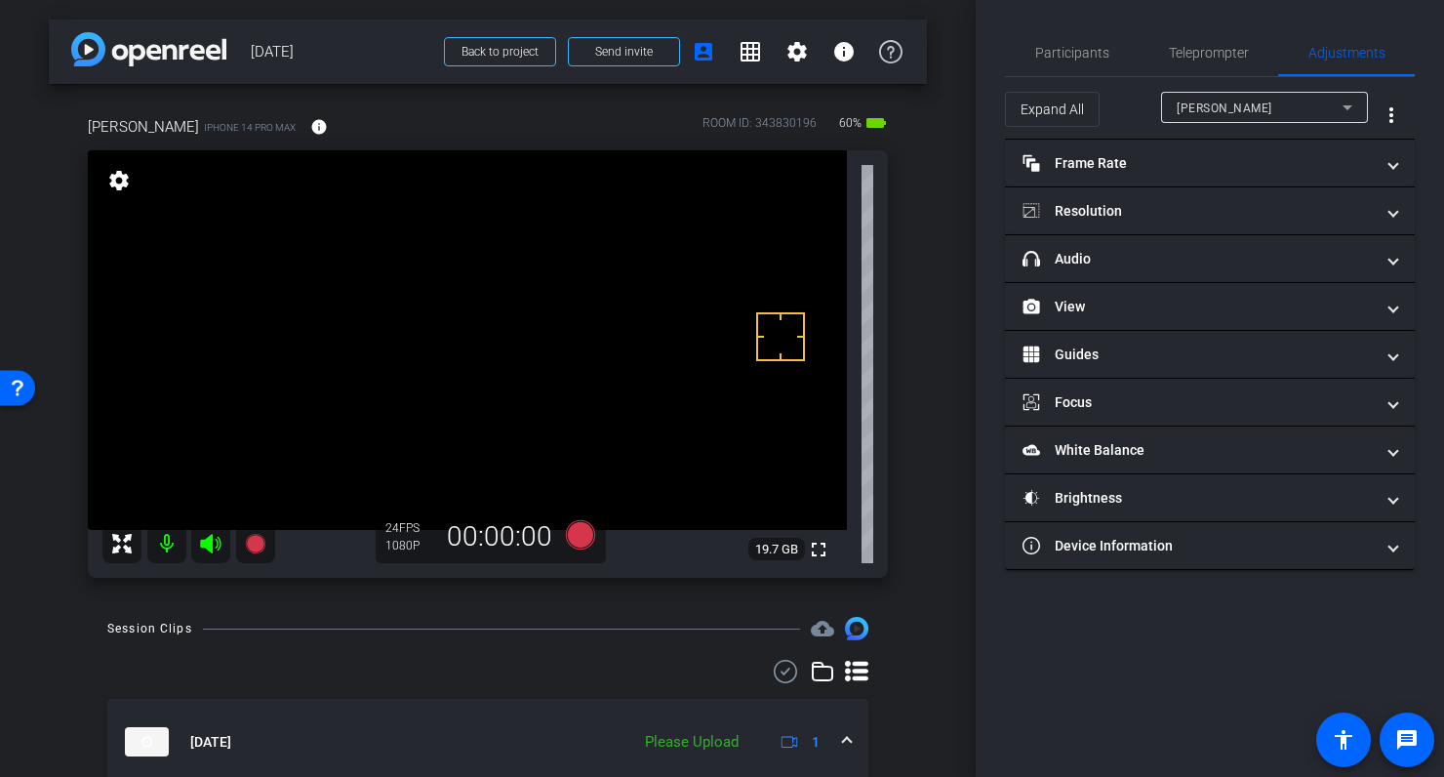
scroll to position [245, 0]
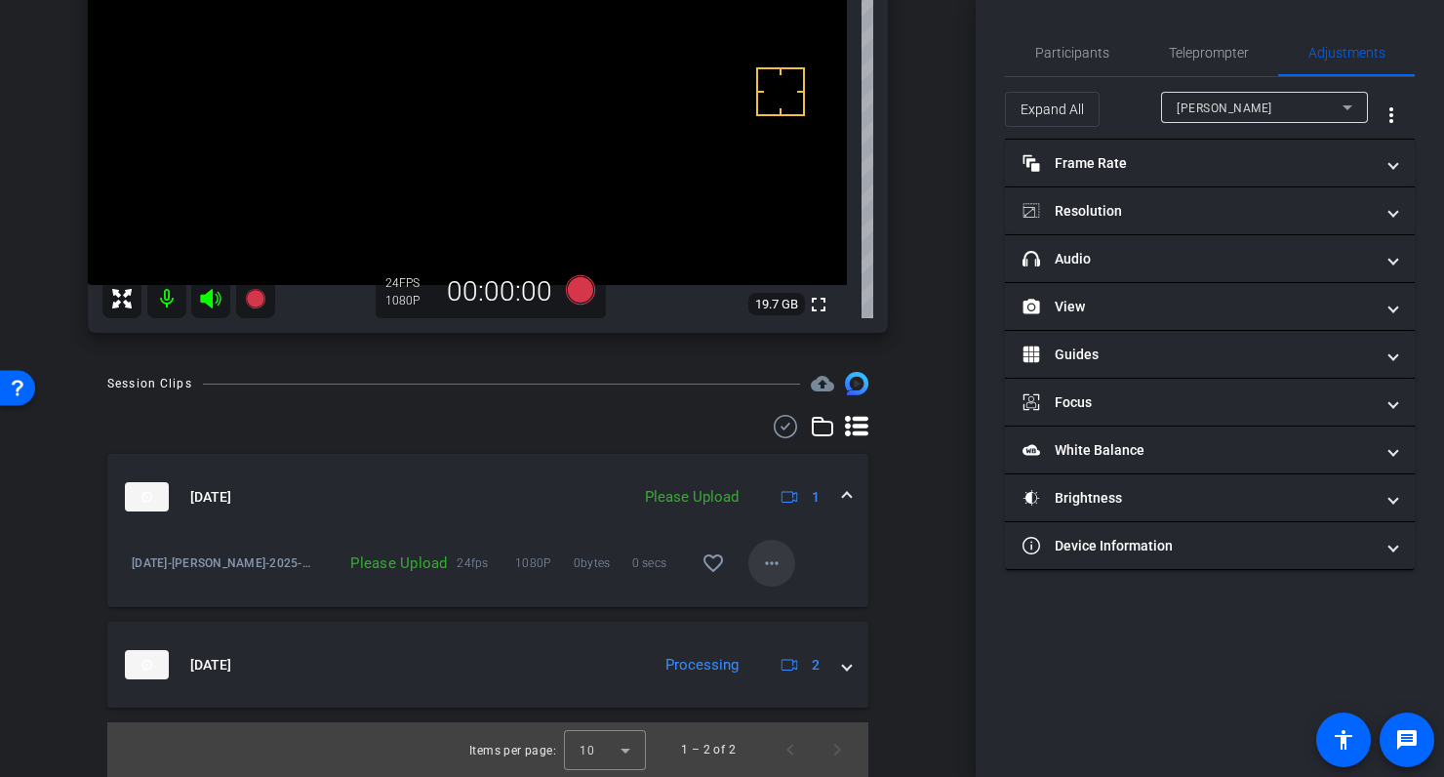
click at [767, 563] on mat-icon "more_horiz" at bounding box center [771, 562] width 23 height 23
click at [795, 656] on span "Delete clip" at bounding box center [803, 652] width 78 height 23
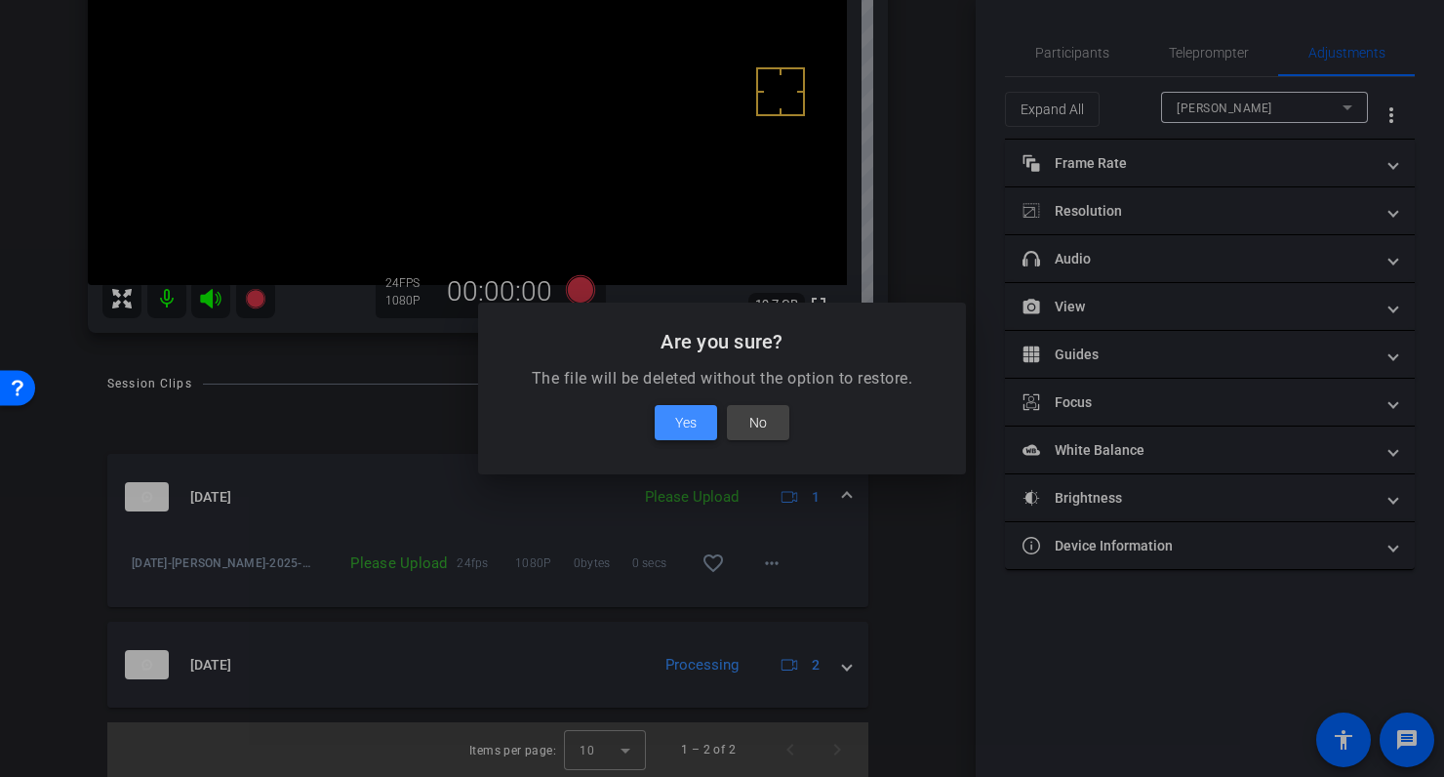
click at [690, 423] on span "Yes" at bounding box center [685, 422] width 21 height 23
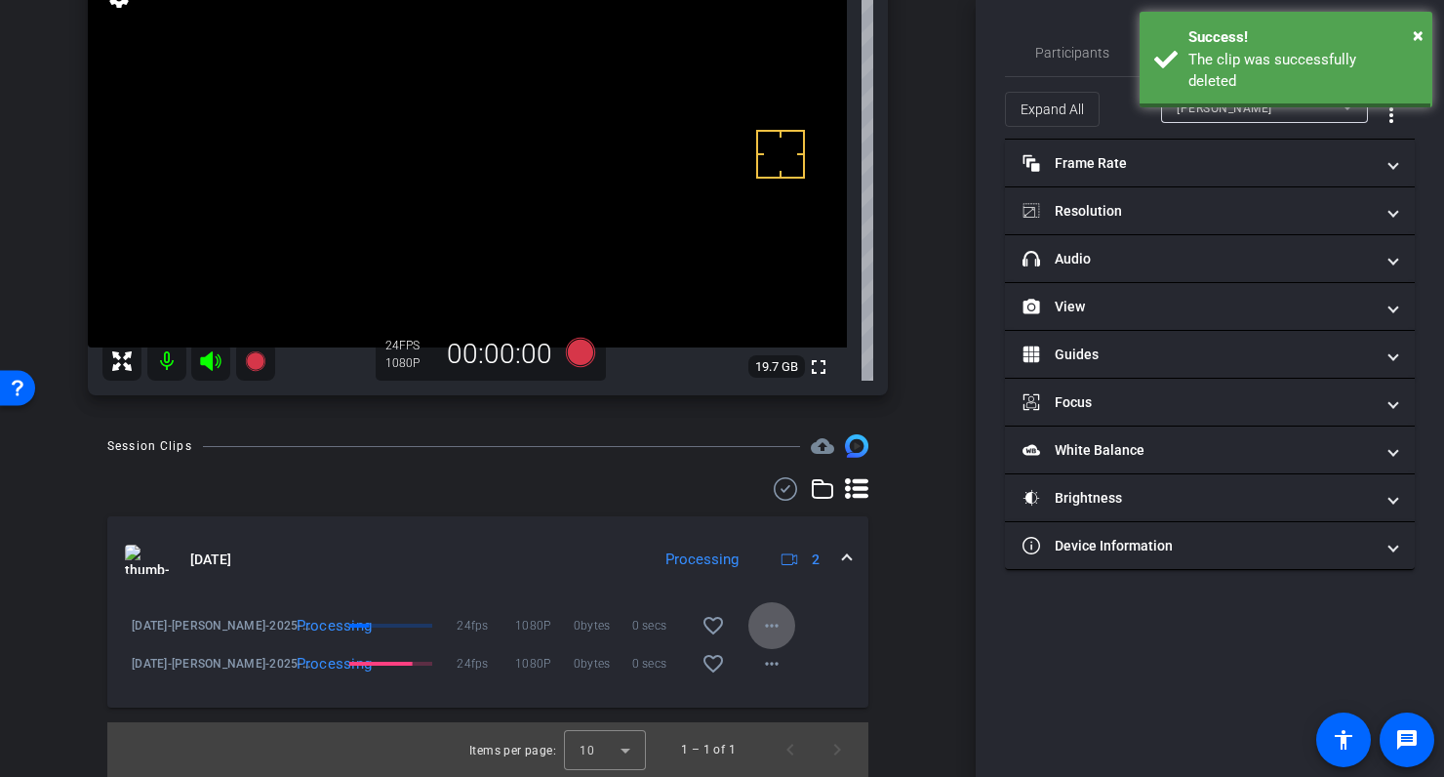
scroll to position [183, 0]
click at [931, 340] on div "arrow_back September 2025 Back to project Send invite account_box grid_on setti…" at bounding box center [488, 205] width 976 height 777
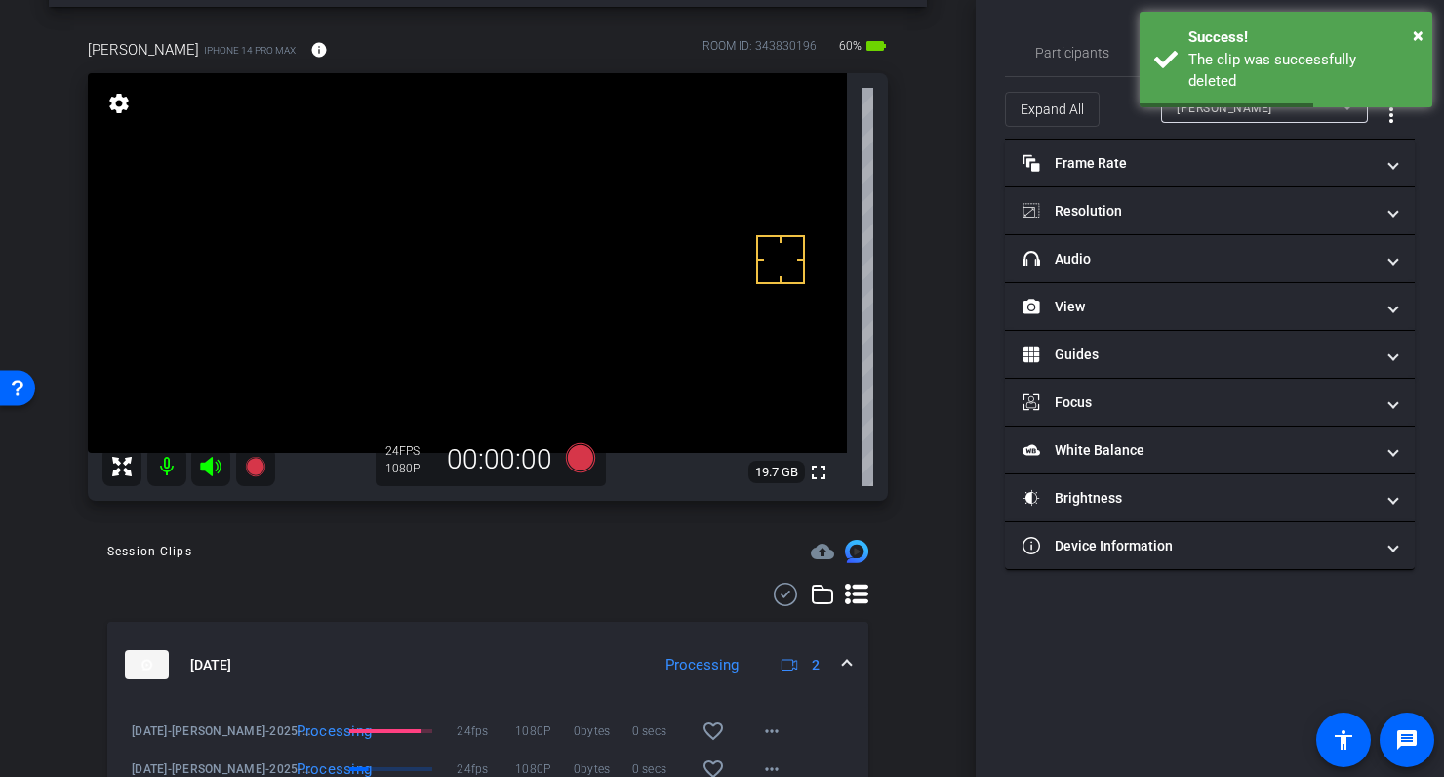
scroll to position [86, 0]
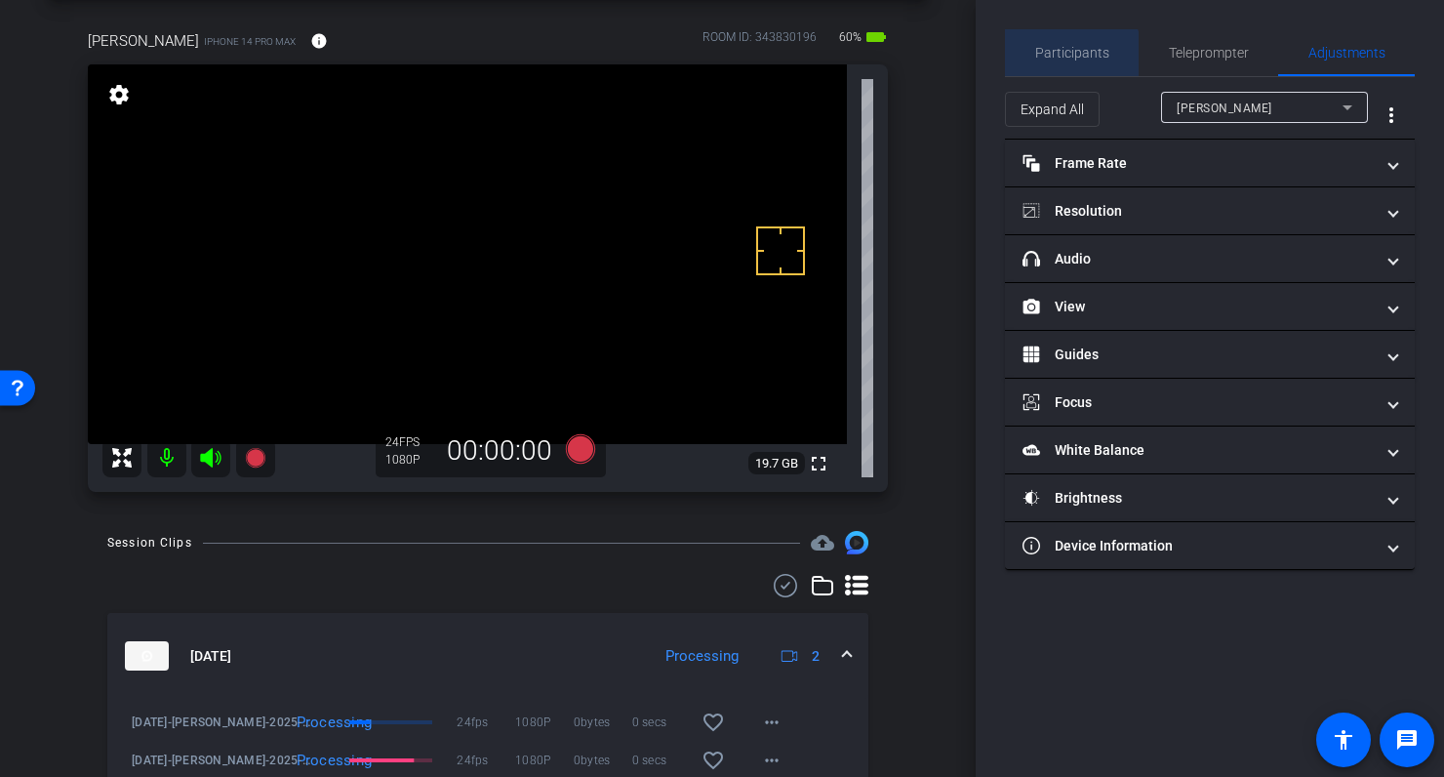
click at [1071, 61] on span "Participants" at bounding box center [1073, 52] width 74 height 47
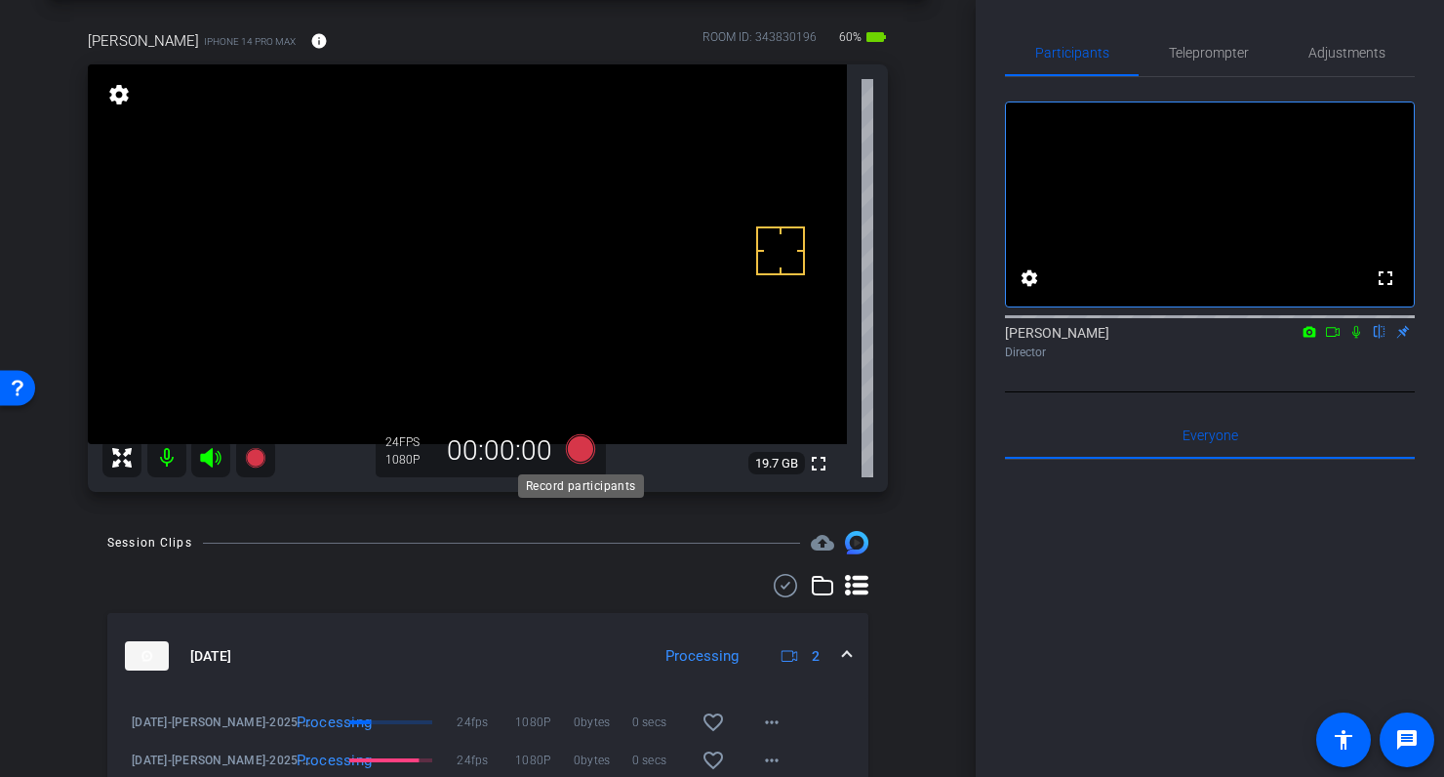
click at [577, 448] on icon at bounding box center [580, 448] width 29 height 29
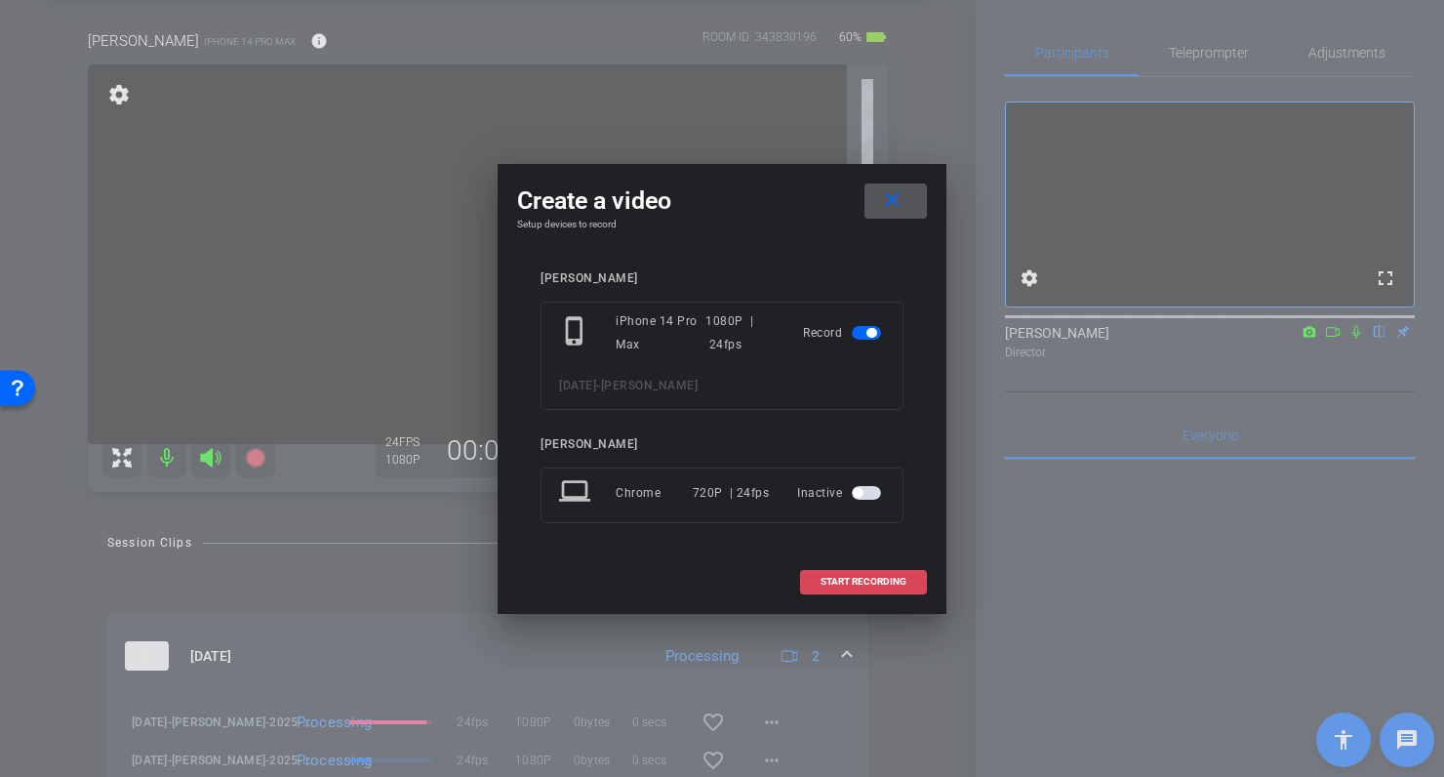
click at [847, 579] on span "START RECORDING" at bounding box center [864, 582] width 86 height 10
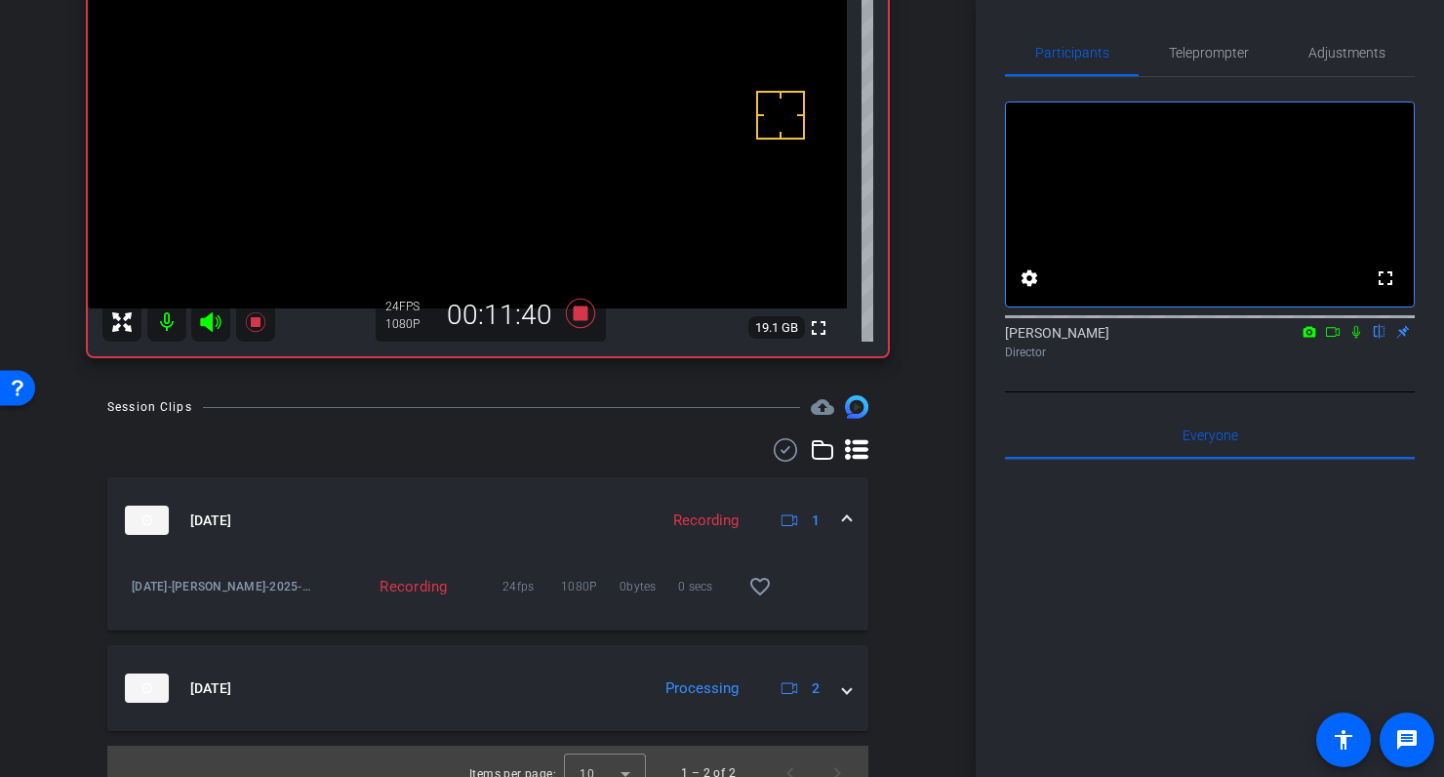
scroll to position [245, 0]
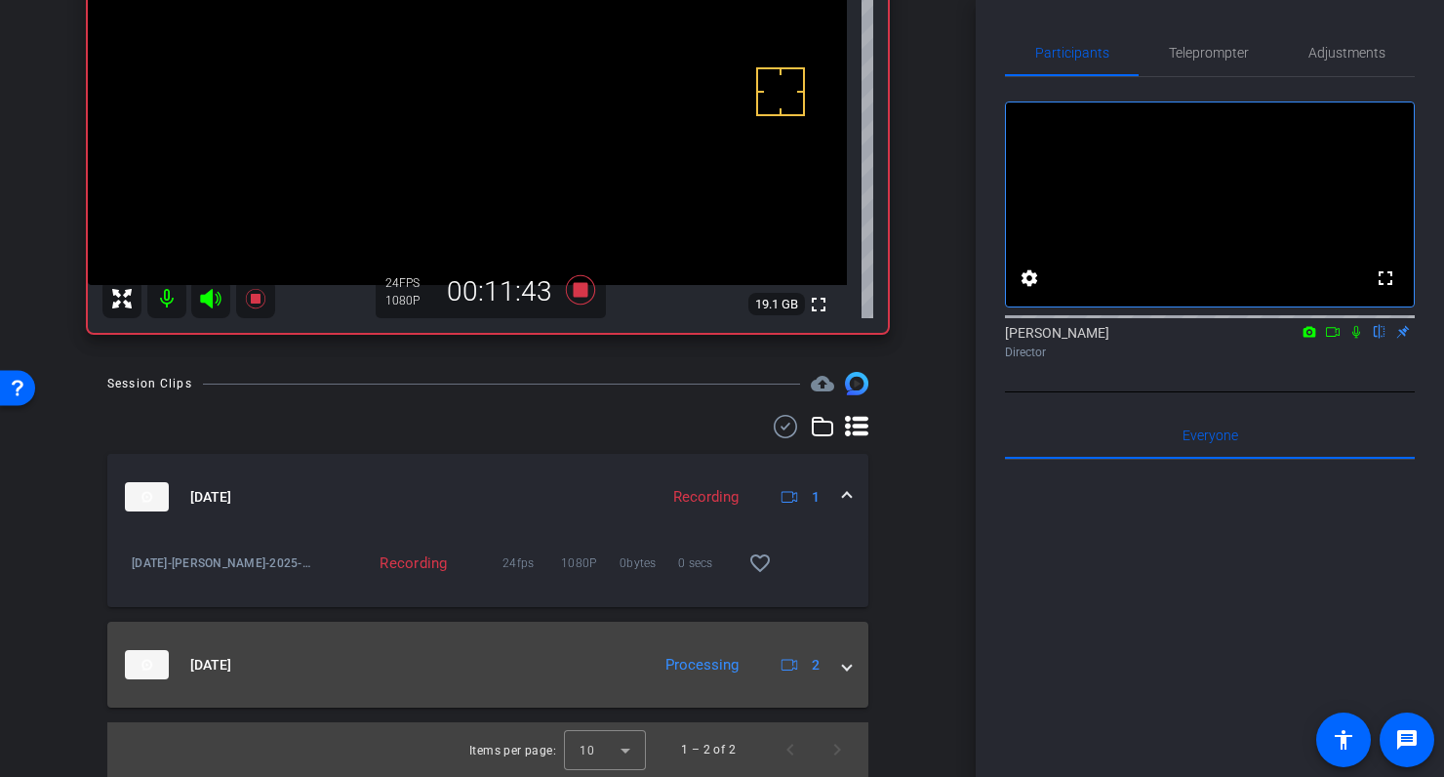
click at [848, 666] on span at bounding box center [847, 665] width 8 height 20
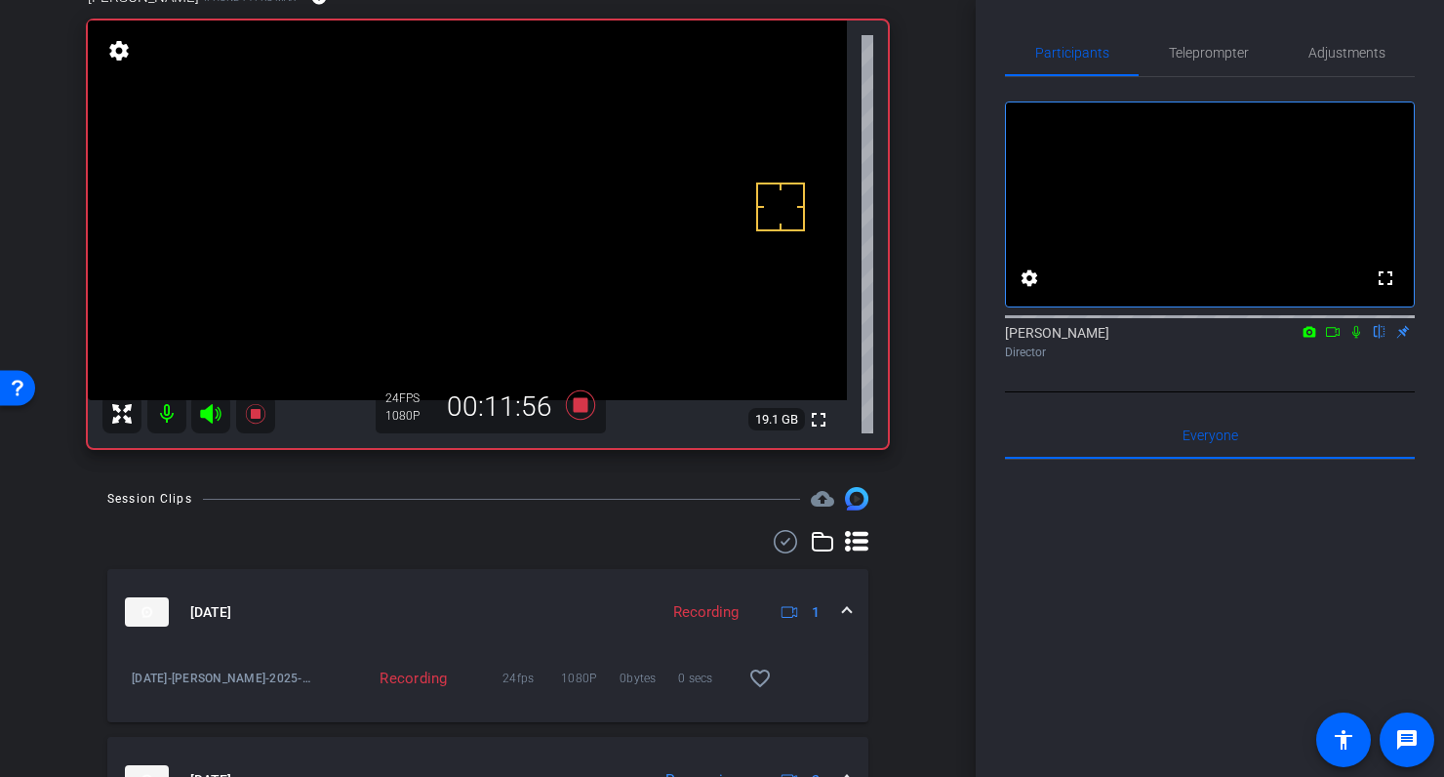
scroll to position [97, 0]
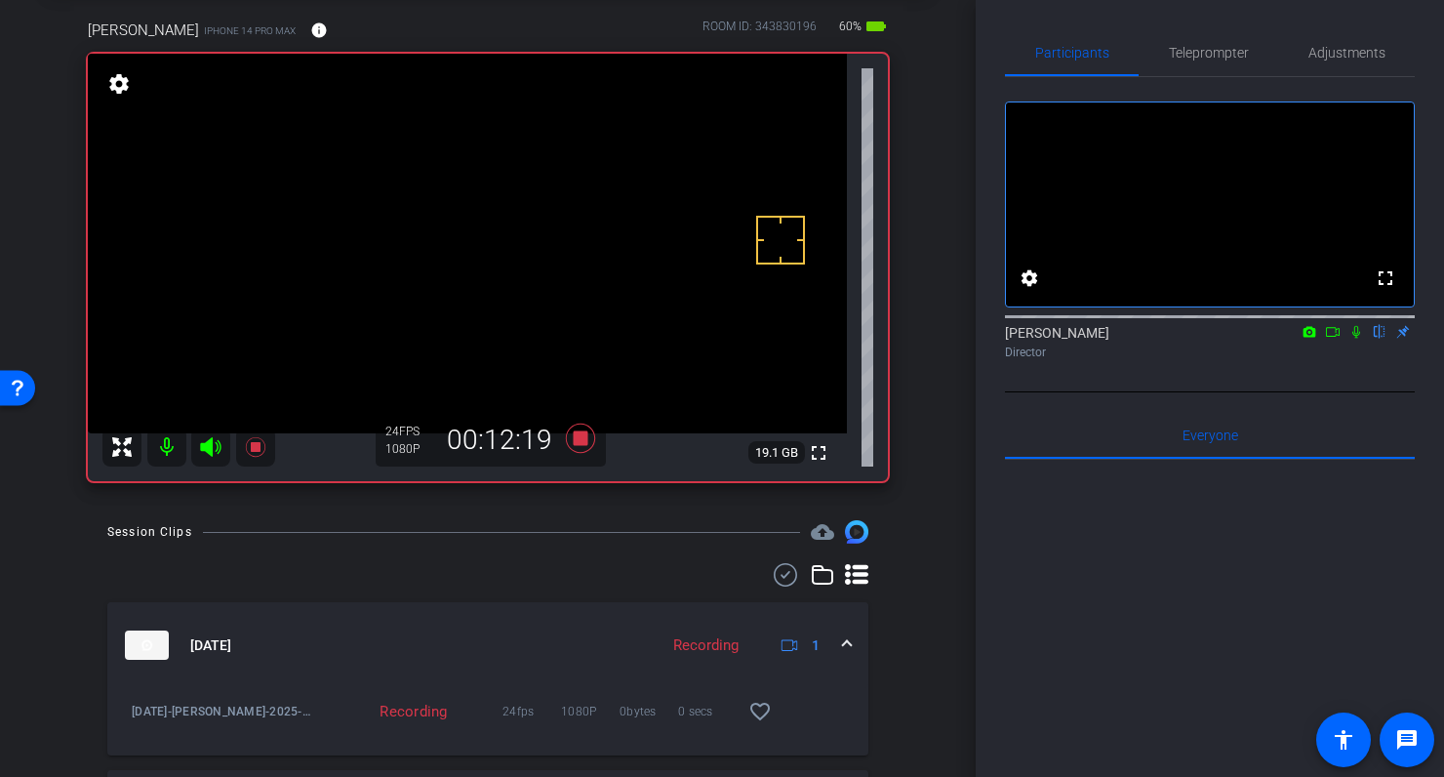
click at [930, 175] on div "arrow_back September 2025 Back to project Send invite account_box grid_on setti…" at bounding box center [488, 291] width 976 height 777
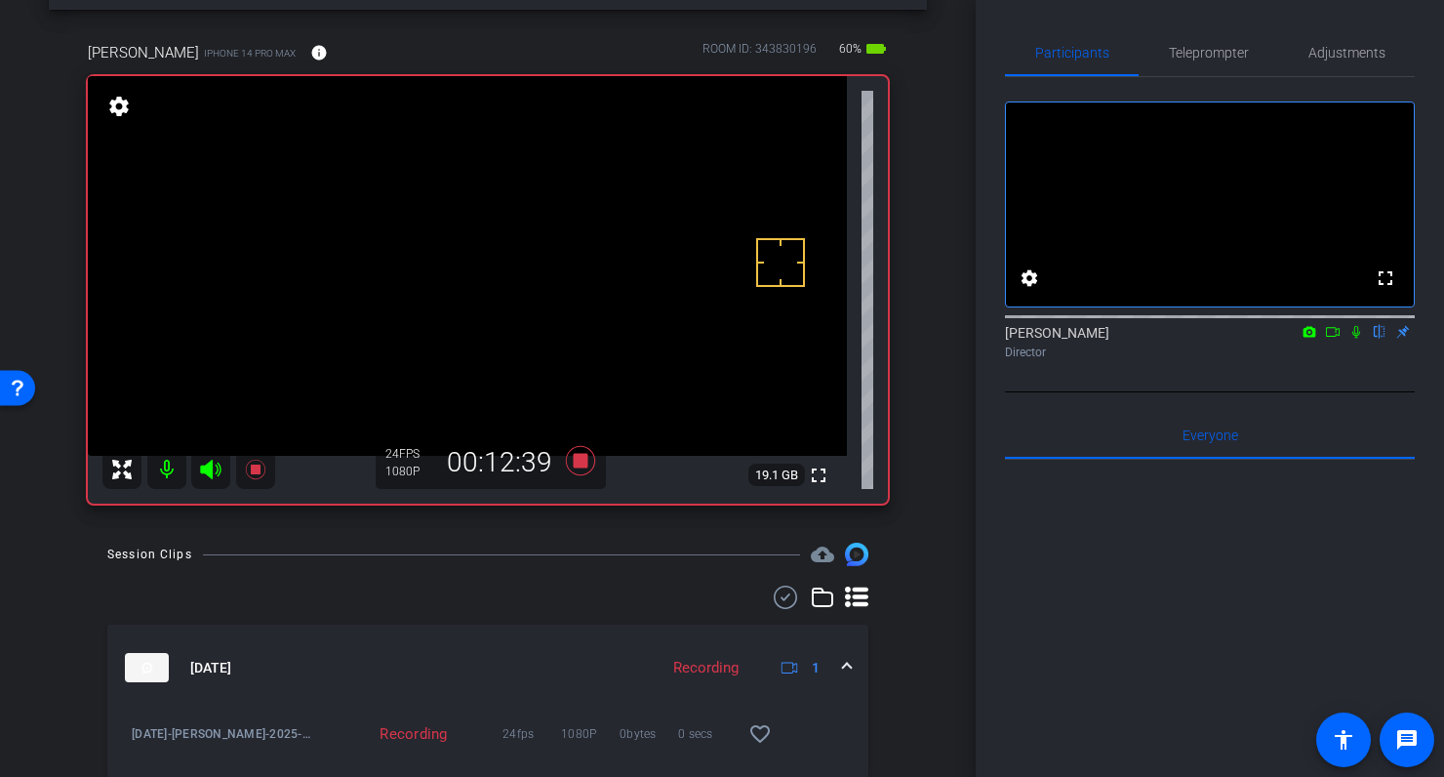
scroll to position [75, 0]
click at [581, 457] on icon at bounding box center [580, 459] width 29 height 29
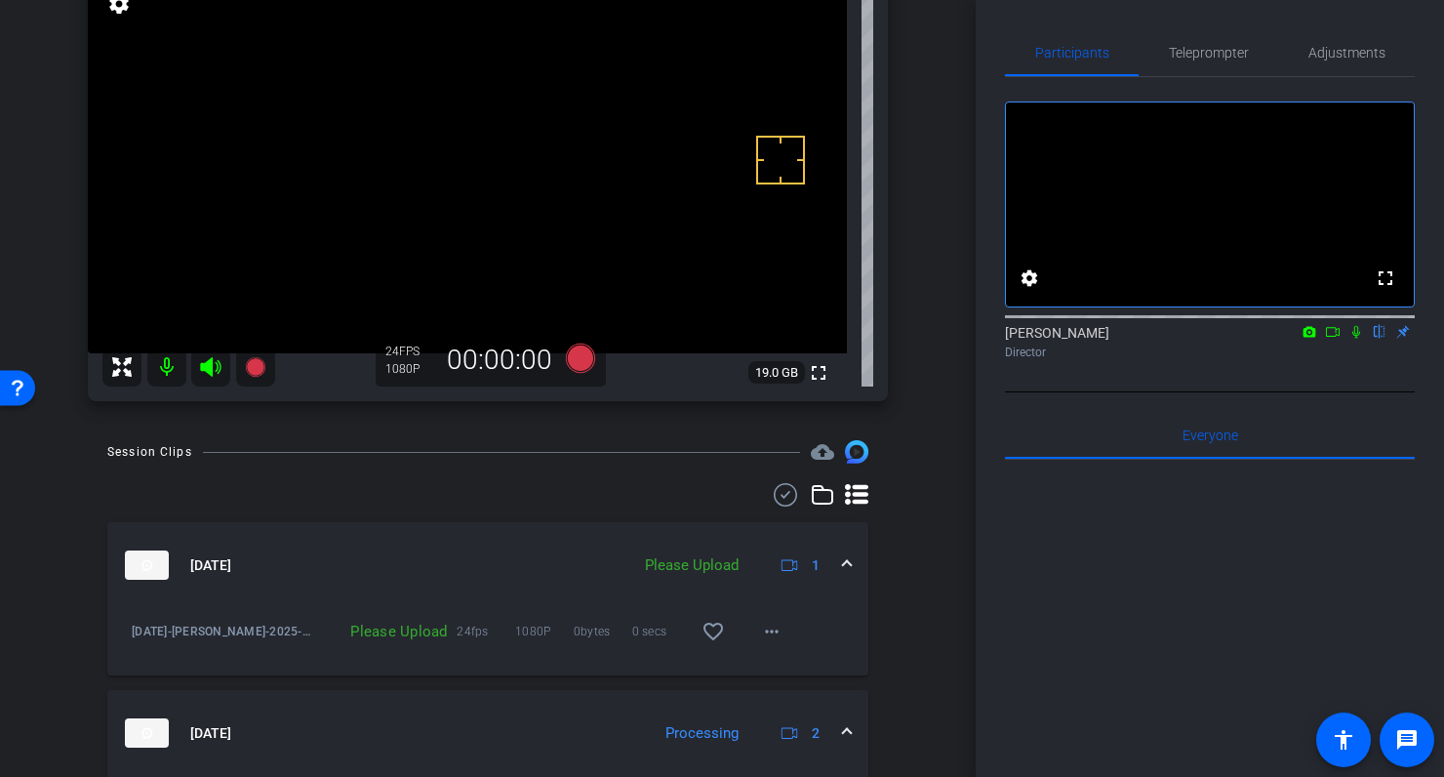
scroll to position [276, 0]
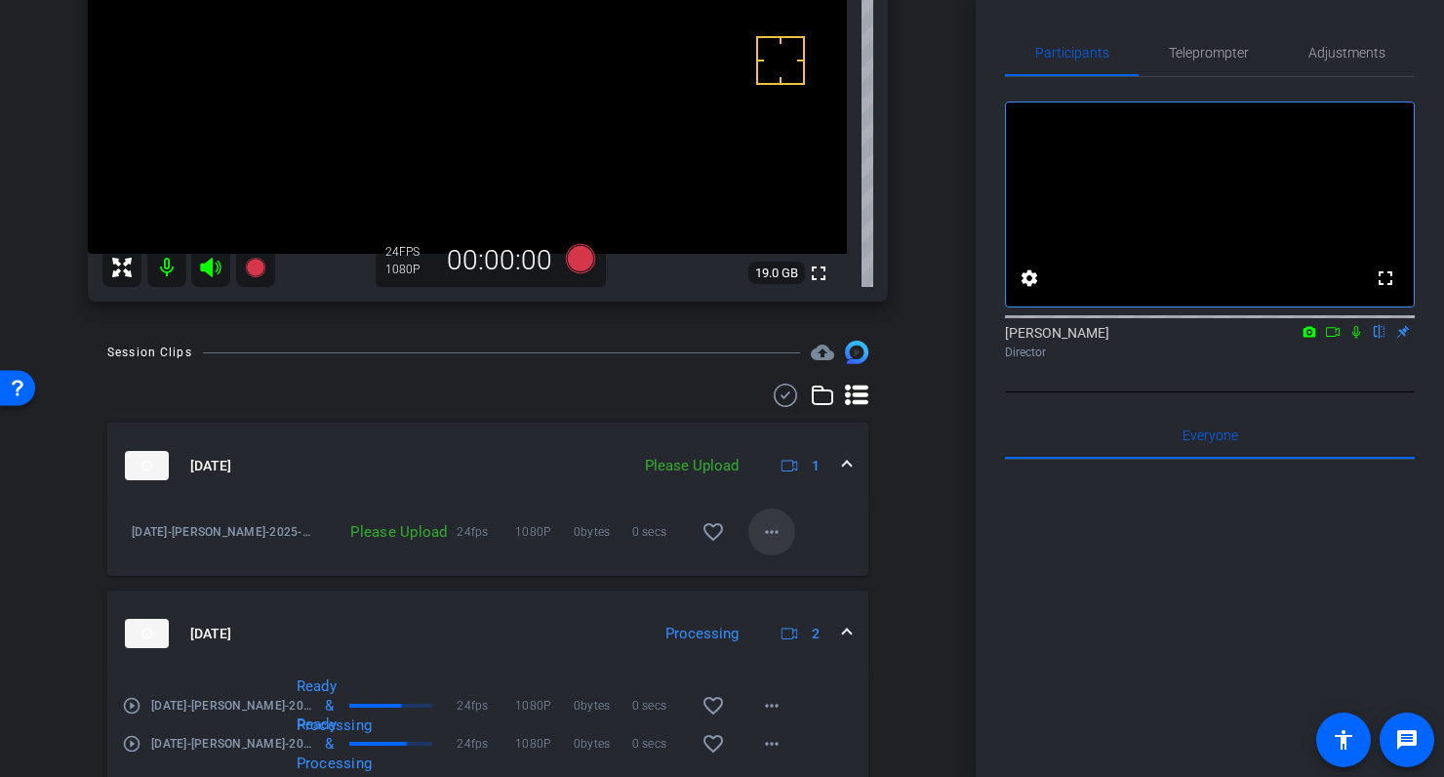
click at [768, 533] on mat-icon "more_horiz" at bounding box center [771, 531] width 23 height 23
click at [795, 574] on span "Upload" at bounding box center [803, 572] width 78 height 23
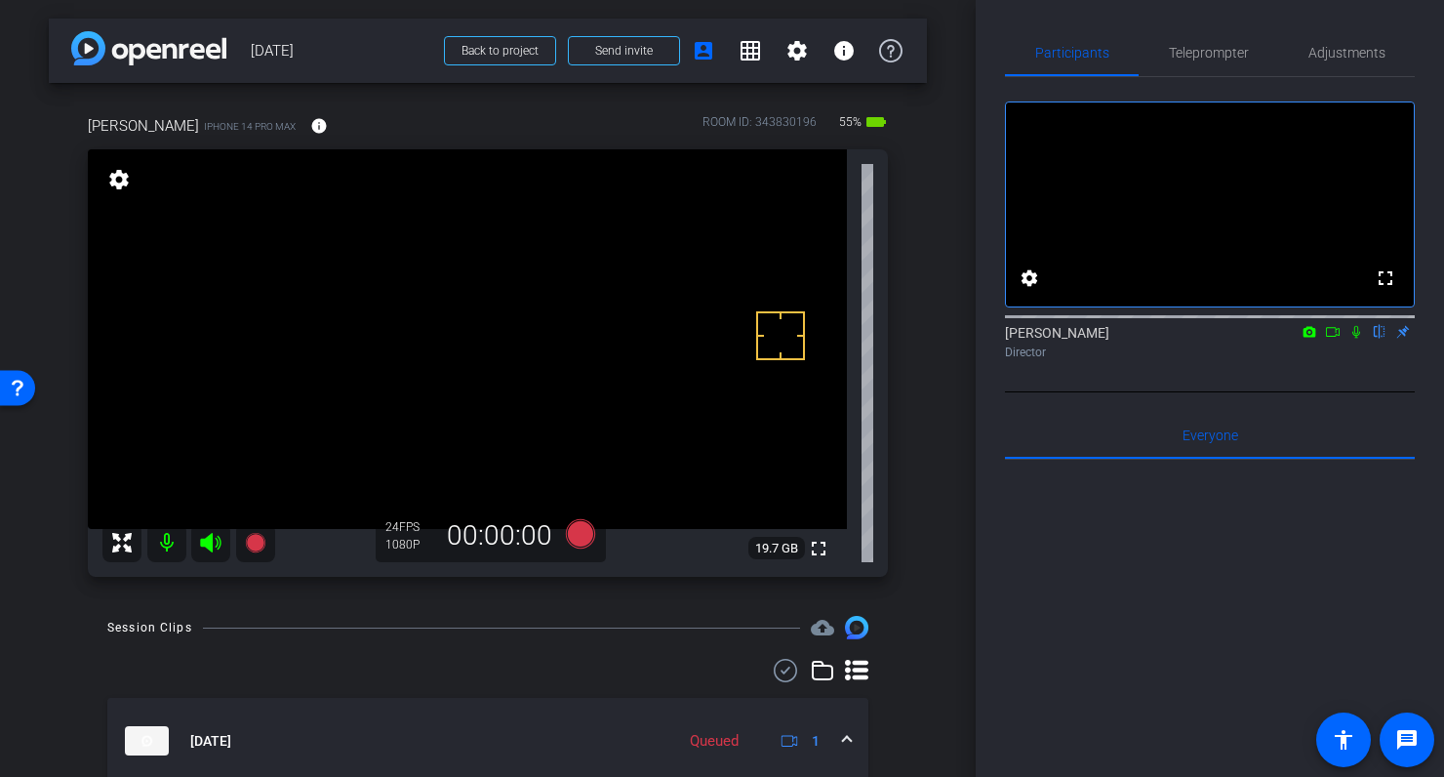
scroll to position [0, 0]
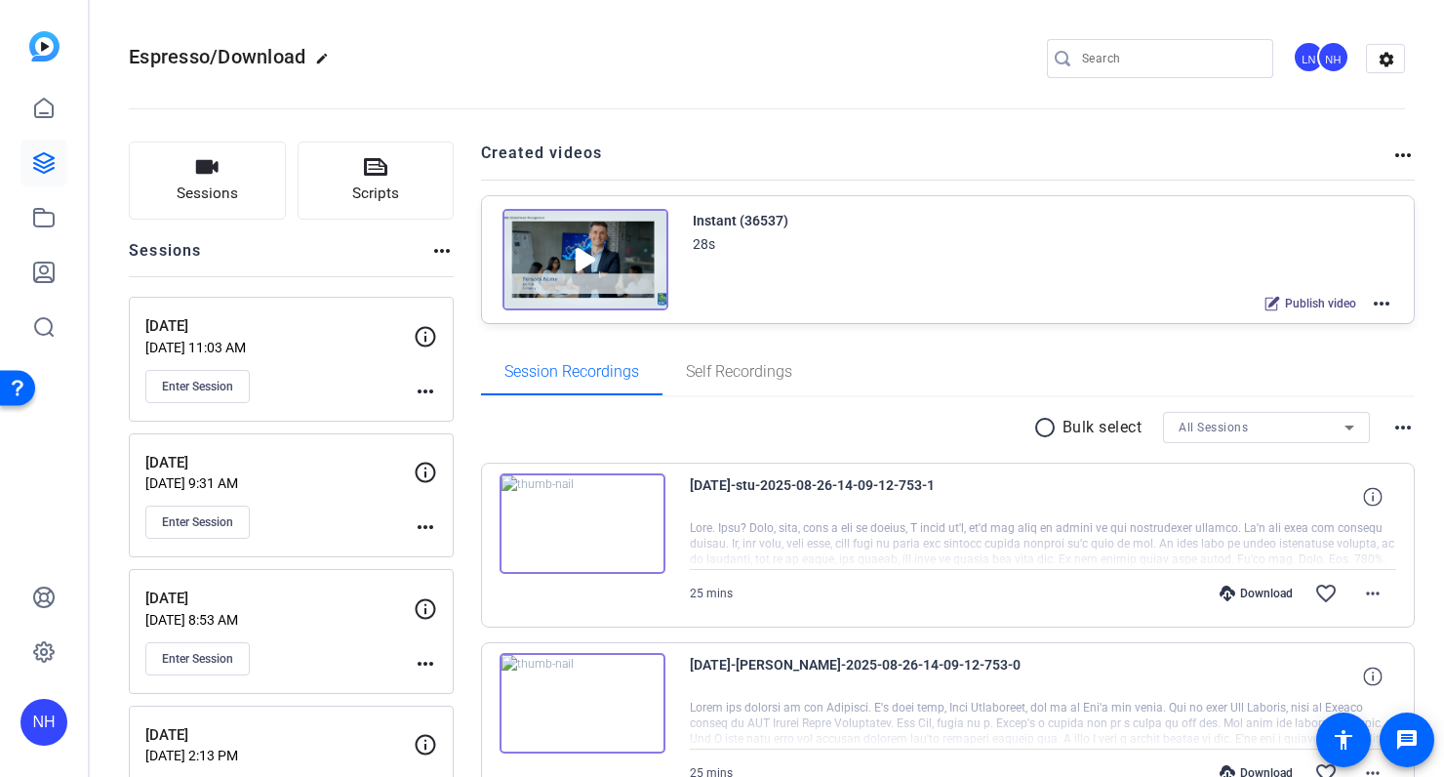
scroll to position [102, 0]
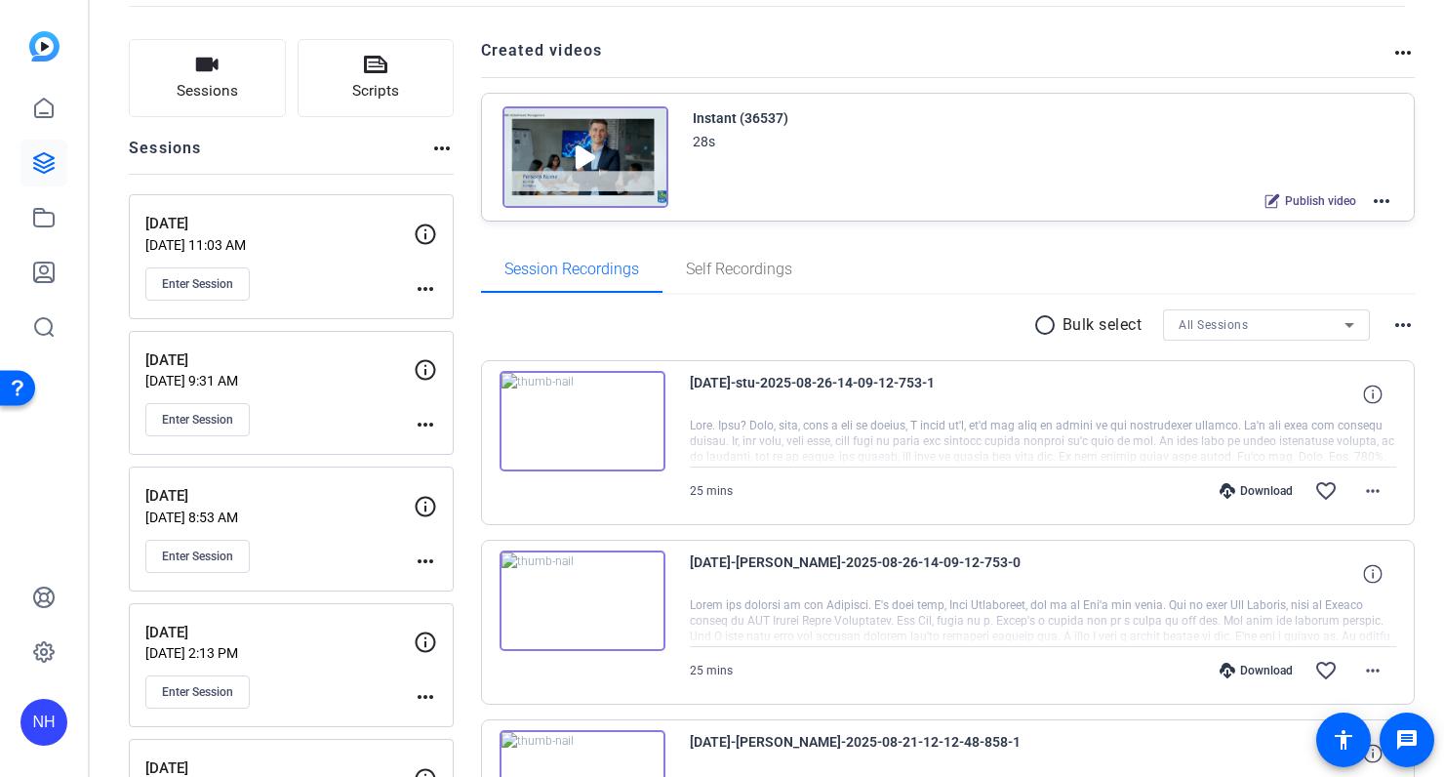
click at [898, 261] on div "Session Recordings Self Recordings" at bounding box center [948, 269] width 935 height 47
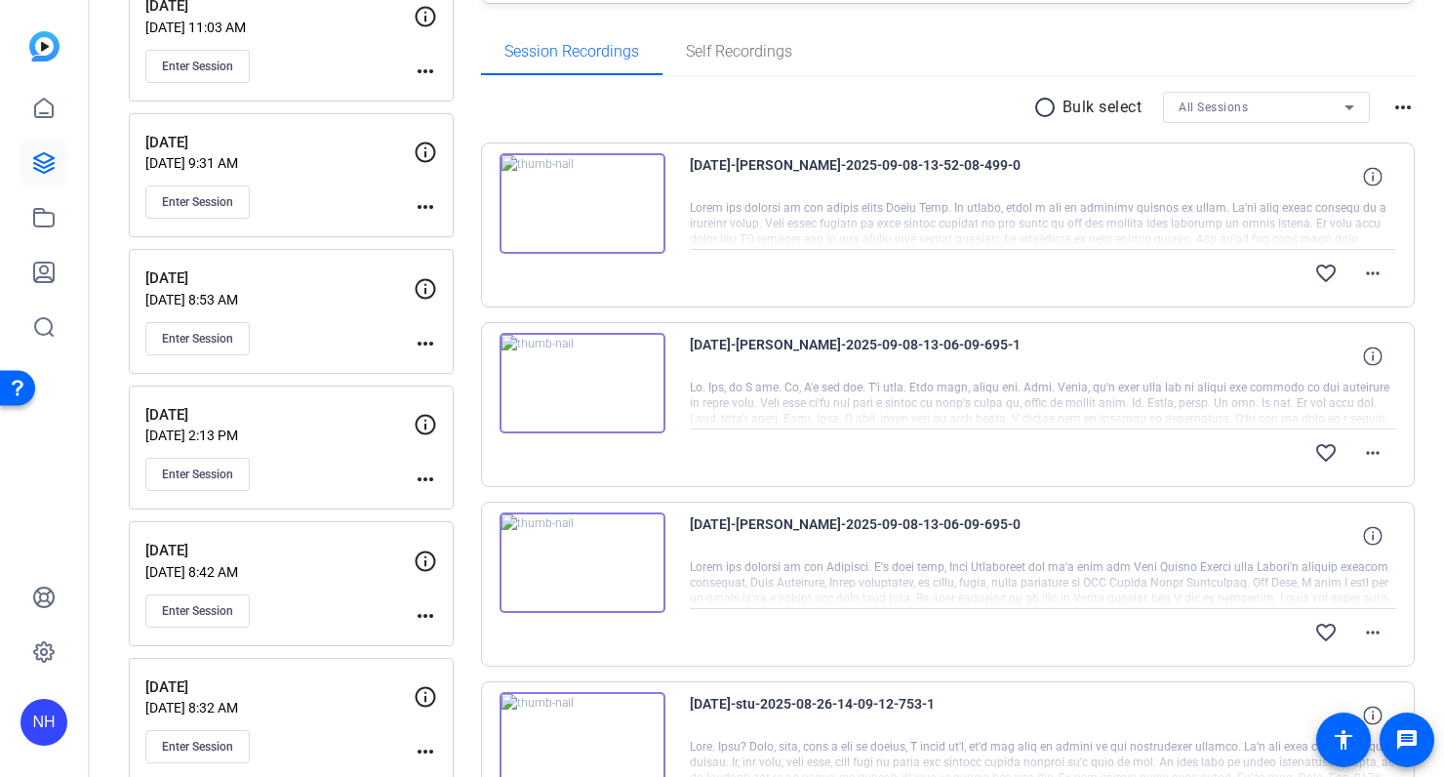
scroll to position [331, 0]
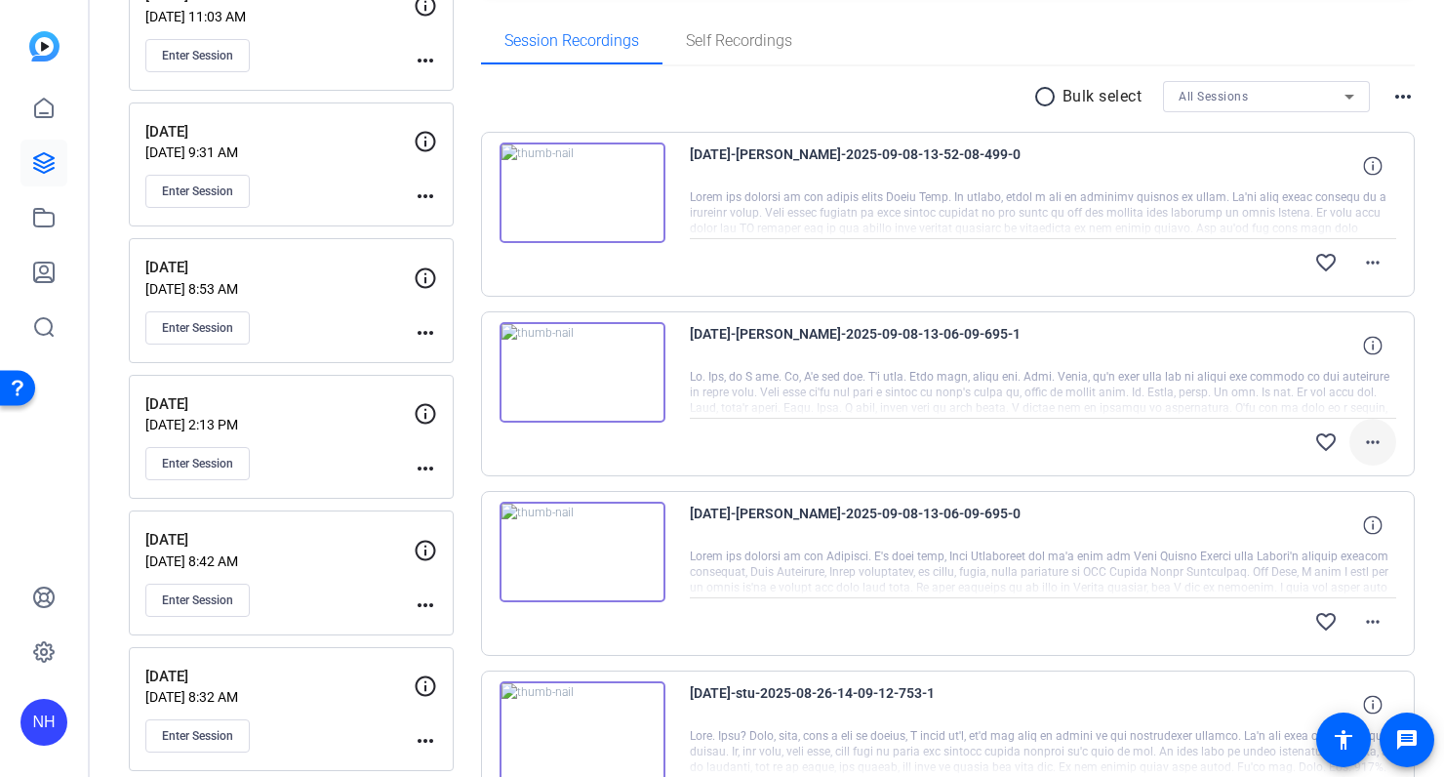
click at [1377, 436] on mat-icon "more_horiz" at bounding box center [1372, 441] width 23 height 23
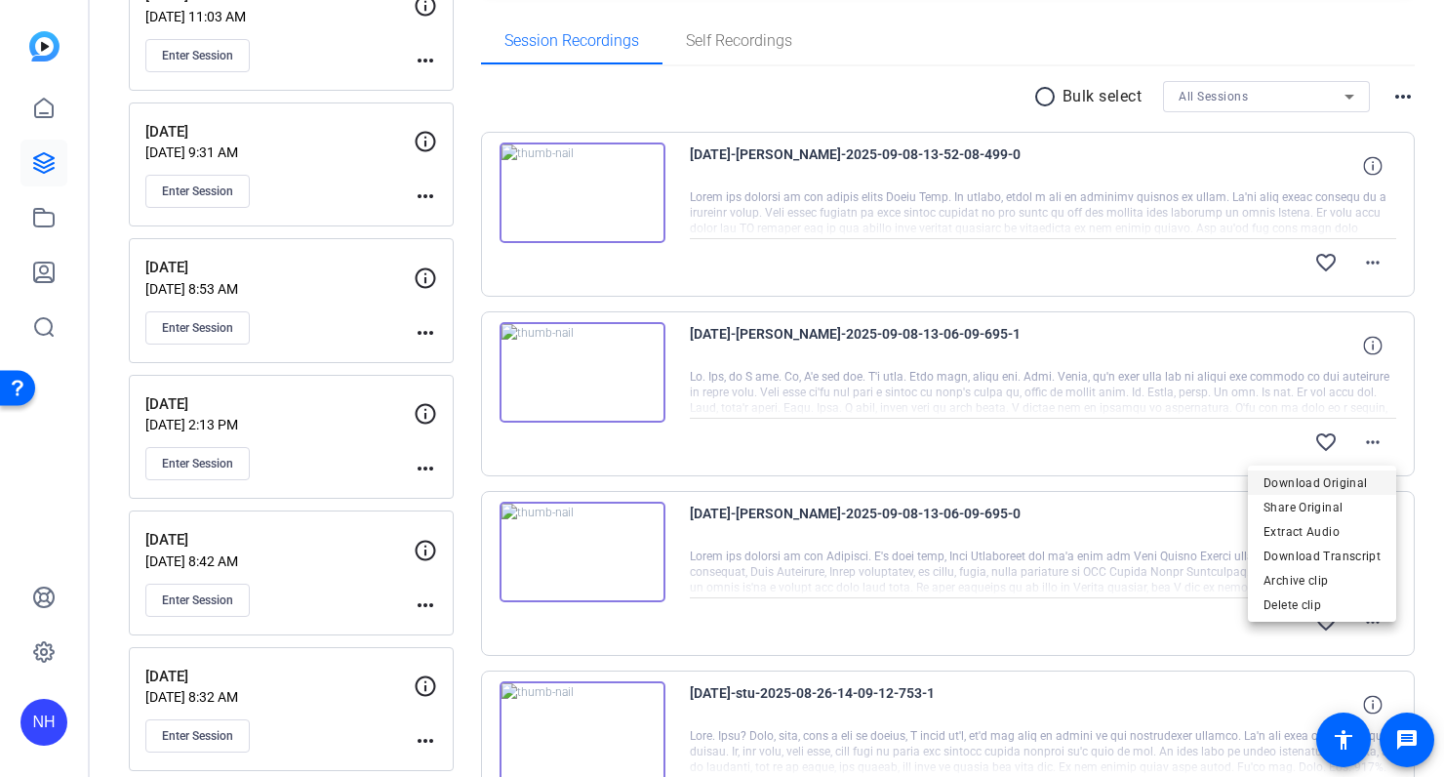
click at [1285, 483] on span "Download Original" at bounding box center [1322, 481] width 117 height 23
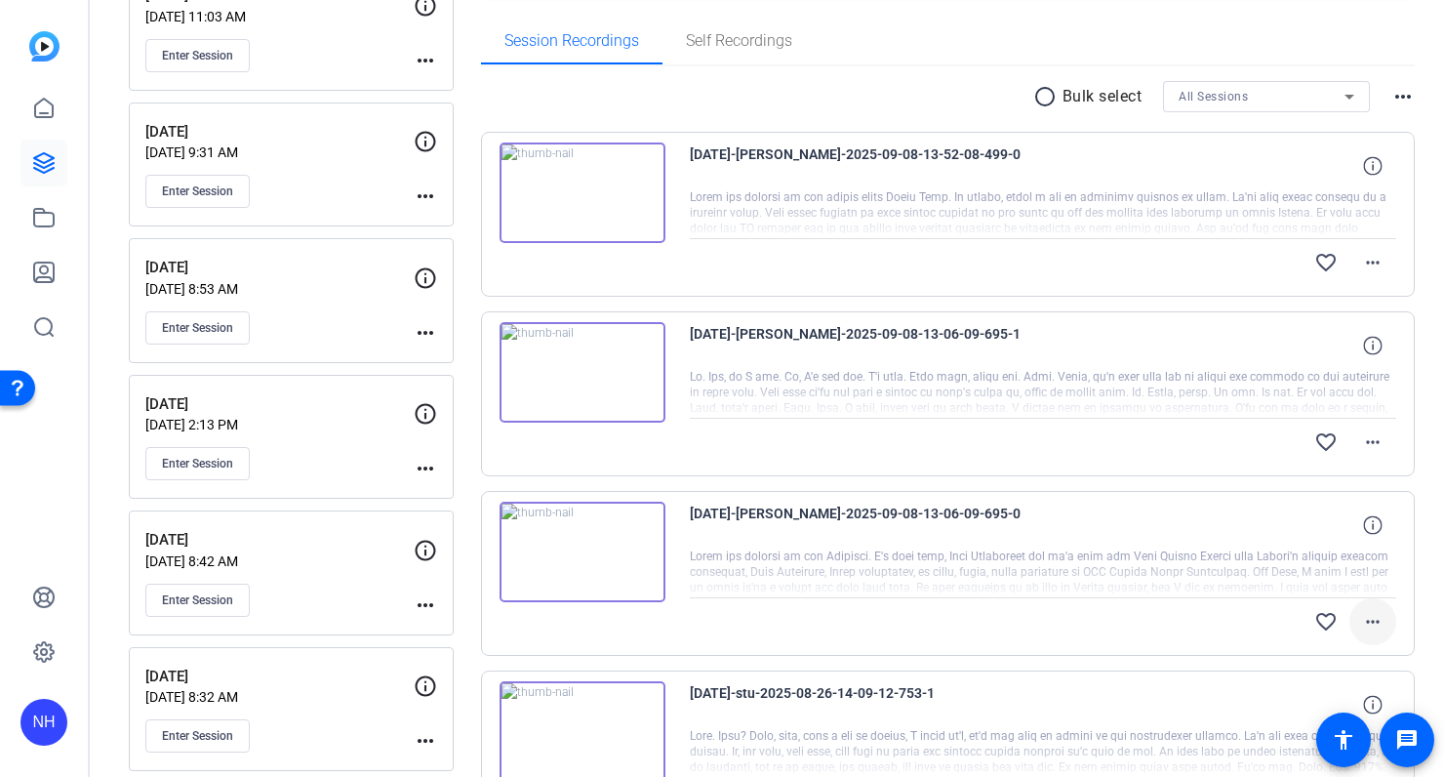
click at [1365, 620] on mat-icon "more_horiz" at bounding box center [1372, 621] width 23 height 23
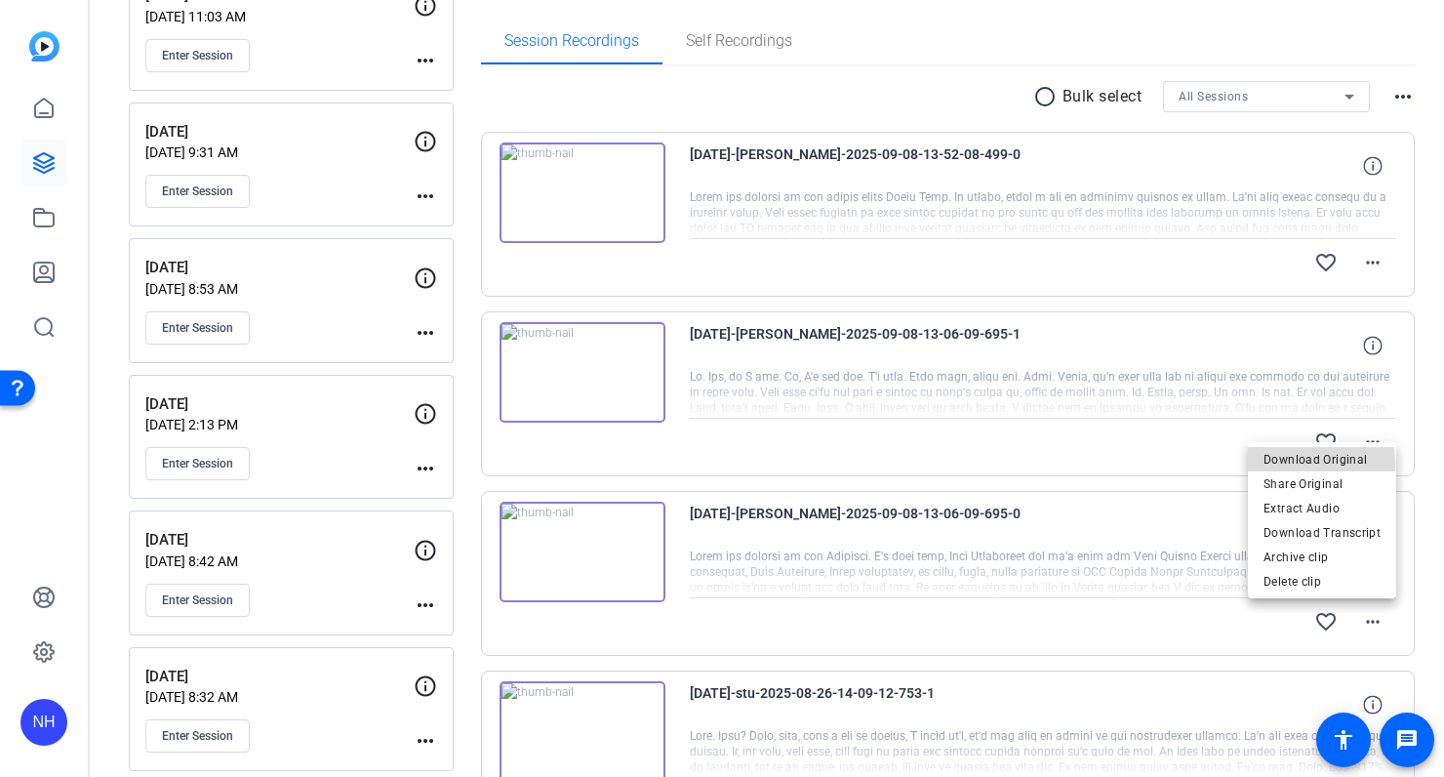
click at [1309, 465] on span "Download Original" at bounding box center [1322, 458] width 117 height 23
